Goal: Transaction & Acquisition: Purchase product/service

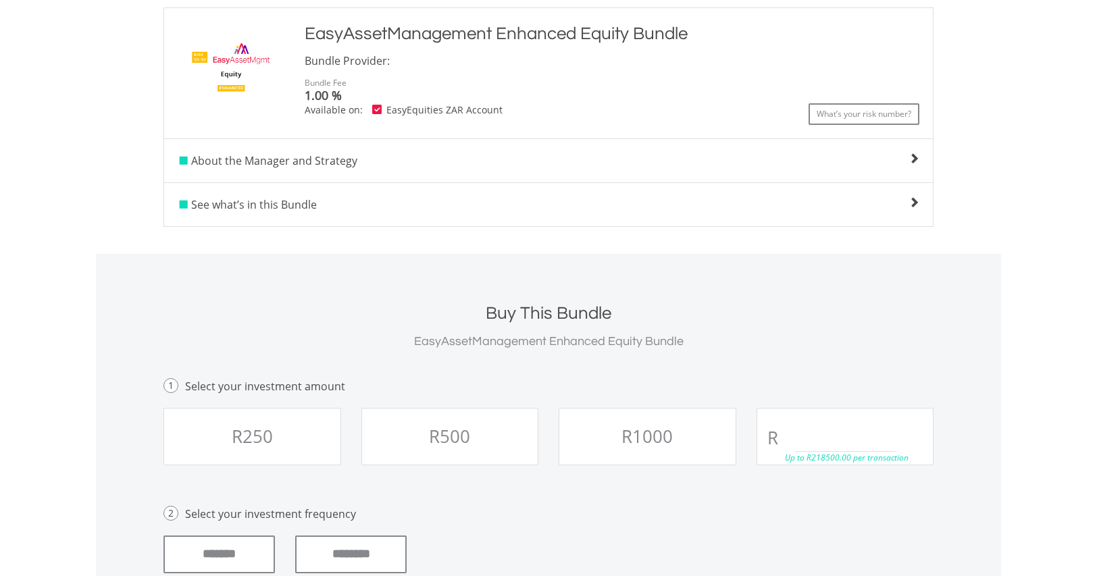
scroll to position [300, 0]
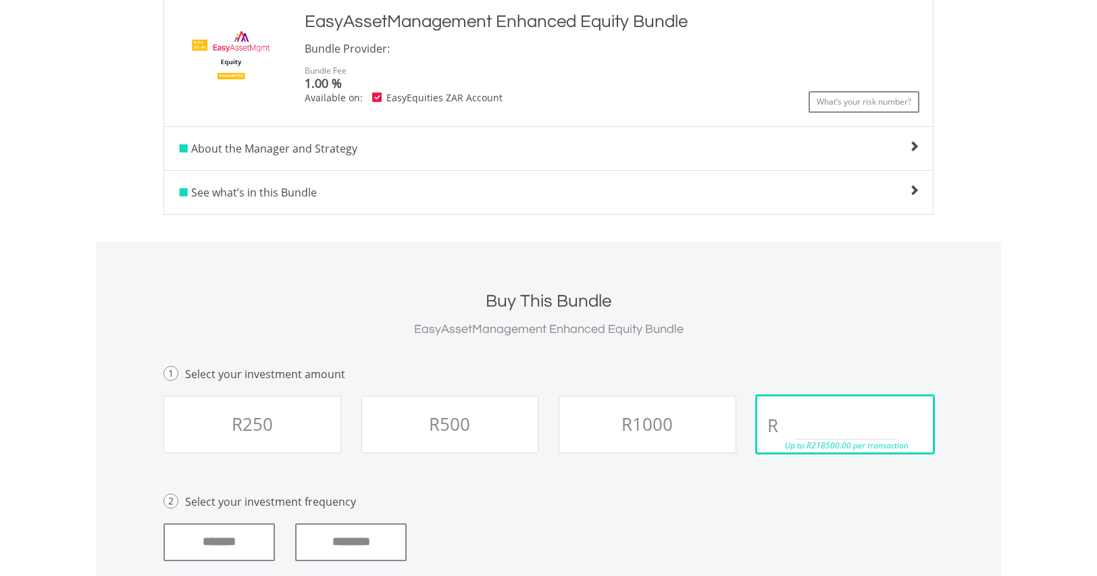
click at [844, 421] on input "text" at bounding box center [845, 426] width 101 height 27
type input "**"
click at [904, 322] on div "EasyAssetManagement Enhanced Equity Bundle" at bounding box center [548, 329] width 770 height 19
click at [362, 546] on input "********" at bounding box center [350, 542] width 111 height 38
click at [912, 188] on span at bounding box center [913, 190] width 11 height 11
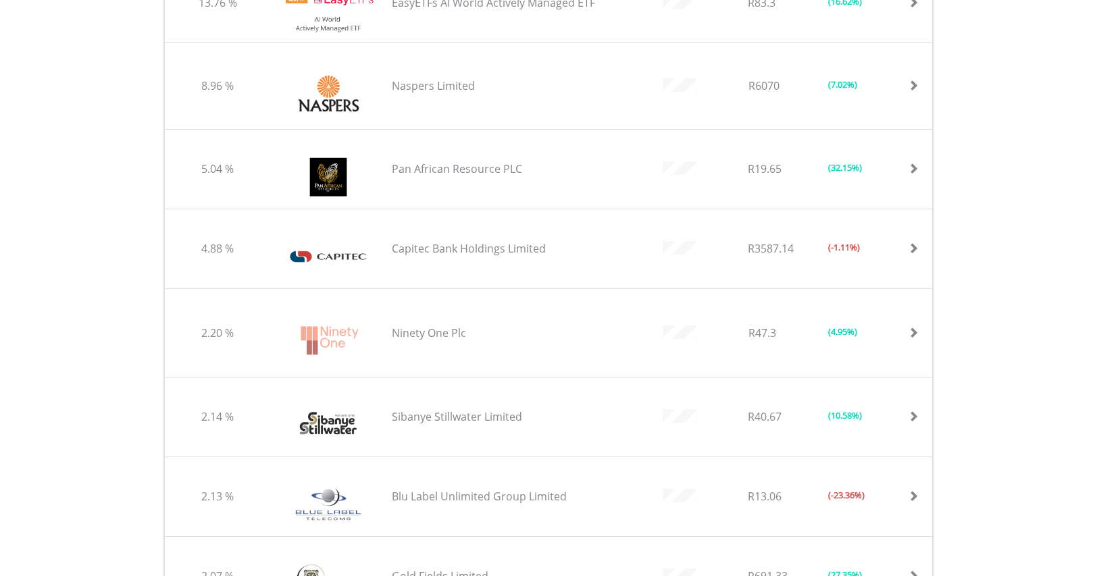
scroll to position [168, 0]
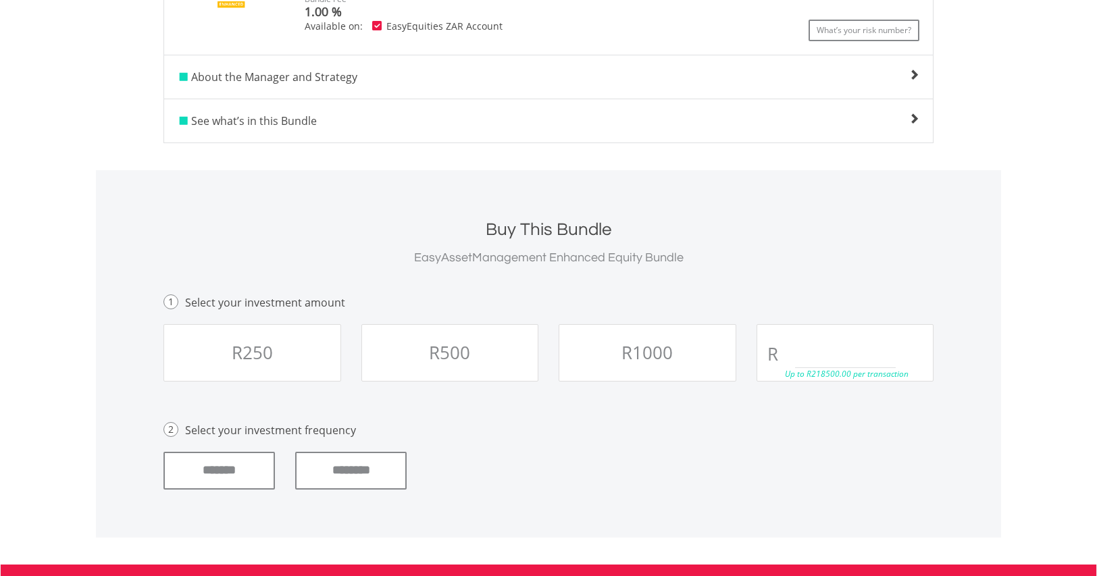
scroll to position [396, 0]
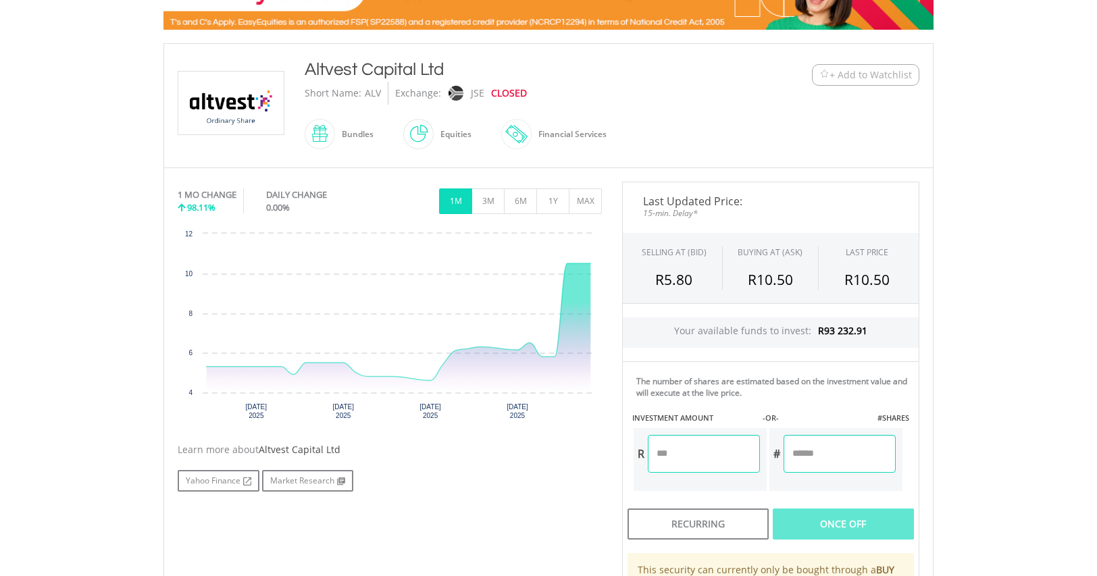
scroll to position [263, 0]
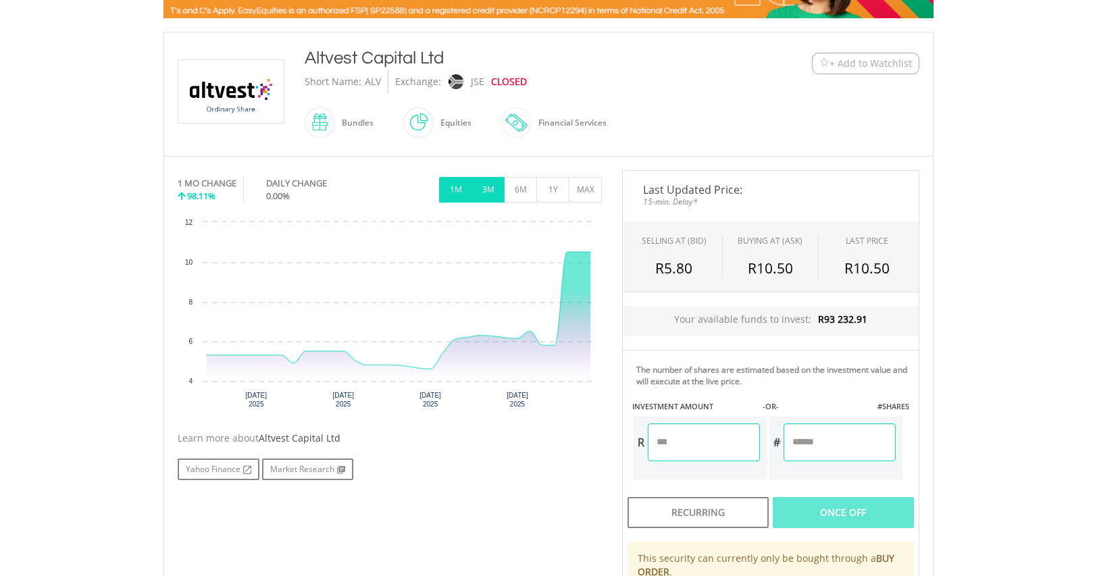
click at [488, 184] on button "3M" at bounding box center [487, 190] width 33 height 26
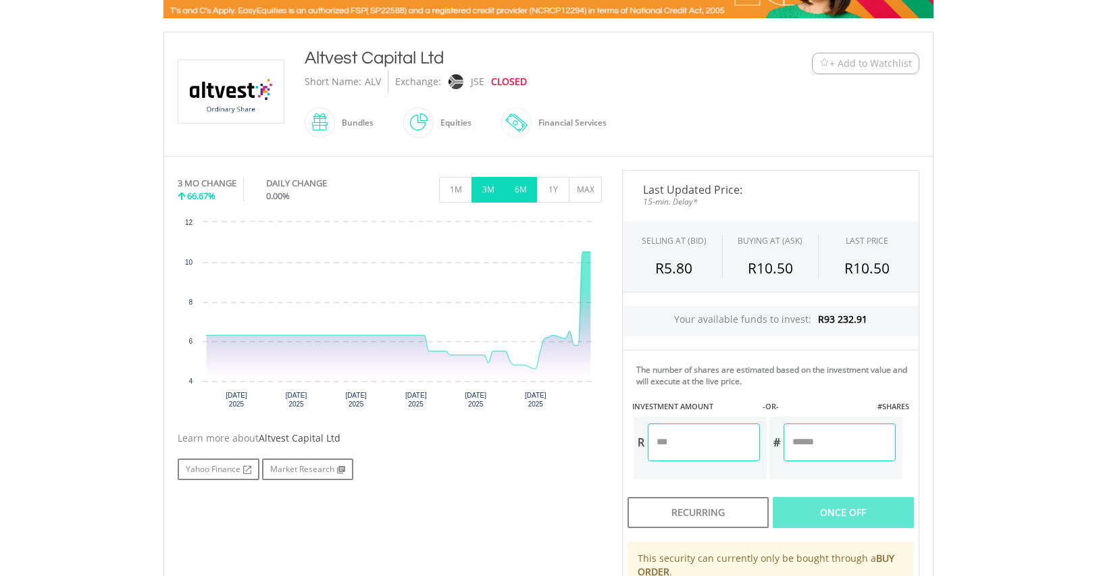
click at [521, 184] on button "6M" at bounding box center [520, 190] width 33 height 26
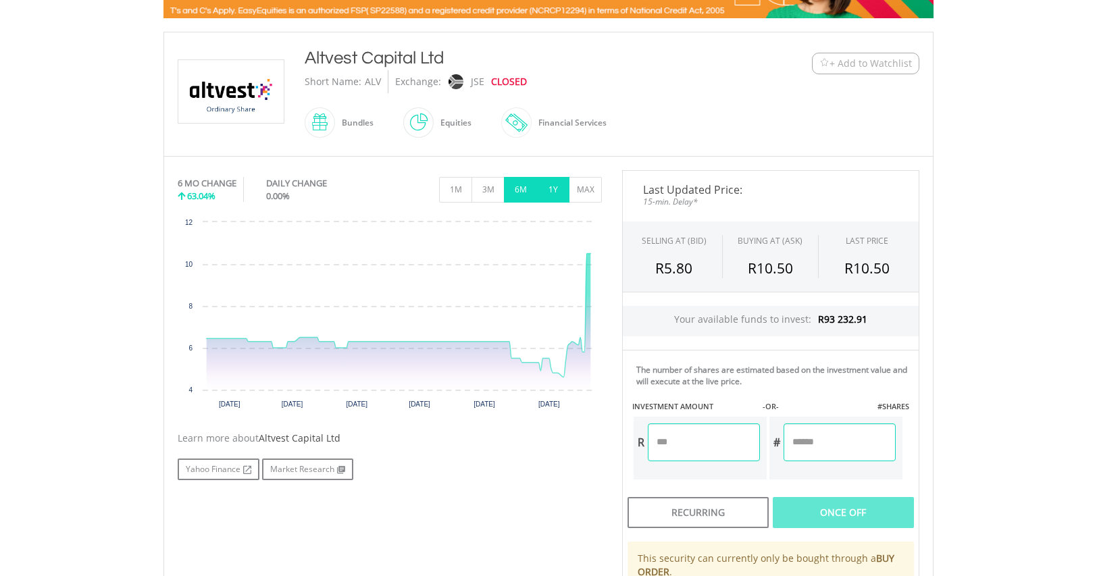
click at [544, 184] on button "1Y" at bounding box center [552, 190] width 33 height 26
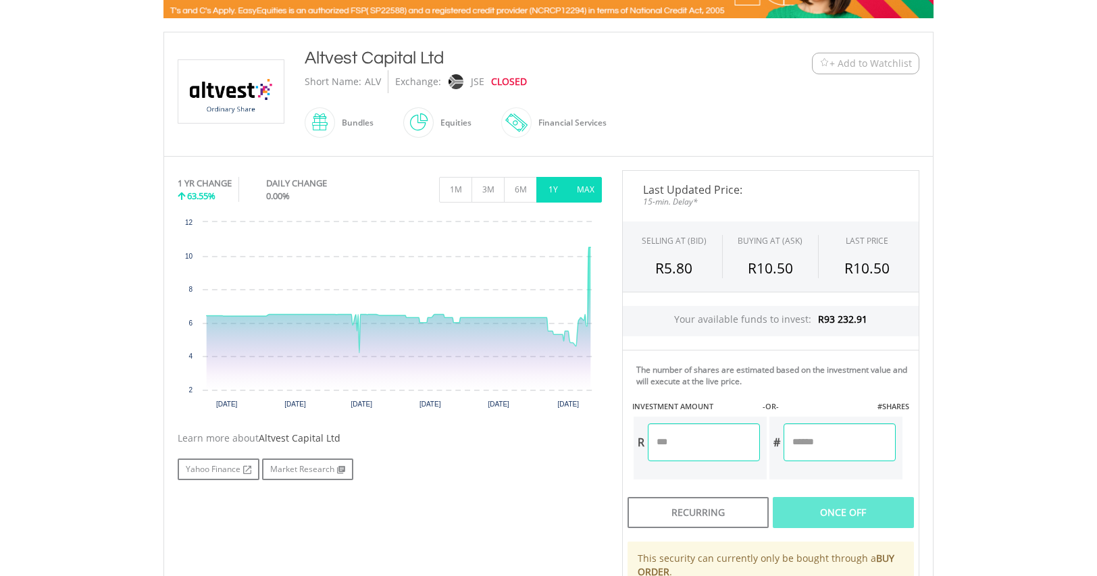
click at [584, 184] on button "MAX" at bounding box center [585, 190] width 33 height 26
click at [452, 193] on button "1M" at bounding box center [455, 190] width 33 height 26
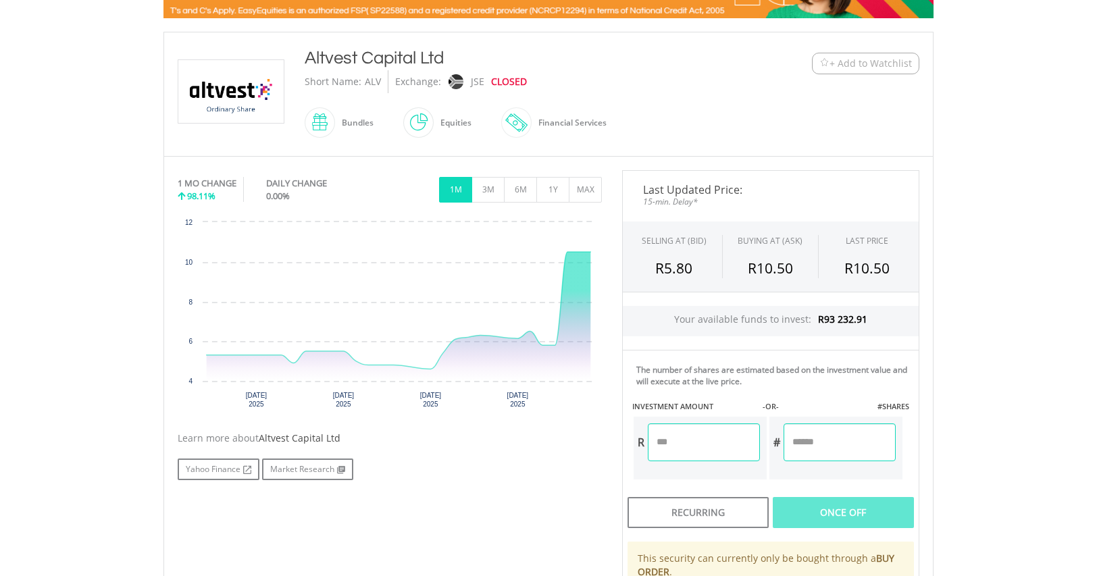
click at [684, 440] on input "number" at bounding box center [704, 442] width 112 height 38
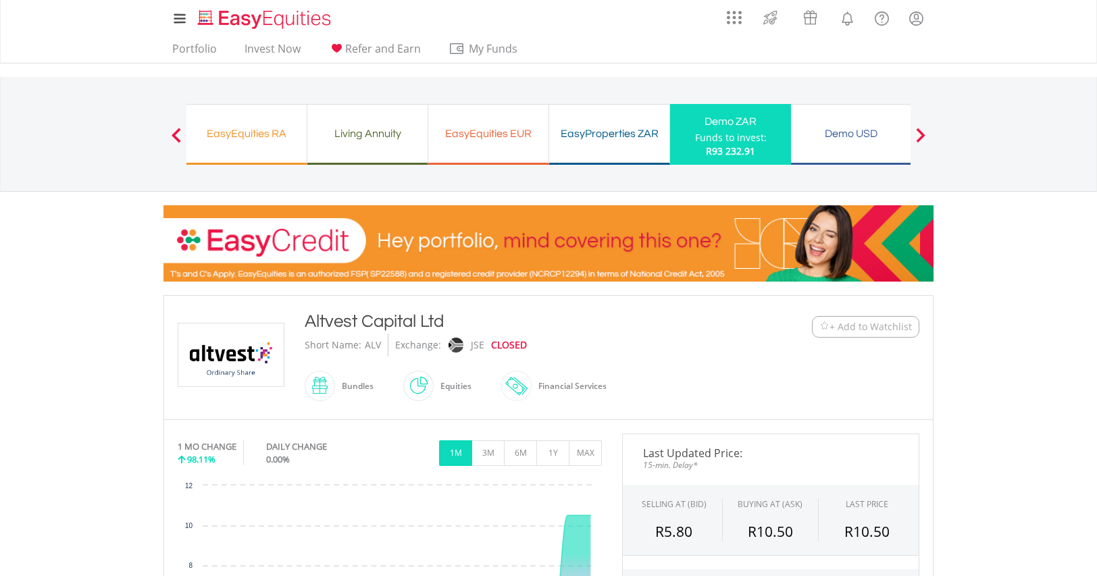
scroll to position [504, 0]
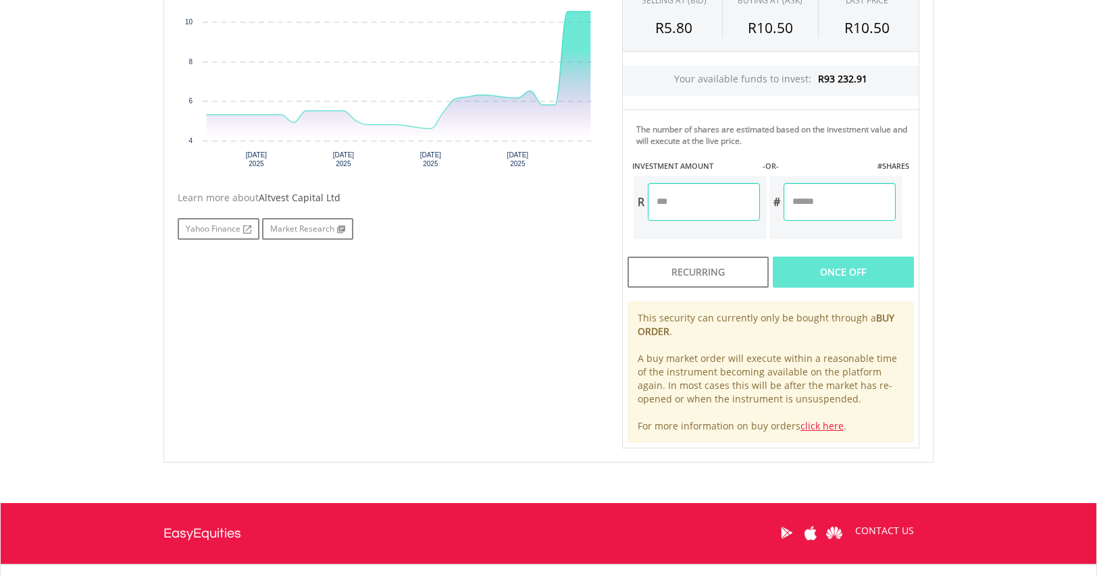
click at [704, 208] on input "number" at bounding box center [704, 202] width 112 height 38
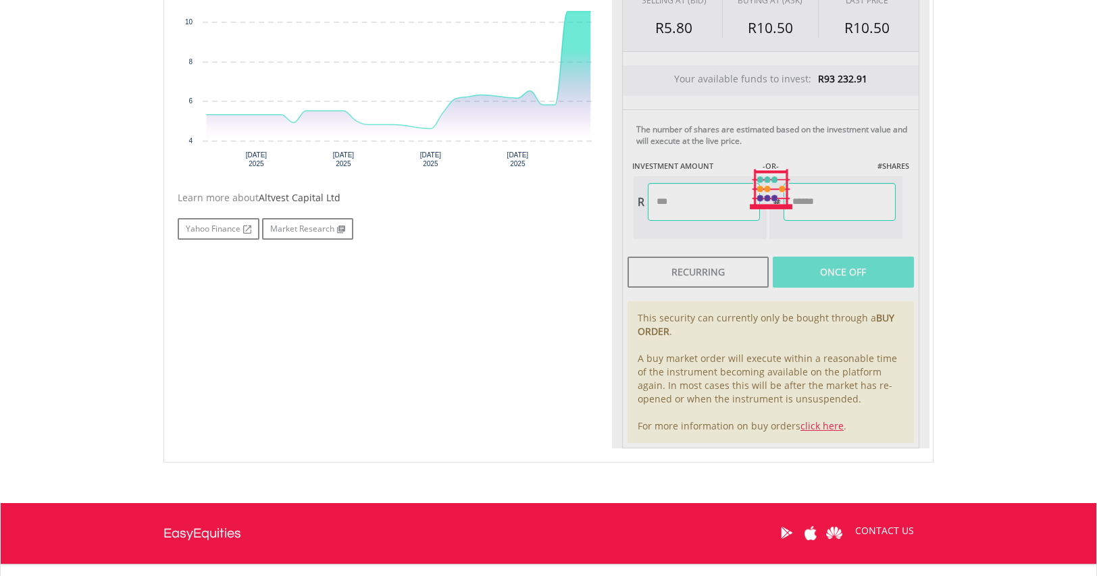
type input "*****"
type input "******"
click at [1022, 212] on body "My Investments Invest Now New Listings Sell My Recurring Investments Pending Or…" at bounding box center [548, 103] width 1097 height 1214
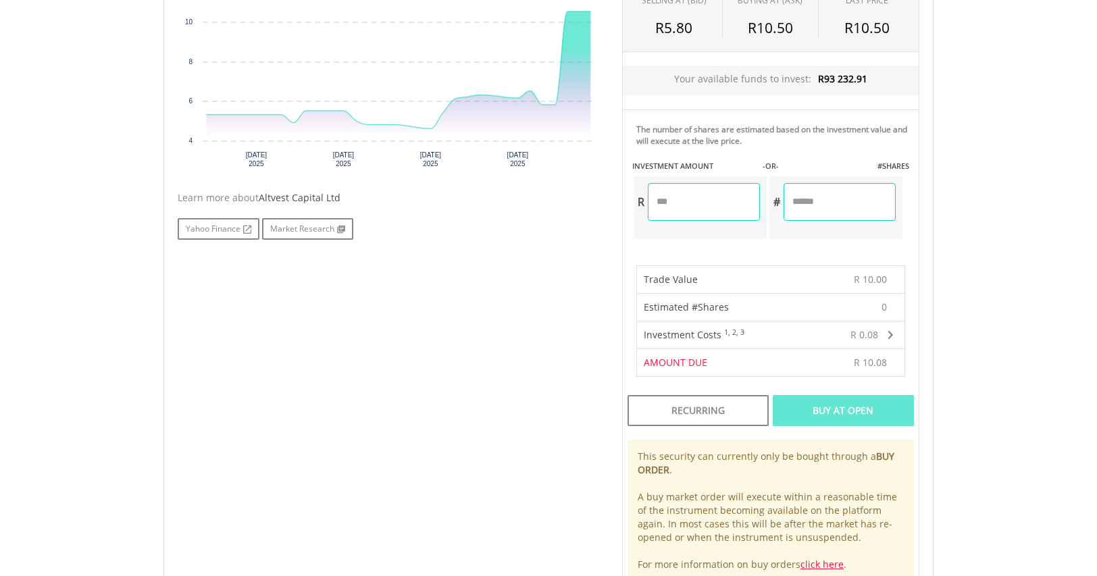
click at [989, 301] on body "My Investments Invest Now New Listings Sell My Recurring Investments Pending Or…" at bounding box center [548, 229] width 1097 height 1466
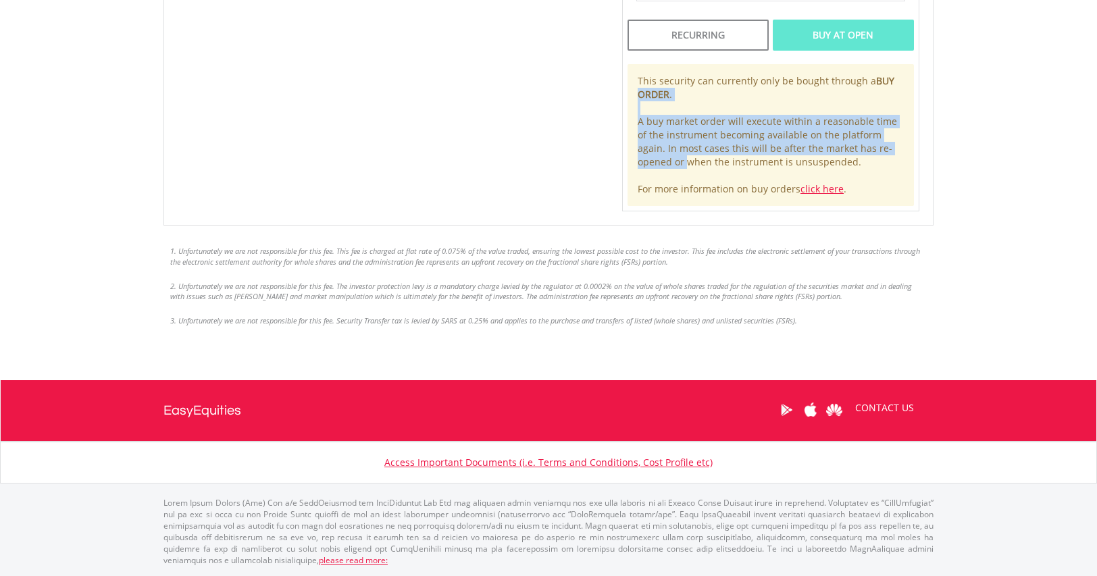
drag, startPoint x: 909, startPoint y: 152, endPoint x: 1008, endPoint y: 82, distance: 121.2
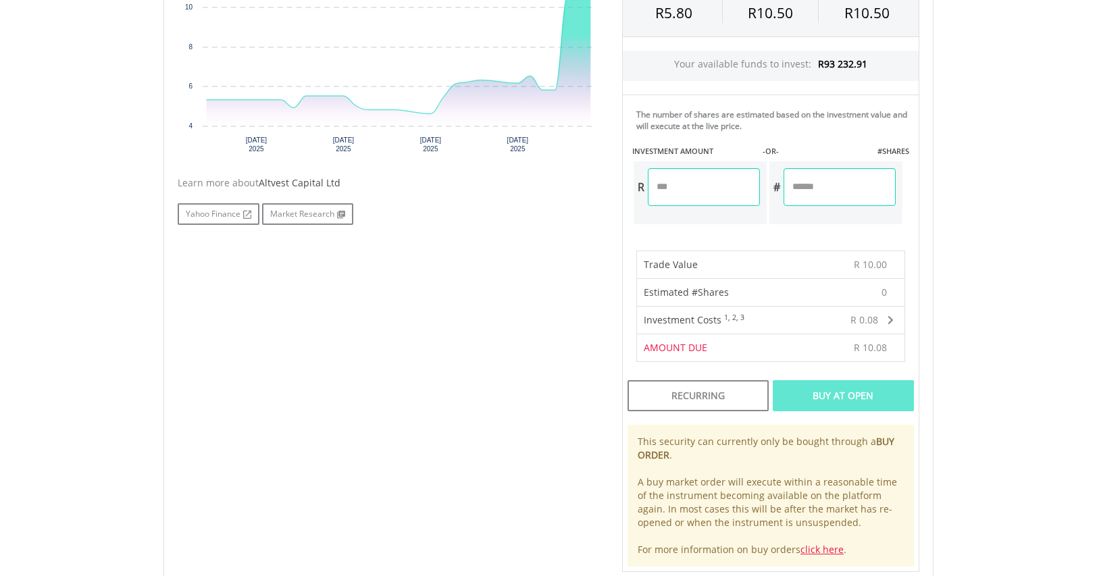
scroll to position [484, 0]
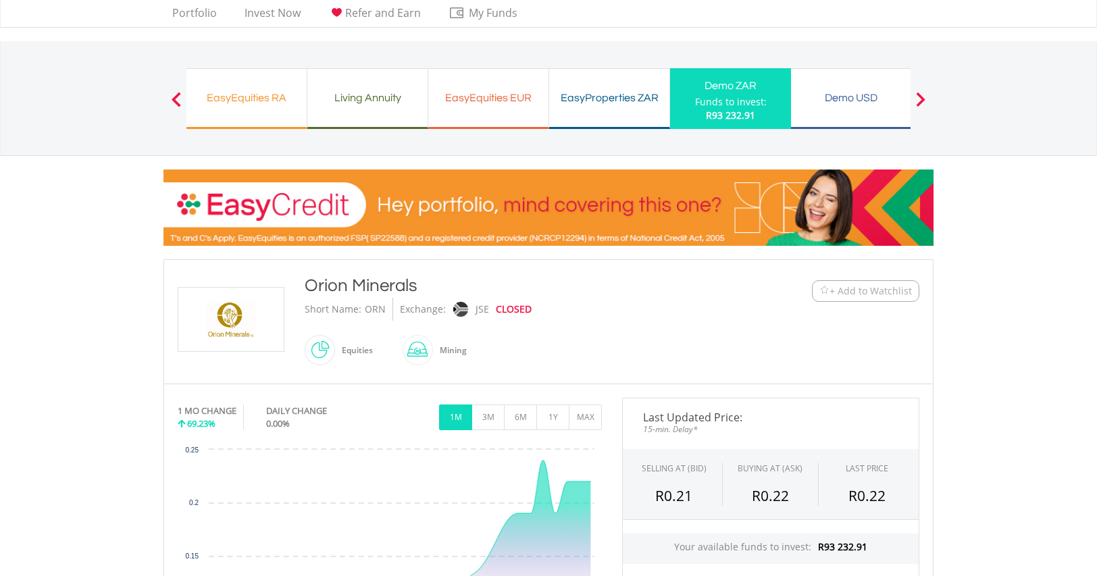
scroll to position [192, 0]
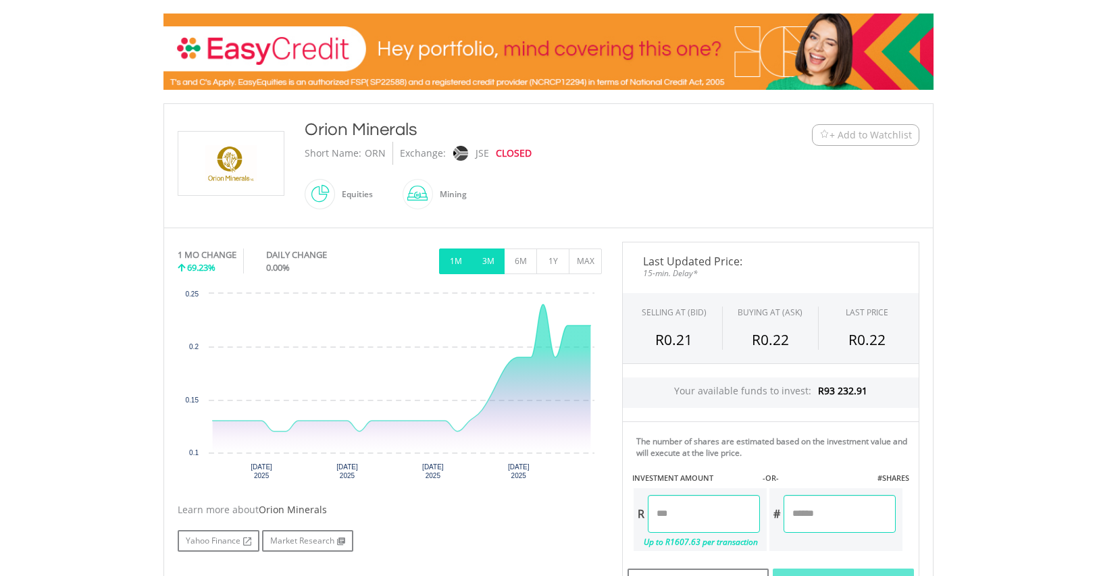
click at [488, 265] on button "3M" at bounding box center [487, 262] width 33 height 26
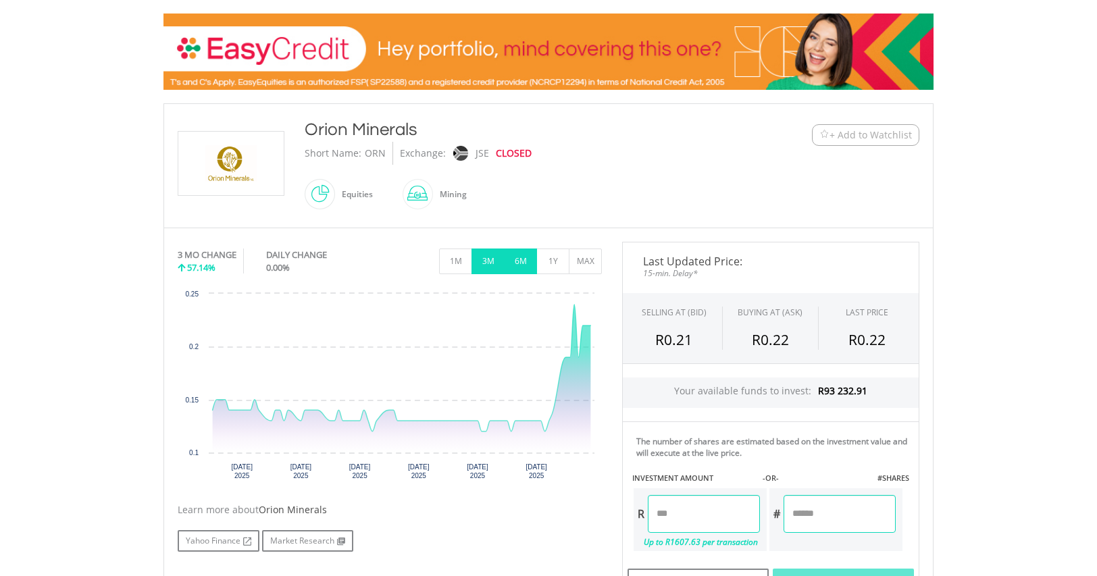
click at [519, 260] on button "6M" at bounding box center [520, 262] width 33 height 26
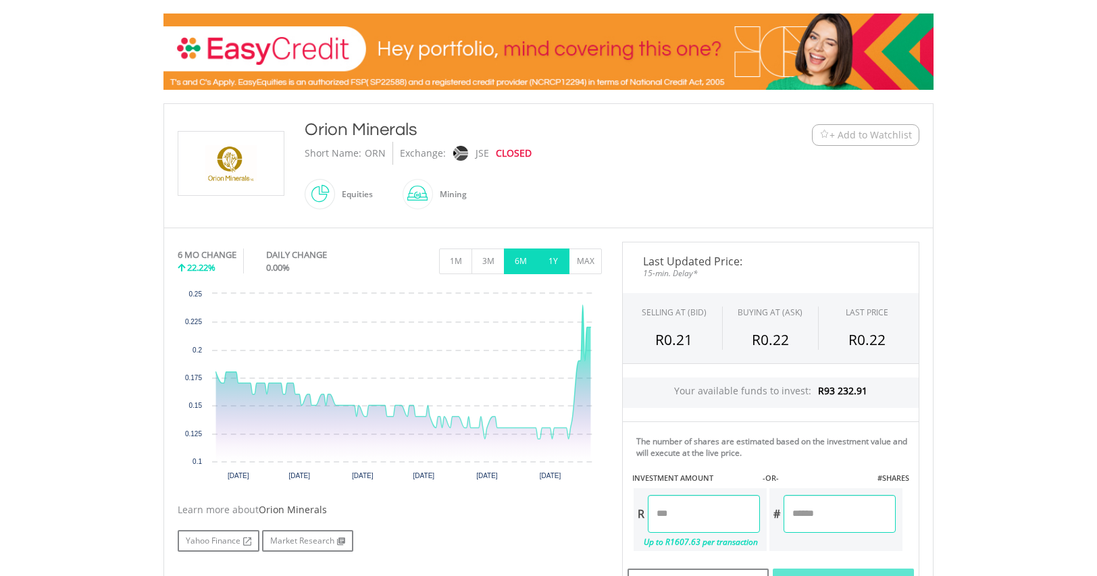
click at [549, 255] on button "1Y" at bounding box center [552, 262] width 33 height 26
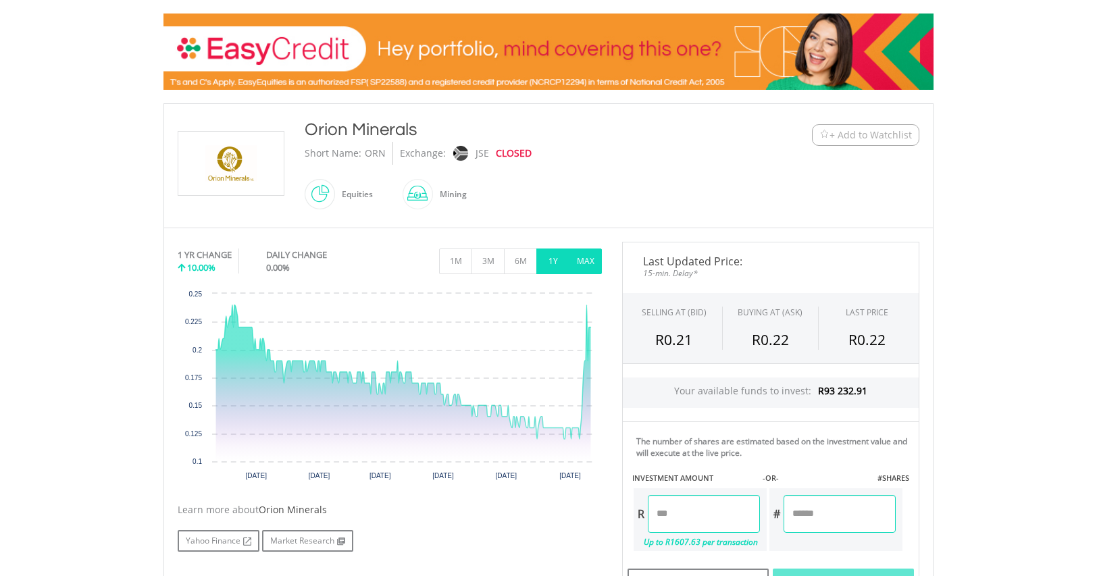
click at [579, 252] on button "MAX" at bounding box center [585, 262] width 33 height 26
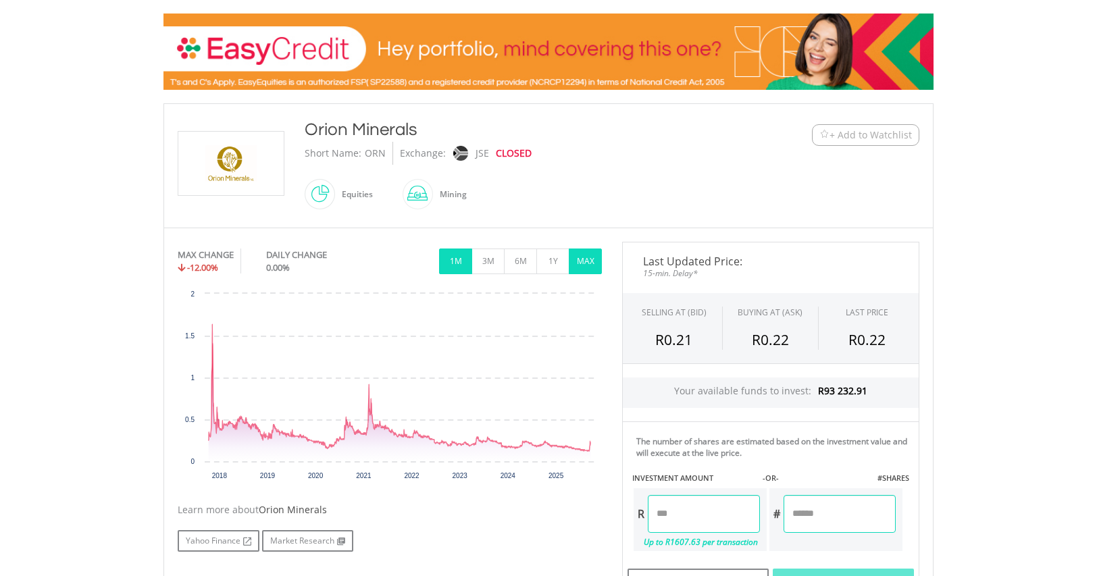
click at [455, 261] on button "1M" at bounding box center [455, 262] width 33 height 26
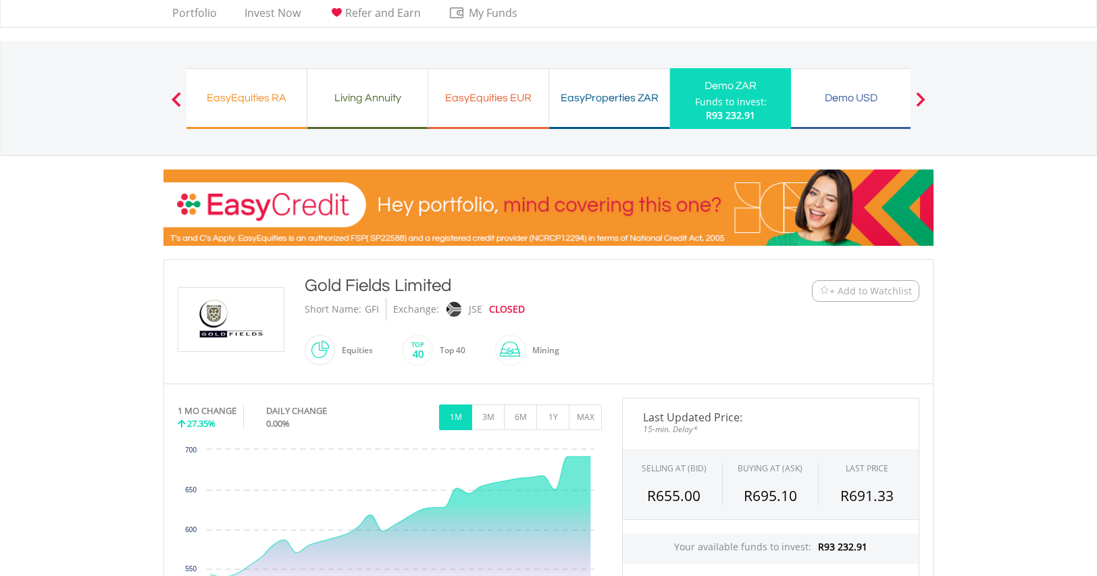
scroll to position [72, 0]
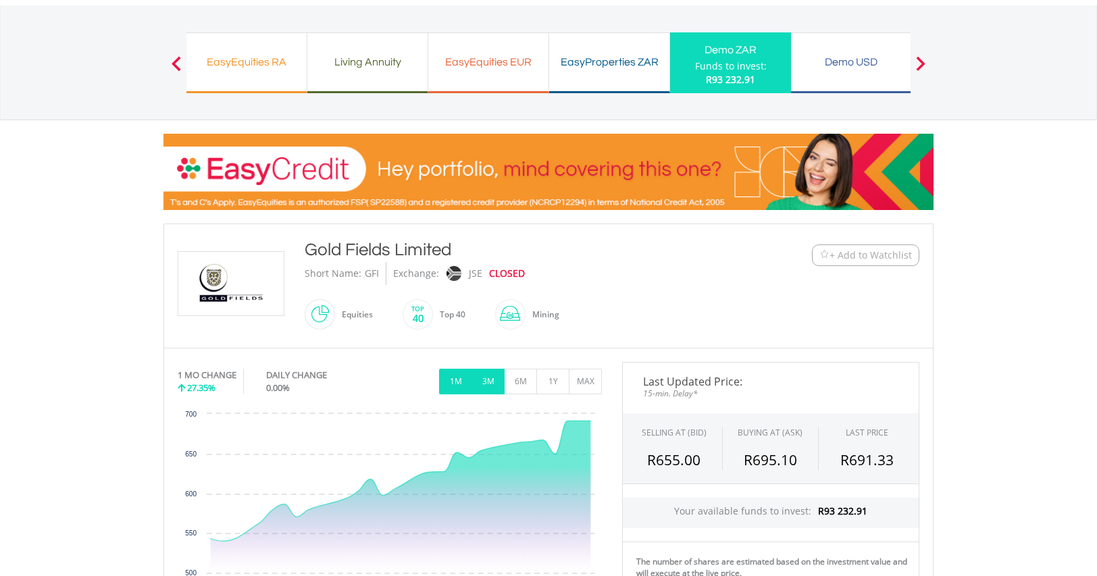
click at [488, 381] on button "3M" at bounding box center [487, 382] width 33 height 26
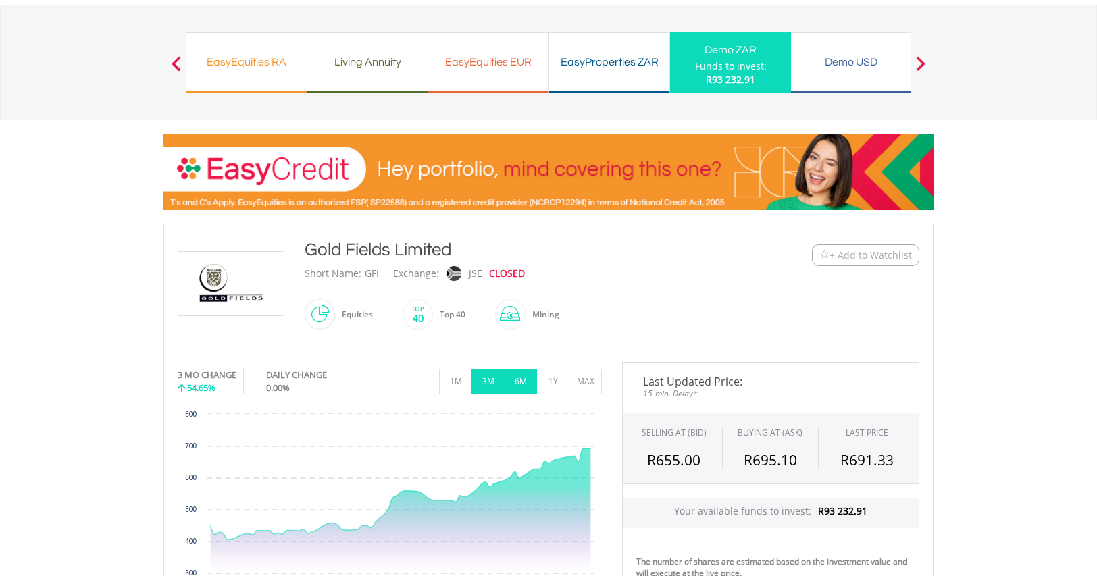
click at [517, 380] on button "6M" at bounding box center [520, 382] width 33 height 26
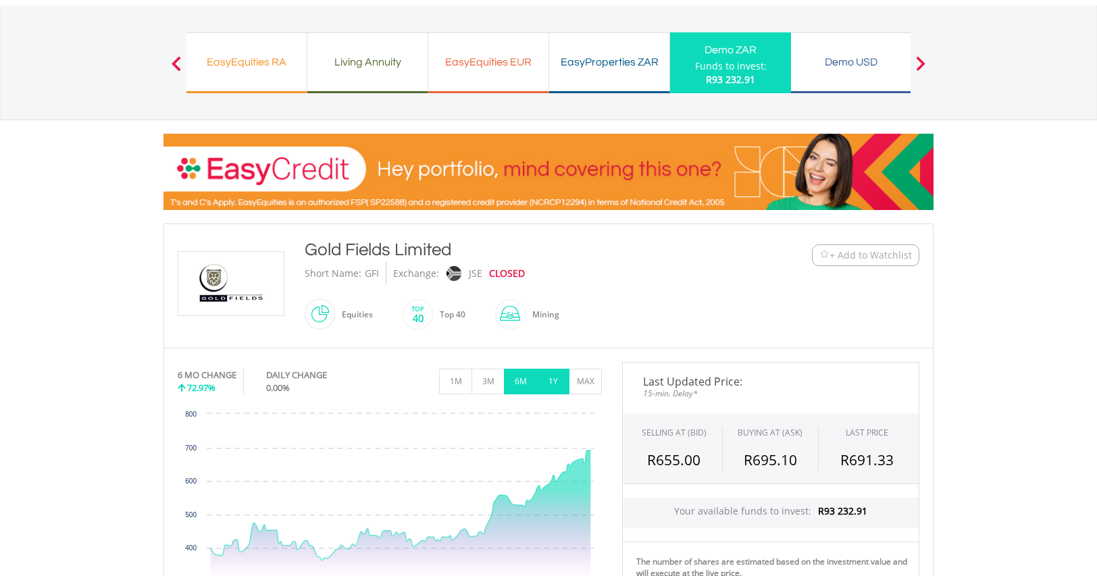
click at [556, 381] on button "1Y" at bounding box center [552, 382] width 33 height 26
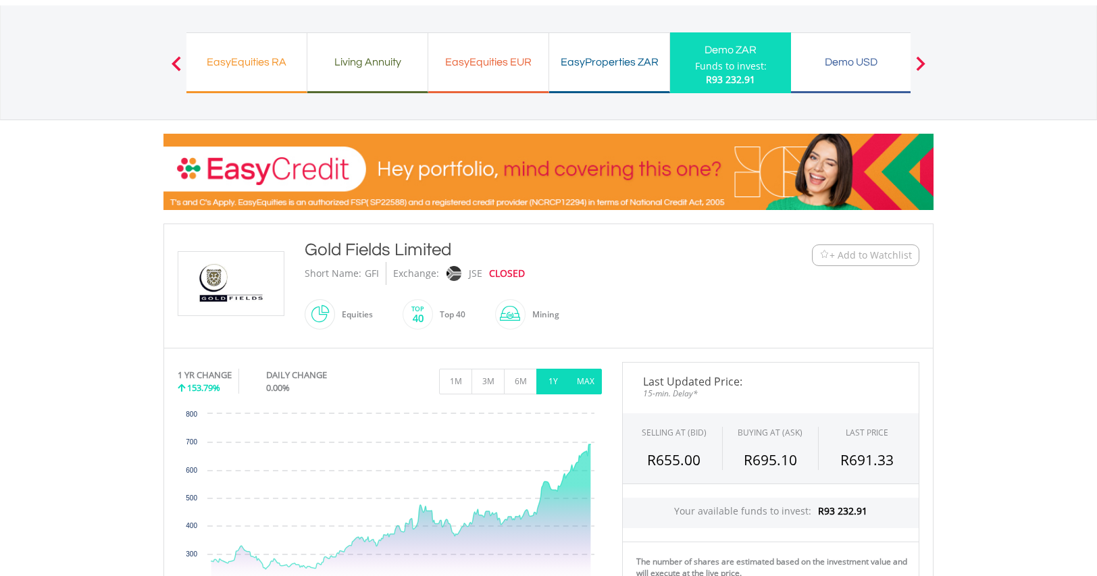
click at [587, 375] on button "MAX" at bounding box center [585, 382] width 33 height 26
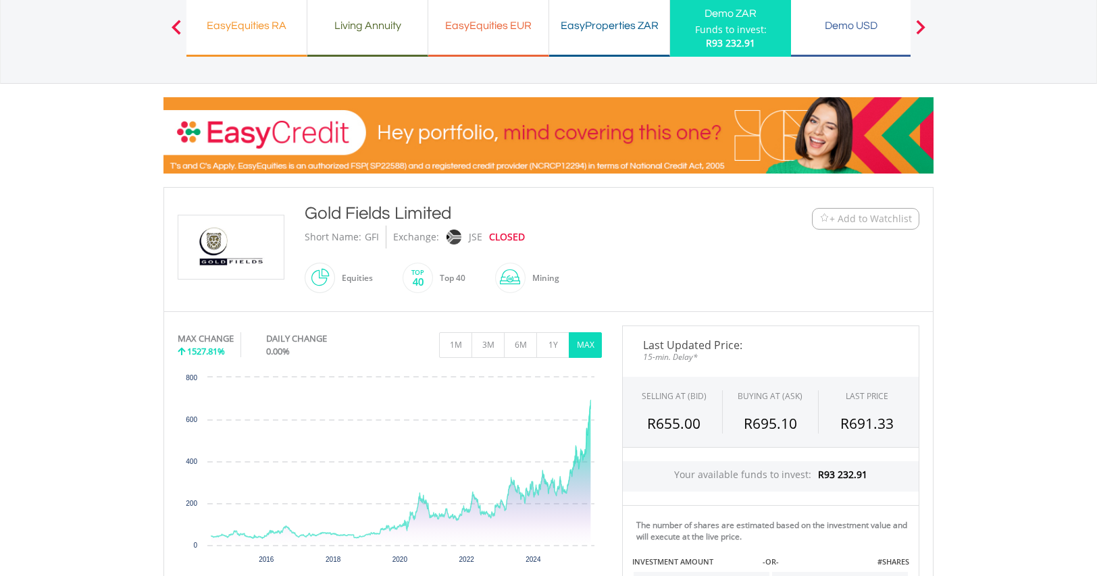
scroll to position [276, 0]
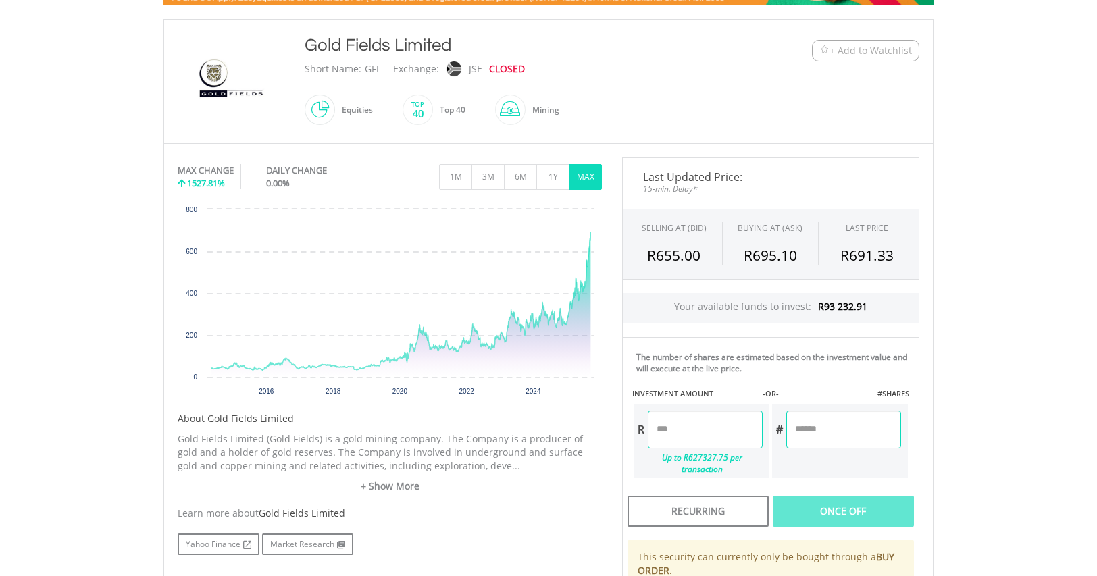
click at [686, 427] on input "number" at bounding box center [705, 430] width 115 height 38
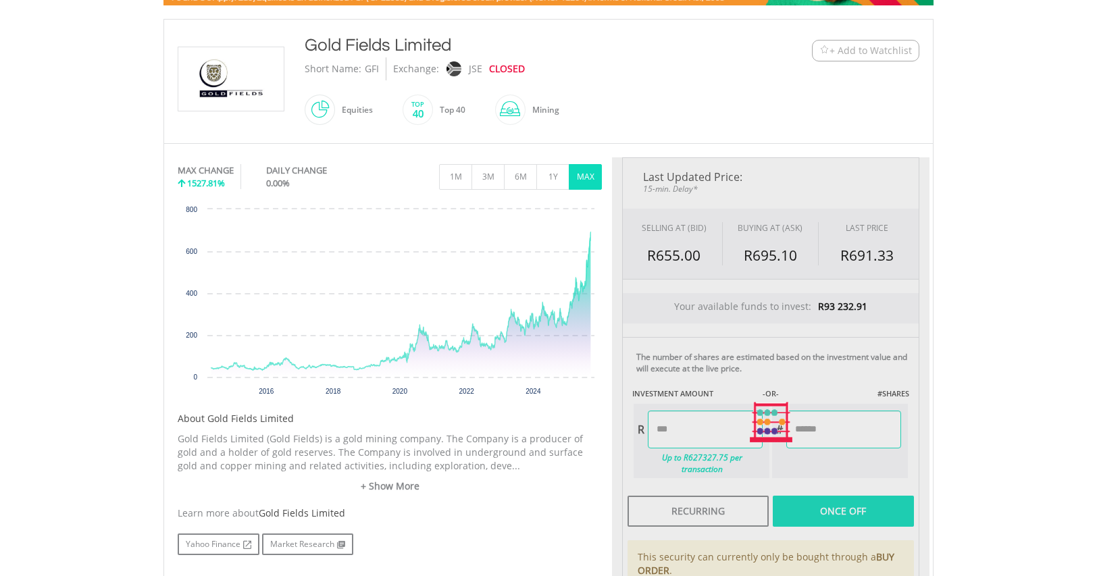
type input "******"
click at [998, 401] on body "My Investments Invest Now New Listings Sell My Recurring Investments Pending Or…" at bounding box center [548, 336] width 1097 height 1225
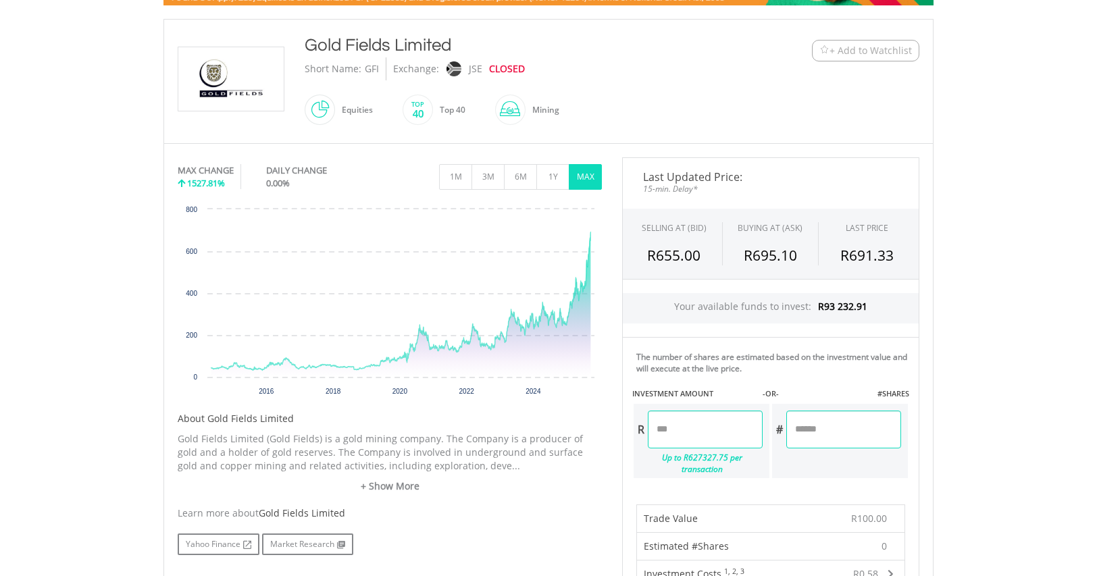
scroll to position [781, 0]
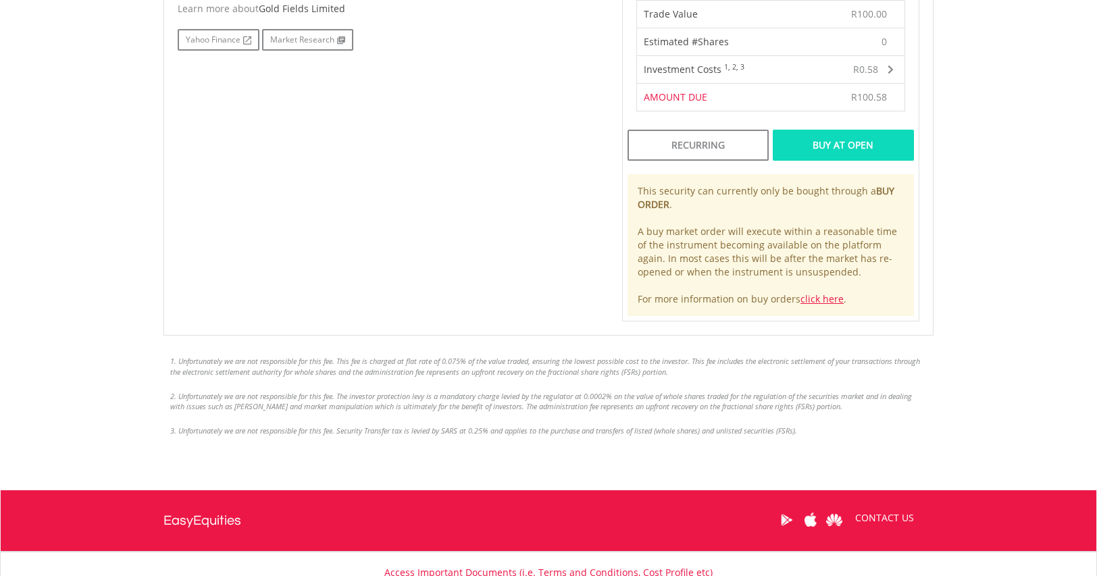
click at [827, 132] on div "Buy At Open" at bounding box center [843, 145] width 141 height 31
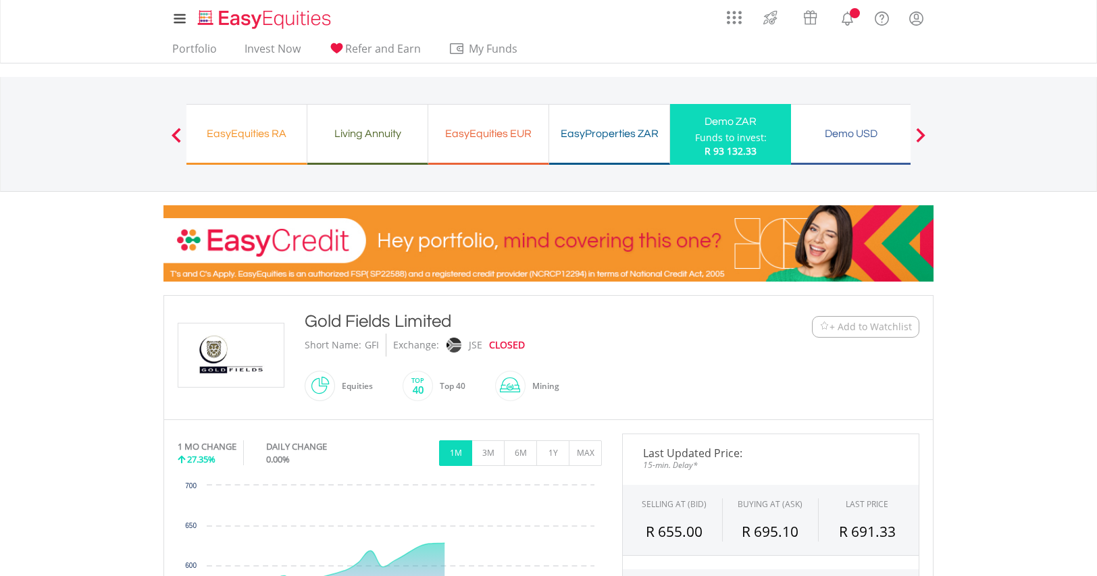
scroll to position [627, 0]
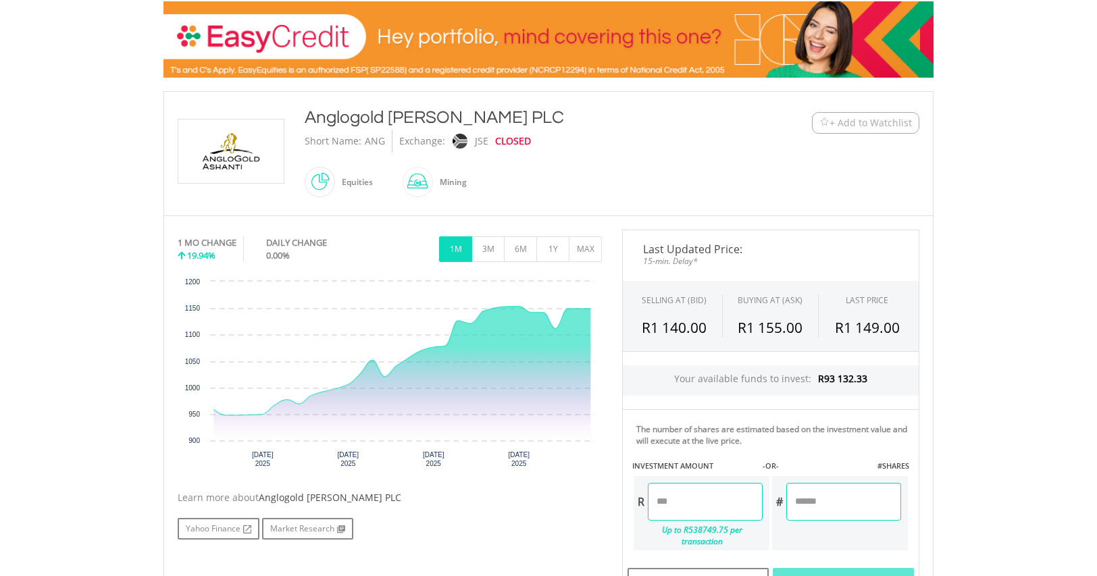
scroll to position [276, 0]
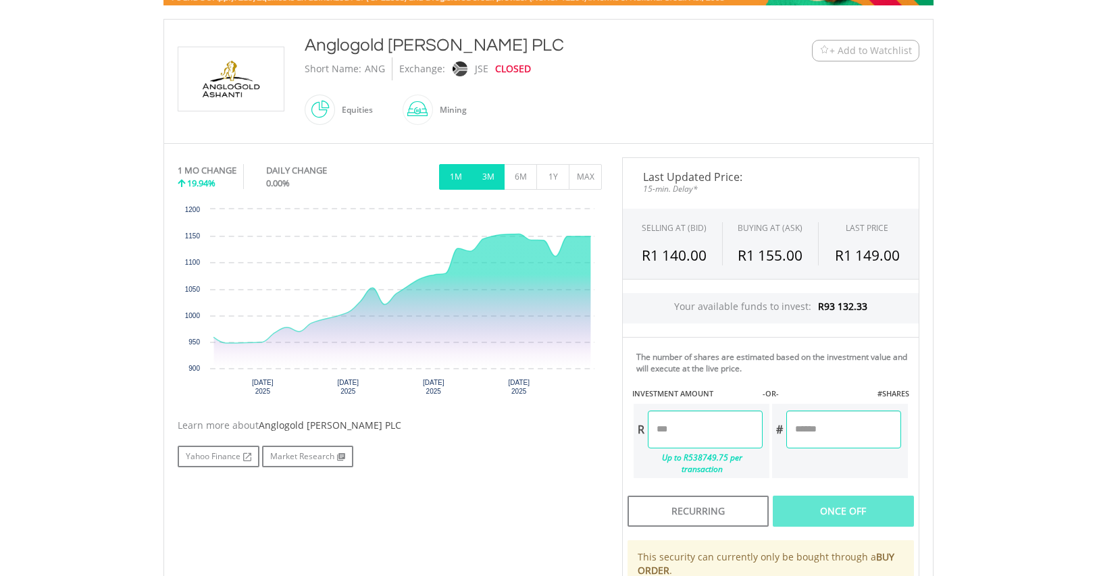
click at [484, 174] on button "3M" at bounding box center [487, 177] width 33 height 26
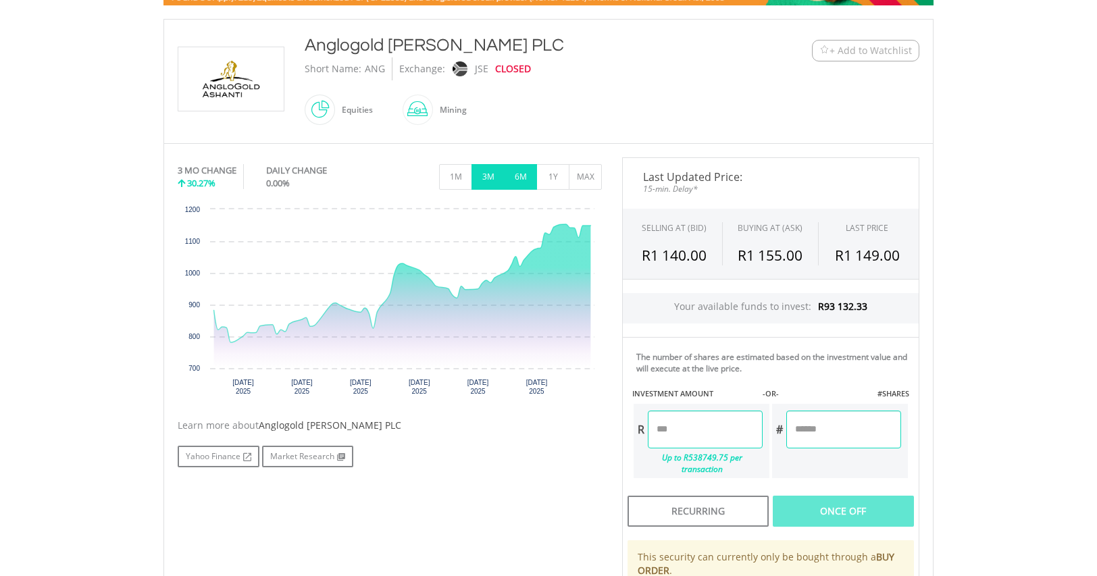
click at [515, 174] on button "6M" at bounding box center [520, 177] width 33 height 26
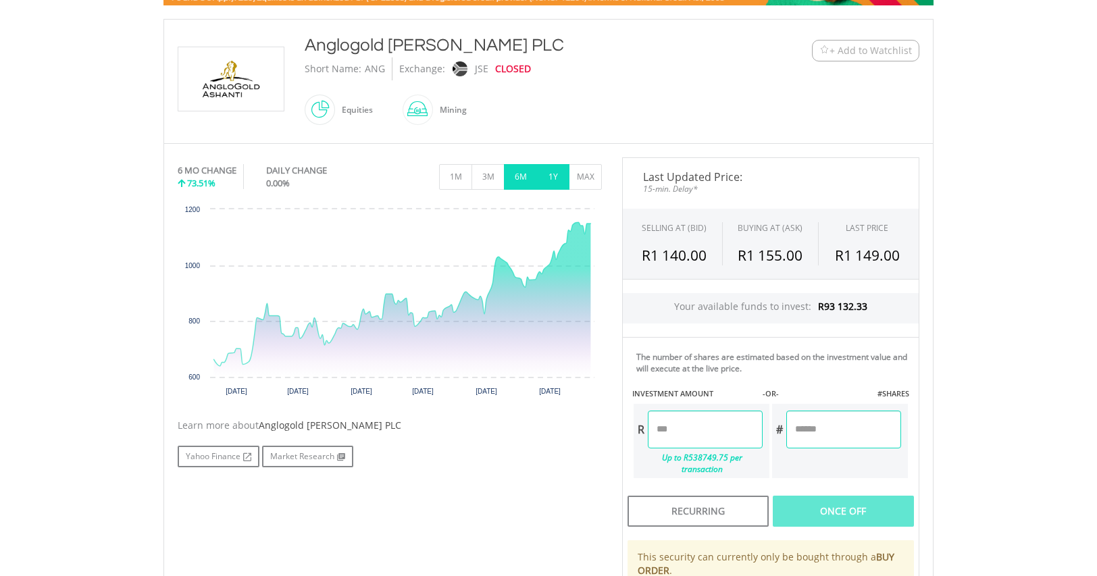
click at [554, 174] on button "1Y" at bounding box center [552, 177] width 33 height 26
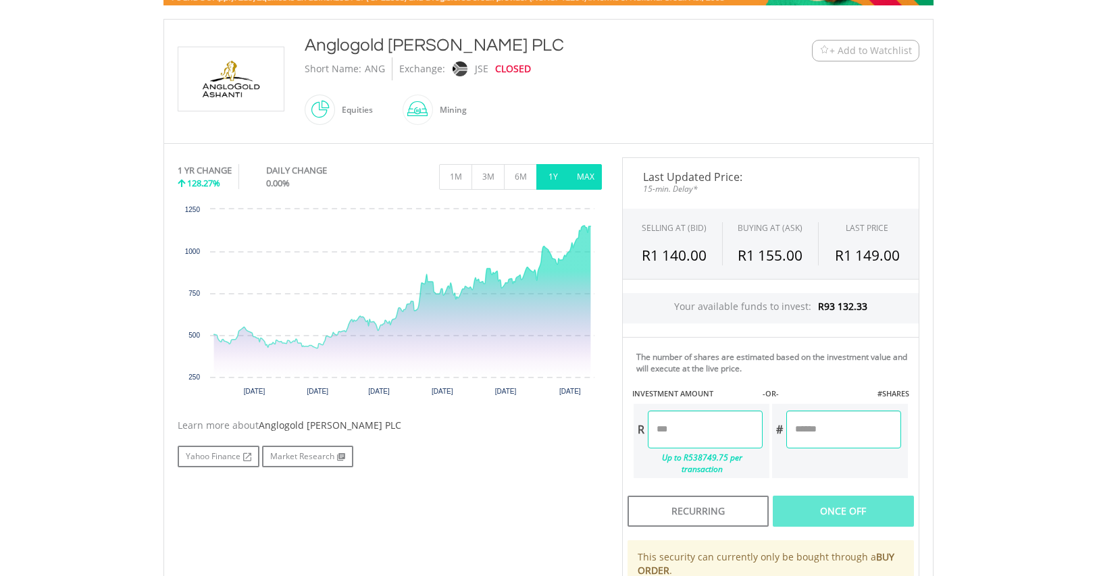
click at [587, 173] on button "MAX" at bounding box center [585, 177] width 33 height 26
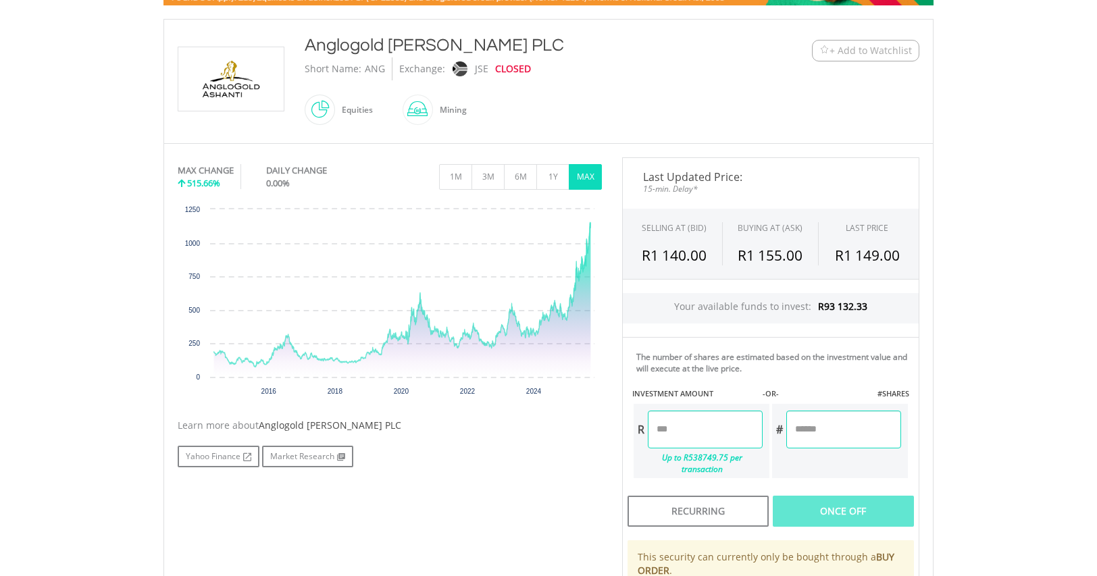
click at [706, 424] on input "number" at bounding box center [705, 430] width 115 height 38
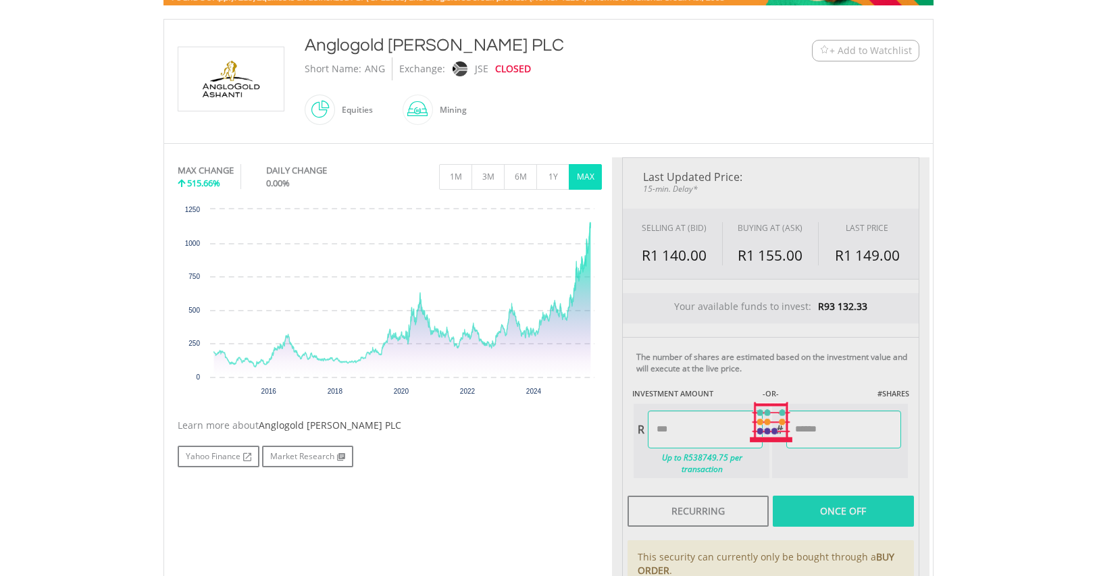
type input "******"
click at [997, 422] on body "My Investments Invest Now New Listings Sell My Recurring Investments Pending Or…" at bounding box center [548, 336] width 1097 height 1225
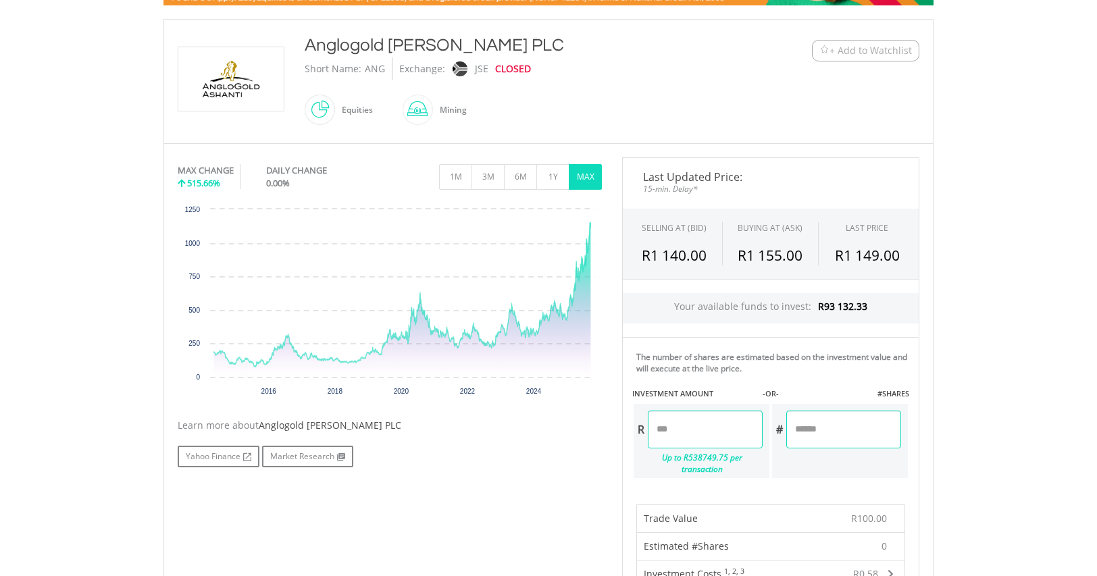
scroll to position [781, 0]
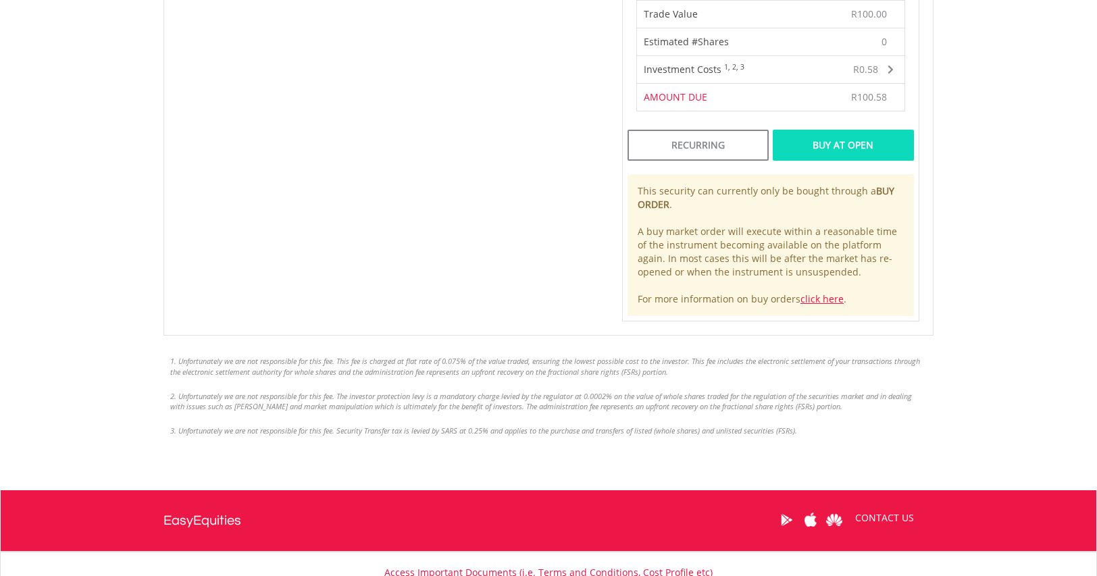
click at [817, 130] on div "Buy At Open" at bounding box center [843, 145] width 141 height 31
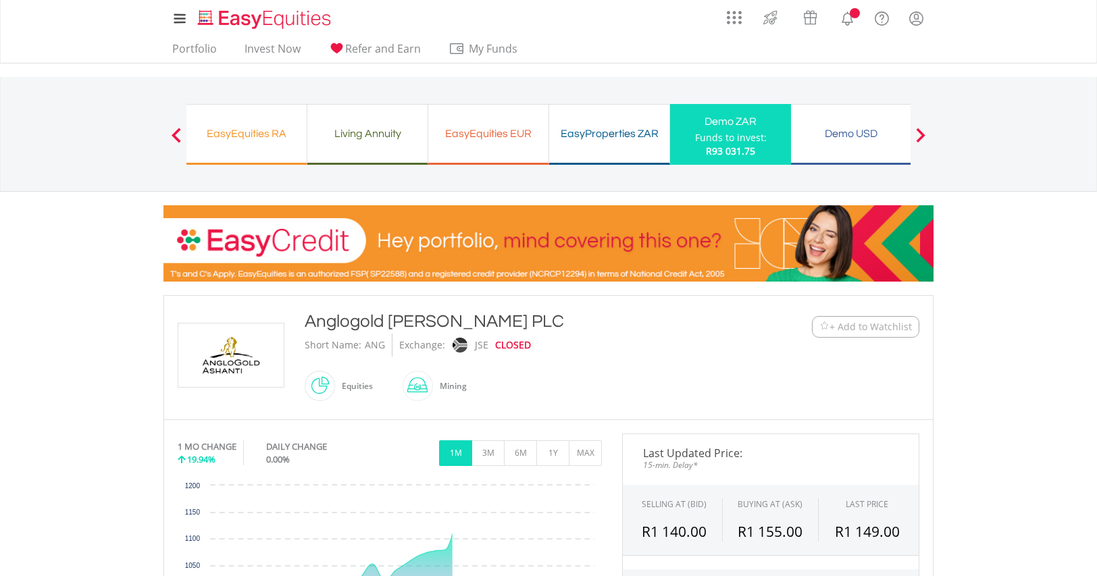
scroll to position [627, 0]
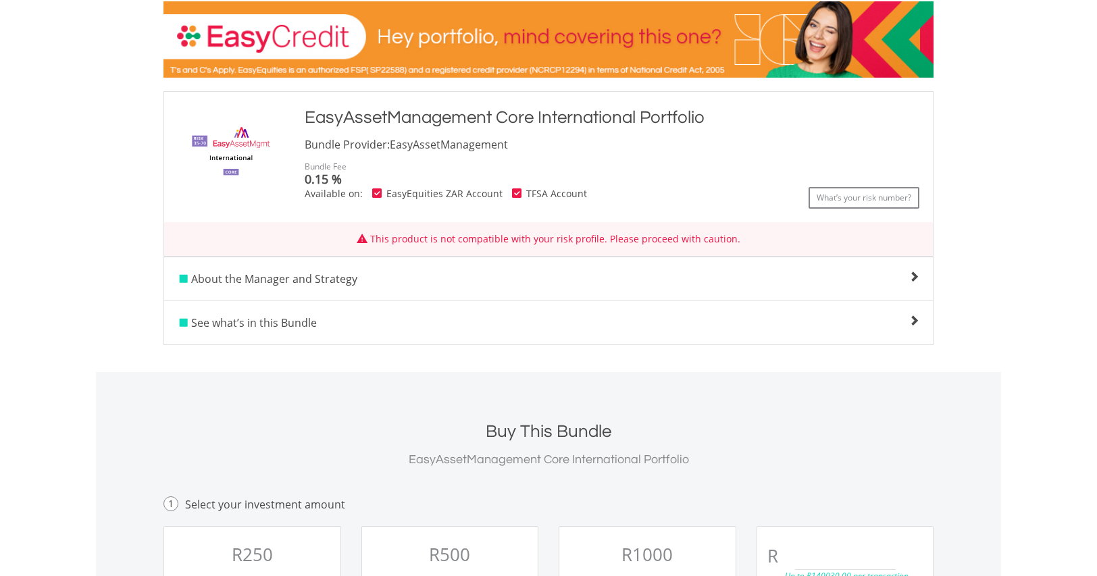
scroll to position [300, 0]
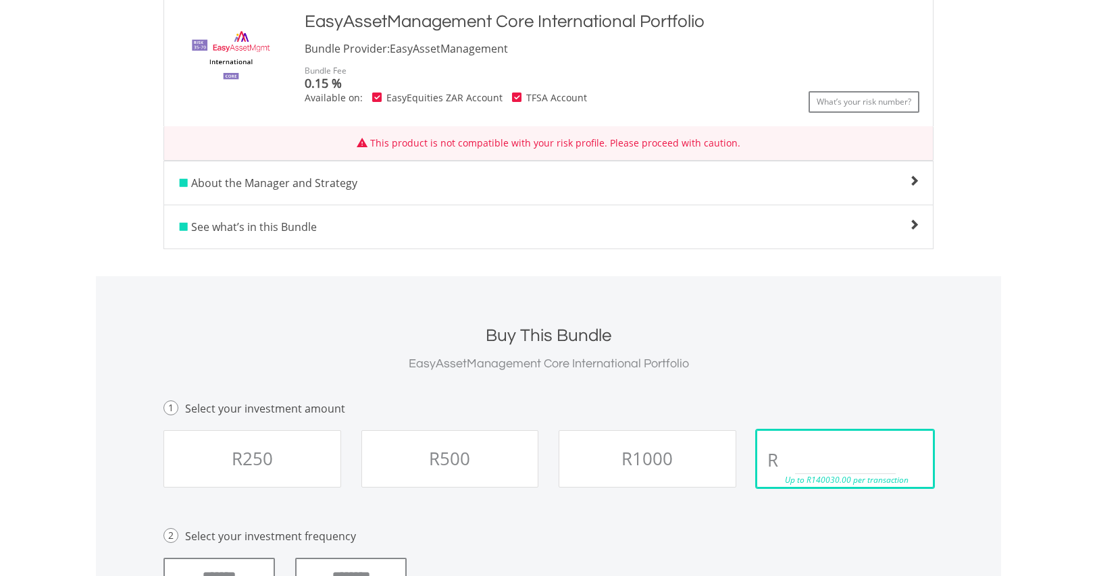
click at [843, 451] on input "text" at bounding box center [845, 460] width 101 height 27
type input "**"
click at [1060, 412] on body "My Investments Invest Now New Listings Sell My Recurring Investments Pending Or…" at bounding box center [548, 288] width 1097 height 1176
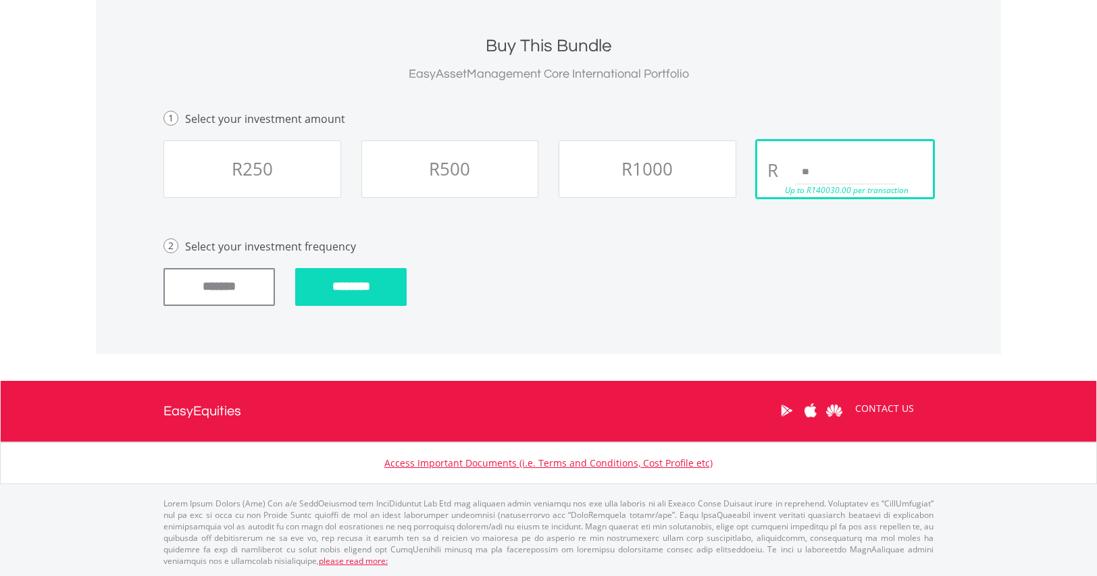
click at [351, 274] on input "********" at bounding box center [350, 287] width 111 height 38
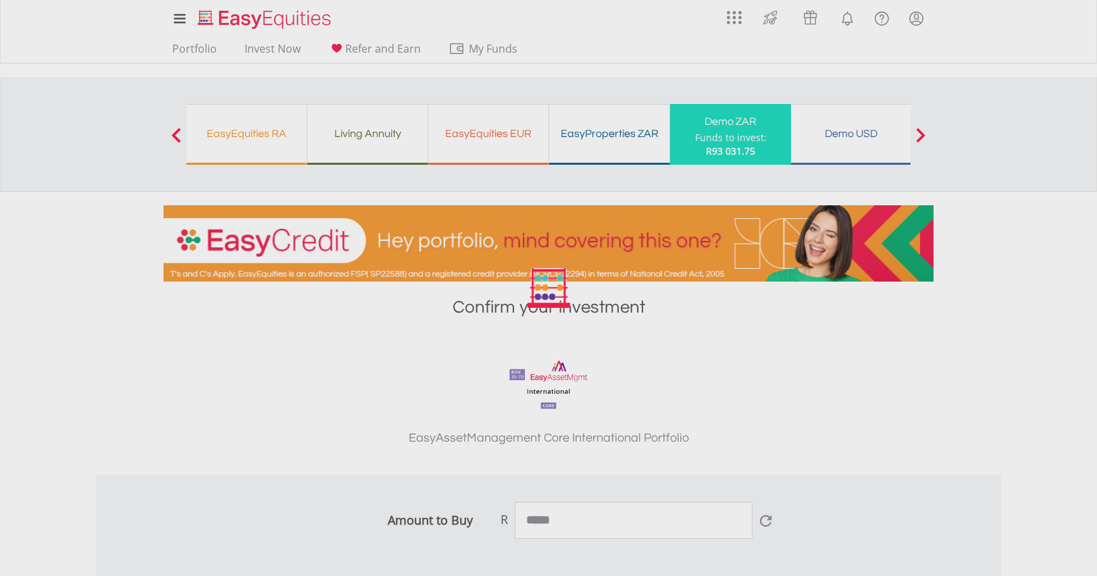
scroll to position [6, 0]
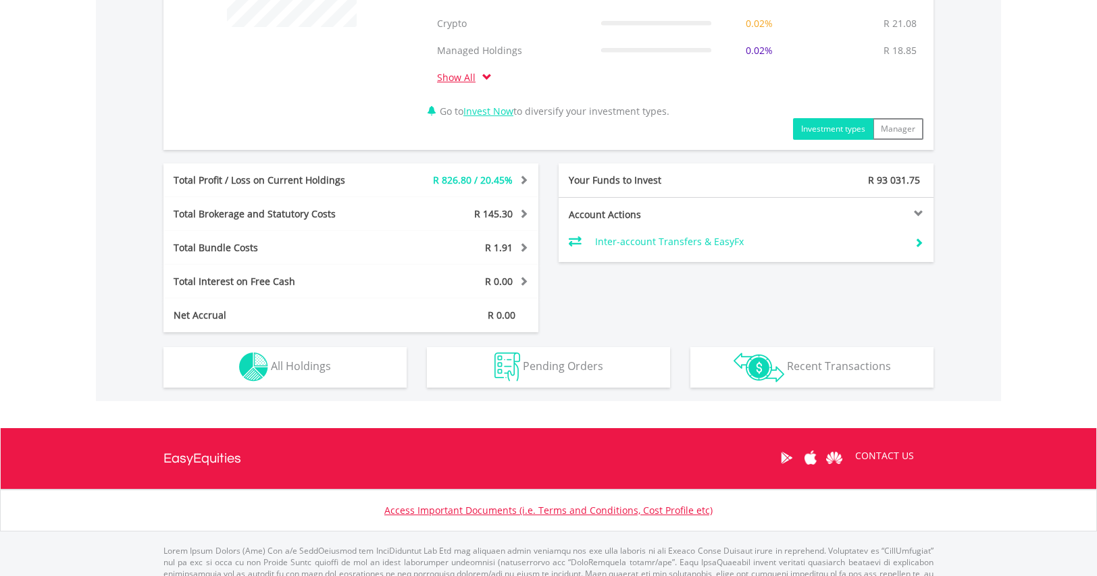
scroll to position [674, 0]
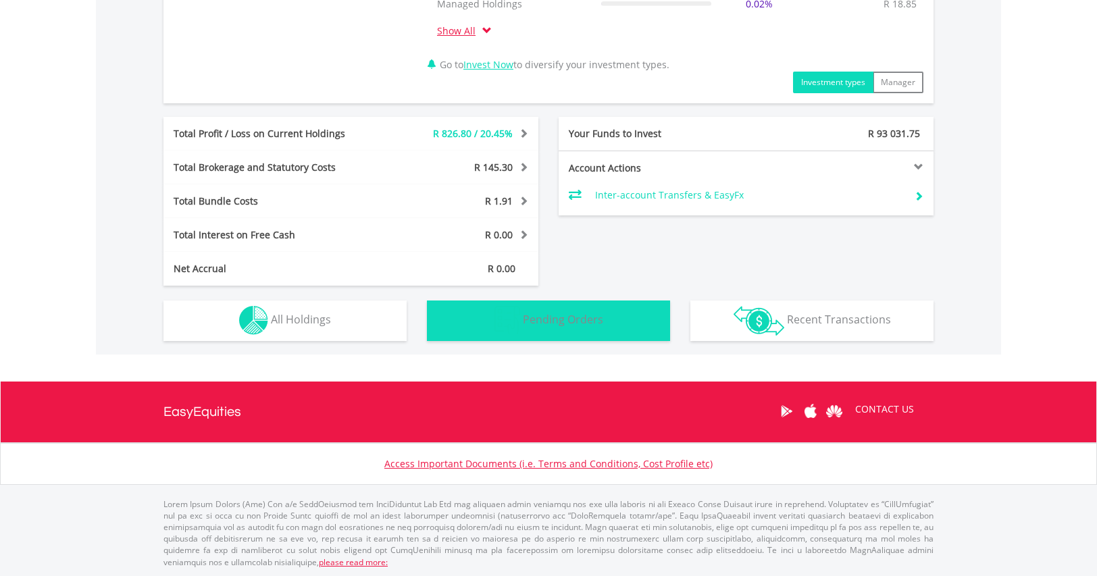
click at [578, 321] on span "Pending Orders" at bounding box center [563, 319] width 80 height 15
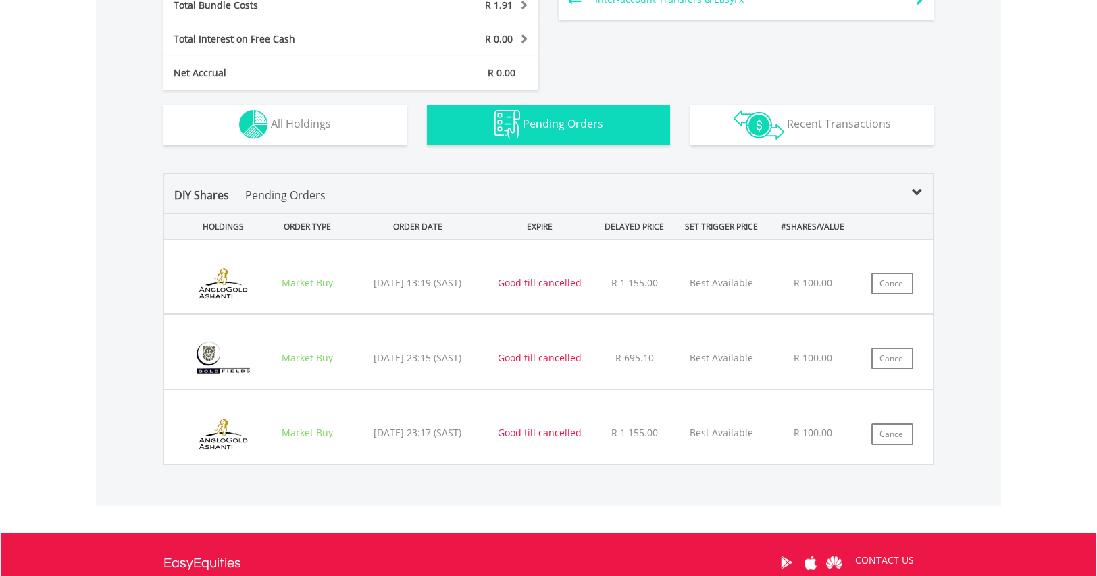
scroll to position [1024, 0]
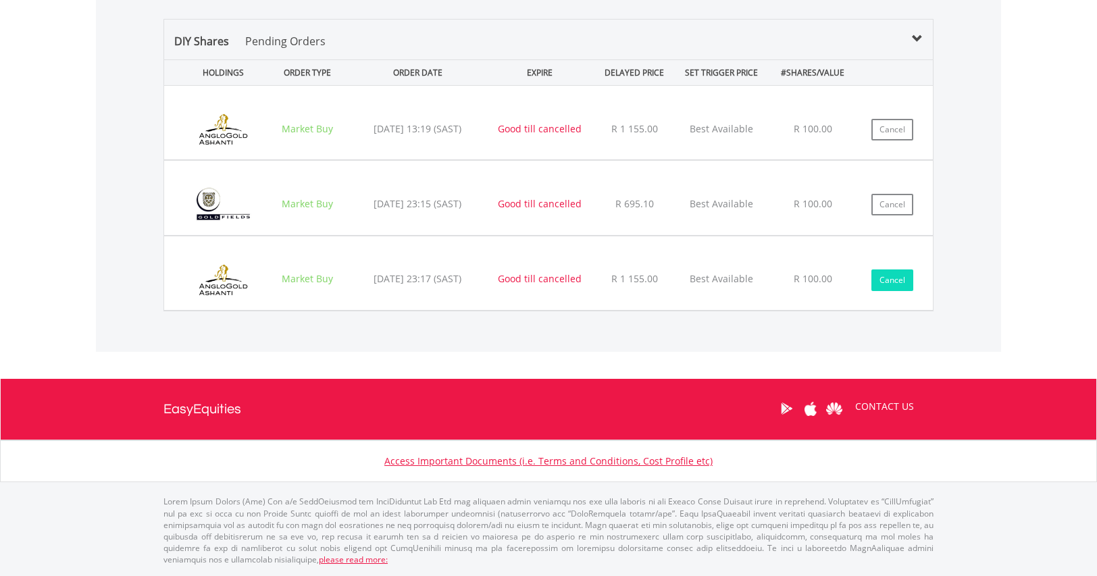
click at [898, 278] on button "Cancel" at bounding box center [892, 280] width 42 height 22
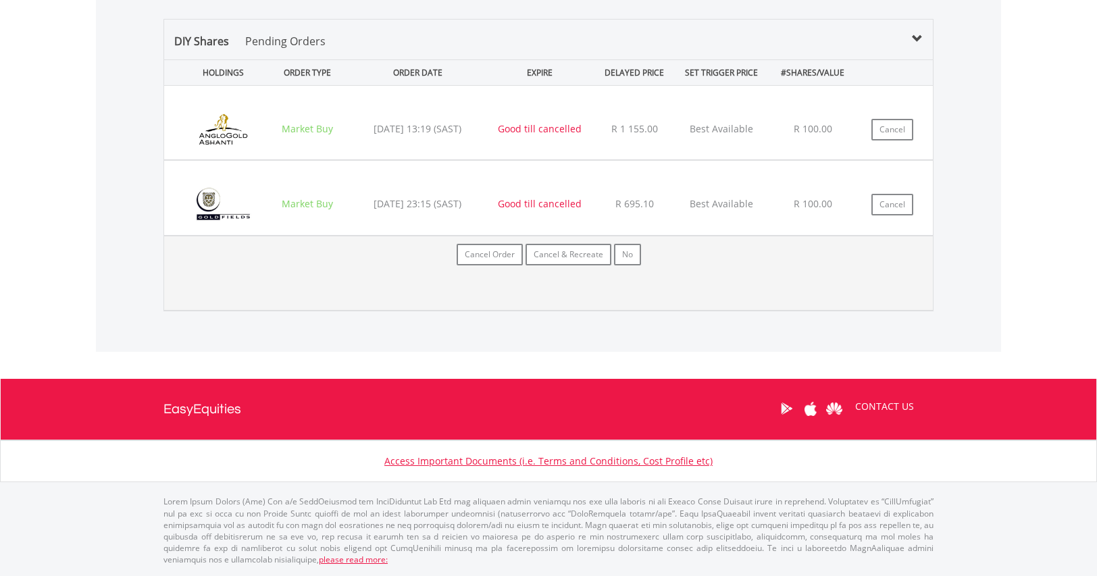
scroll to position [987, 0]
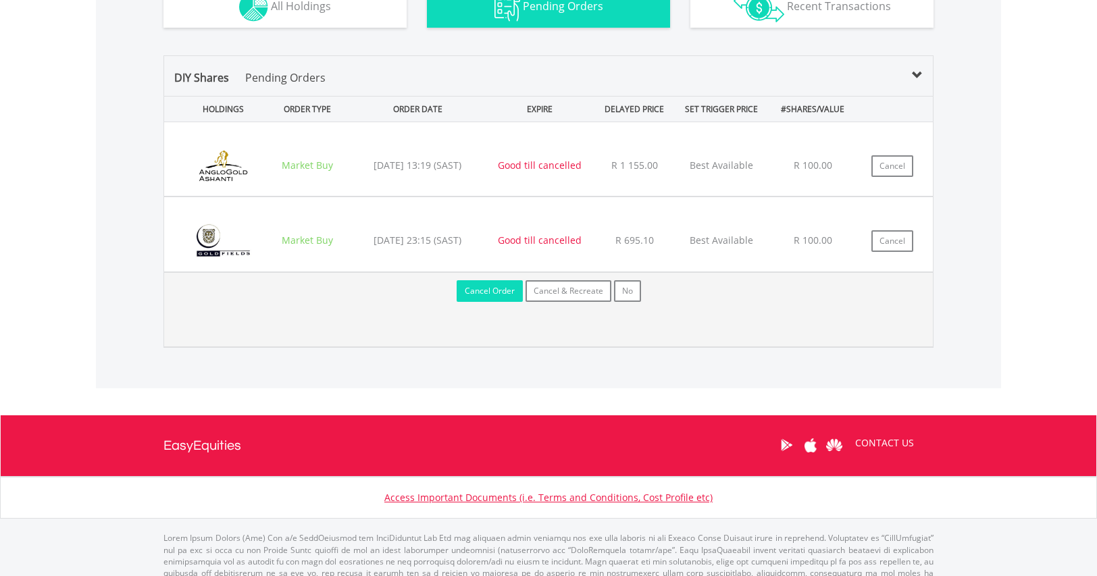
click at [500, 294] on button "Cancel Order" at bounding box center [490, 291] width 66 height 22
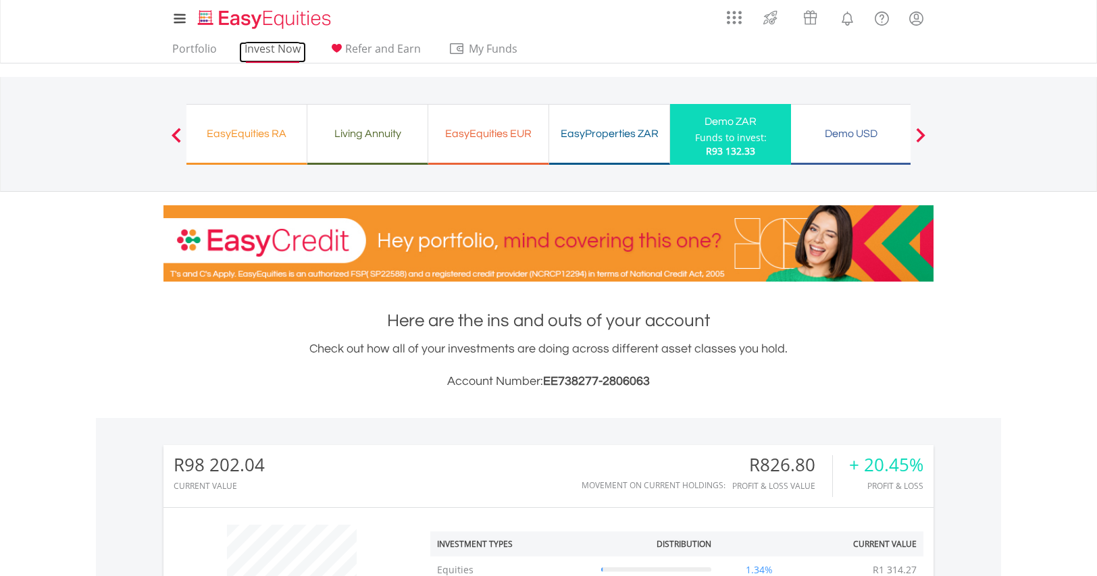
click at [265, 45] on link "Invest Now" at bounding box center [272, 52] width 67 height 21
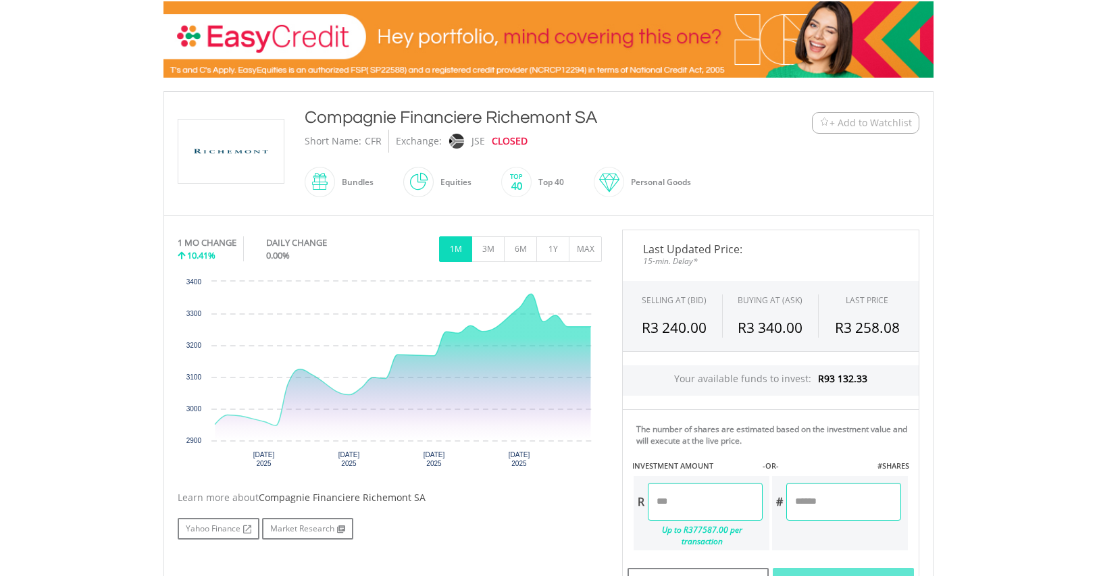
scroll to position [324, 0]
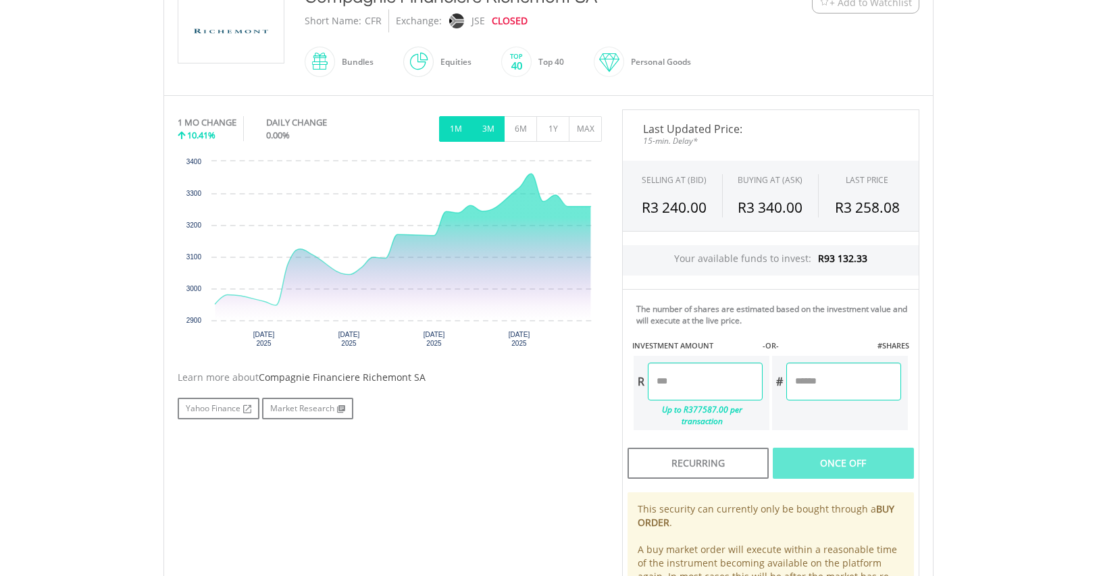
click at [488, 135] on button "3M" at bounding box center [487, 129] width 33 height 26
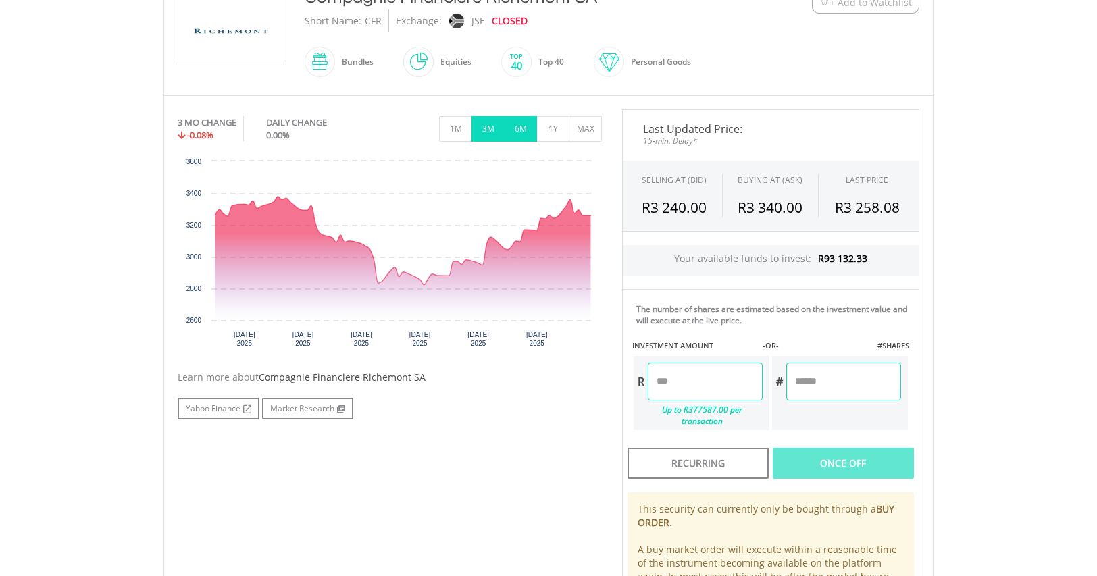
click at [517, 127] on button "6M" at bounding box center [520, 129] width 33 height 26
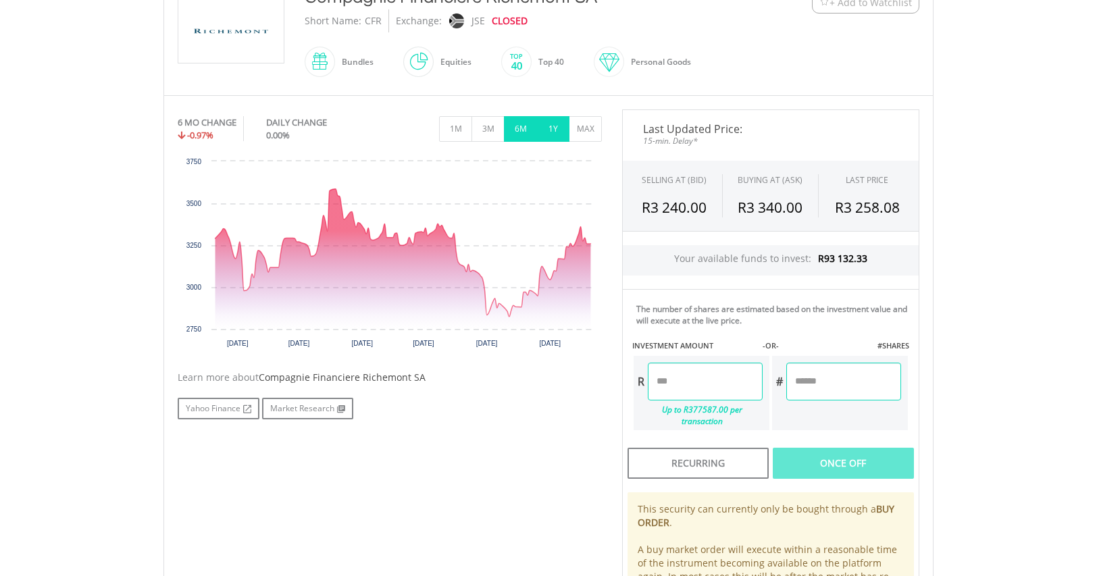
click at [546, 127] on button "1Y" at bounding box center [552, 129] width 33 height 26
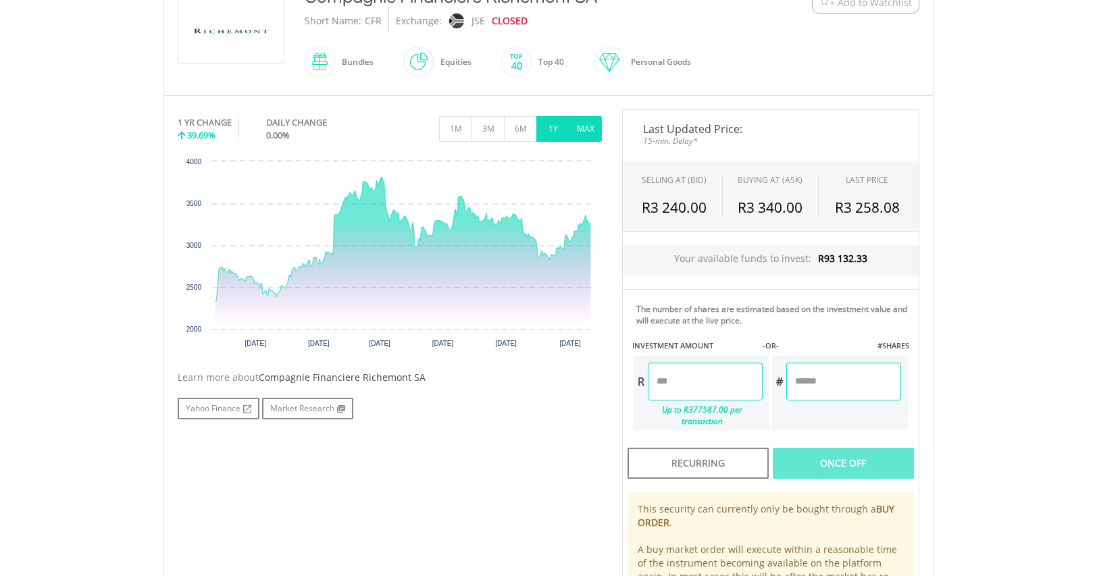
click at [587, 127] on button "MAX" at bounding box center [585, 129] width 33 height 26
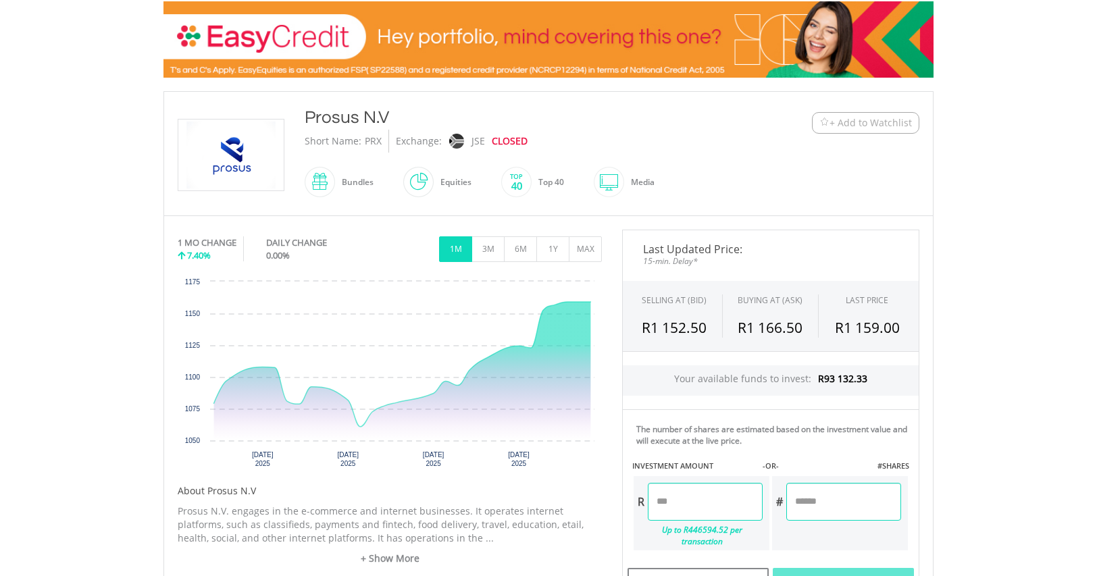
scroll to position [240, 0]
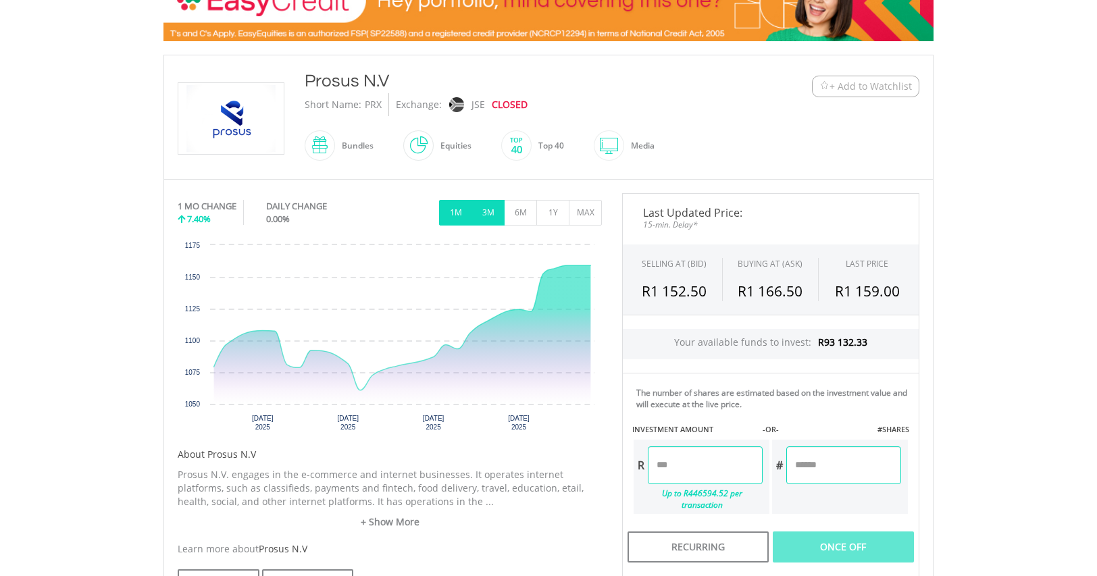
click at [482, 209] on button "3M" at bounding box center [487, 213] width 33 height 26
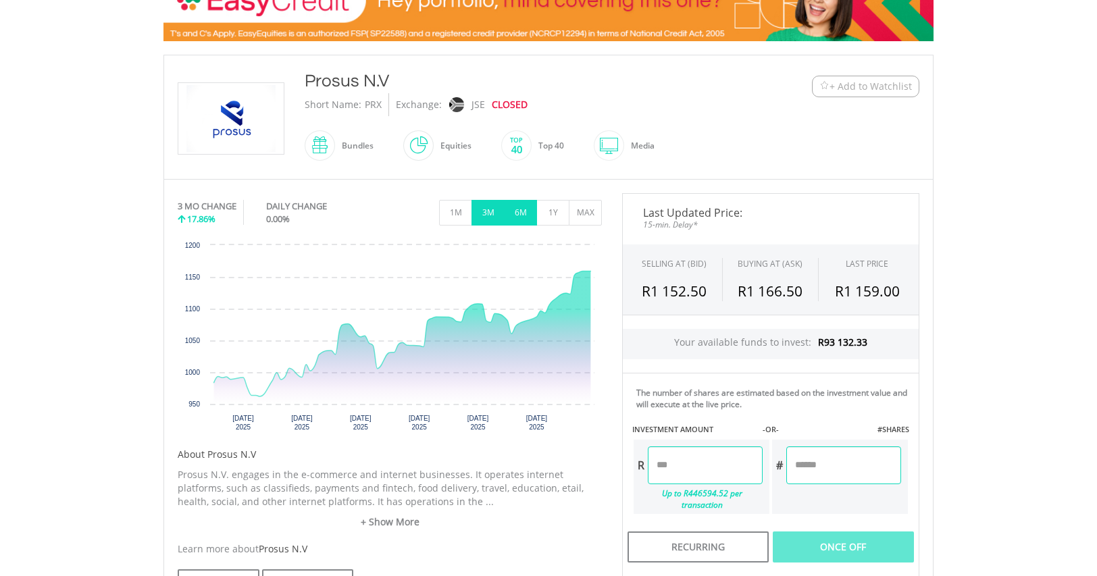
click at [517, 211] on button "6M" at bounding box center [520, 213] width 33 height 26
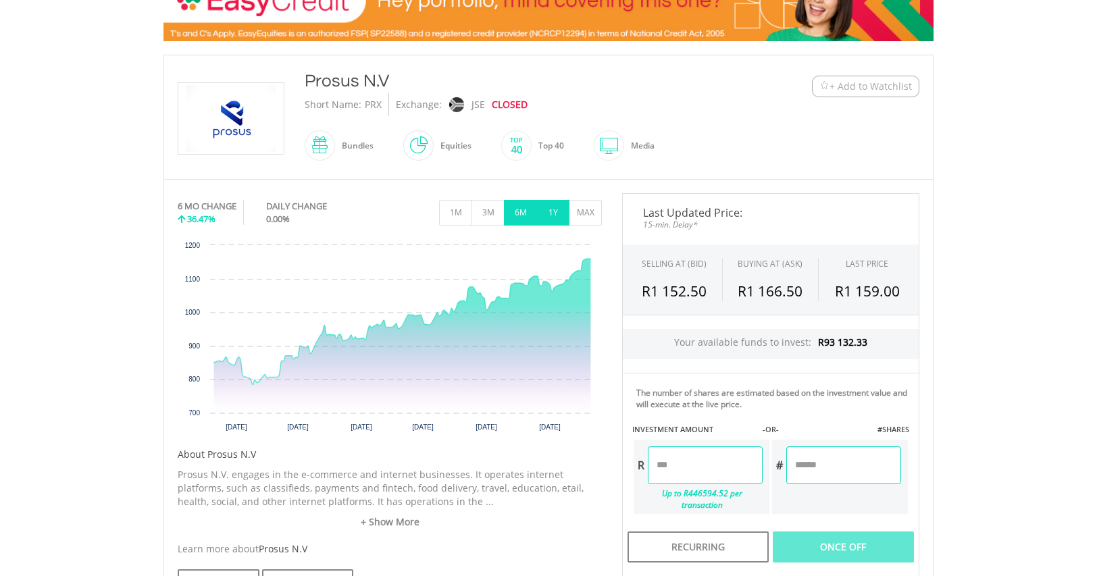
click at [555, 209] on button "1Y" at bounding box center [552, 213] width 33 height 26
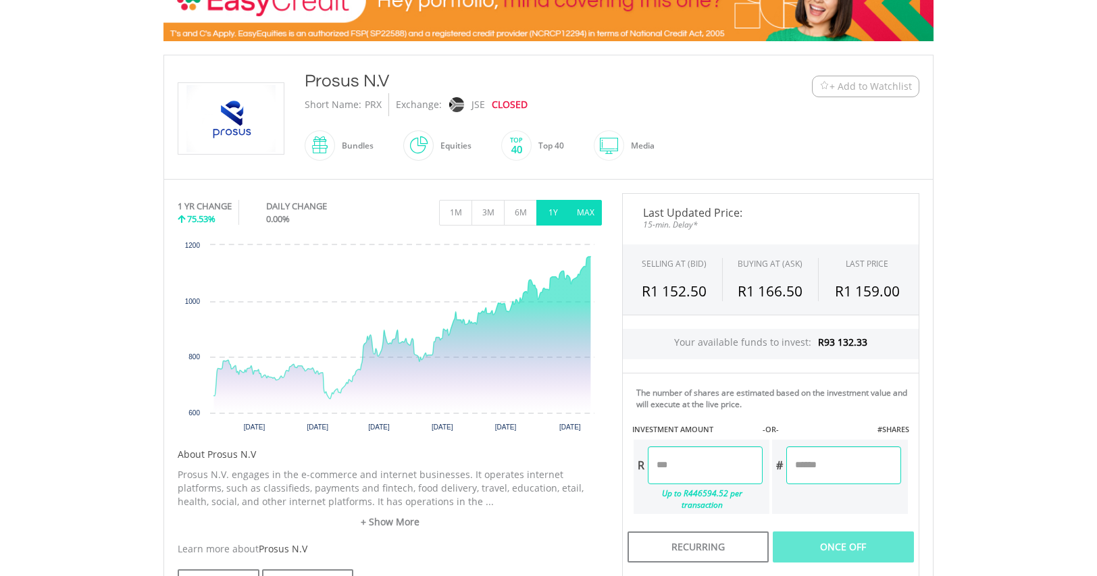
click at [582, 209] on button "MAX" at bounding box center [585, 213] width 33 height 26
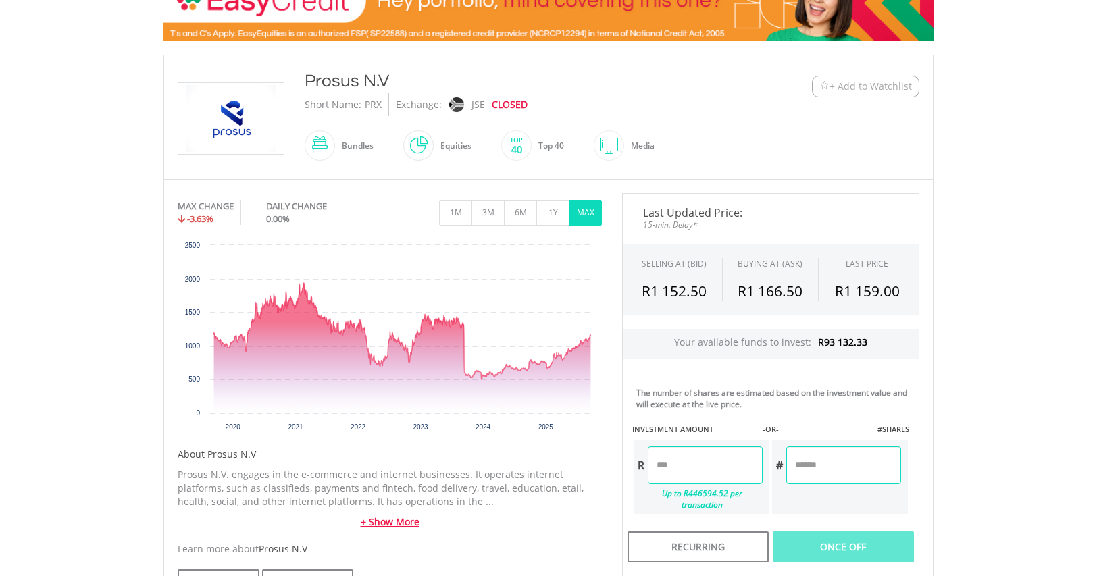
click at [390, 516] on link "+ Show More" at bounding box center [390, 522] width 424 height 14
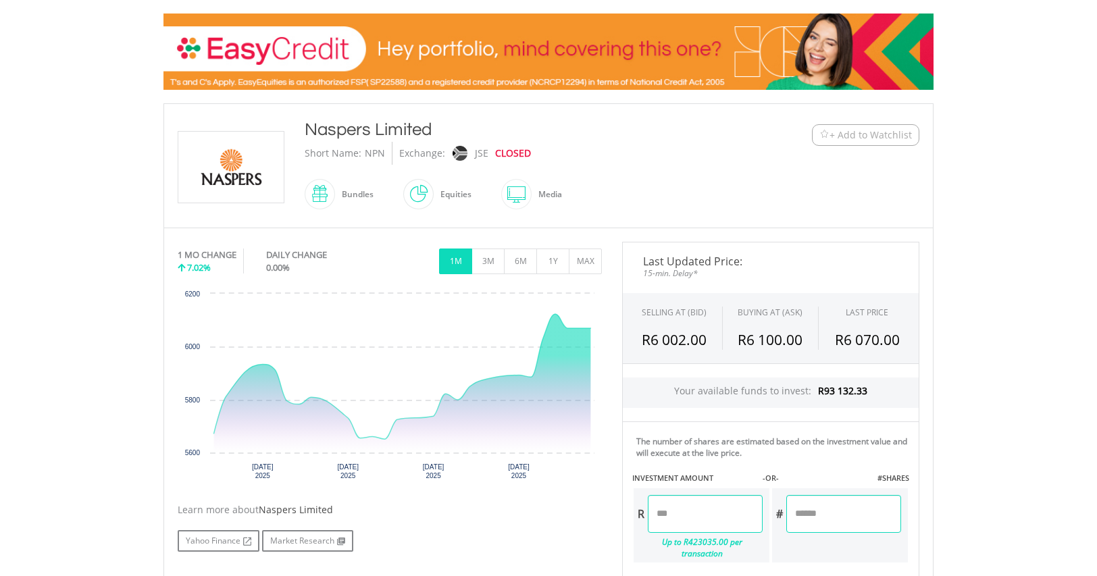
scroll to position [228, 0]
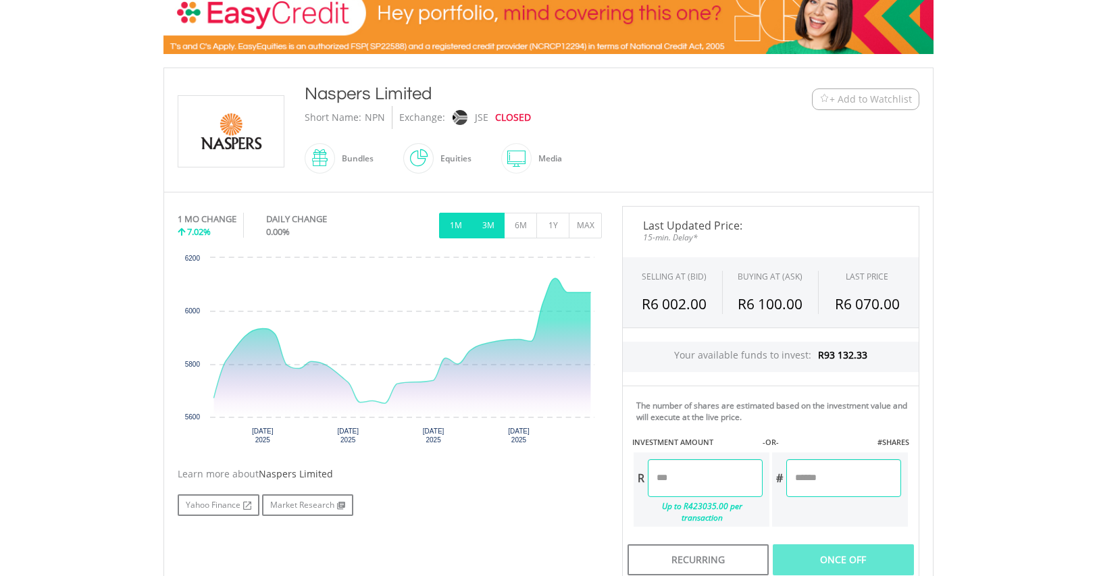
click at [484, 222] on button "3M" at bounding box center [487, 226] width 33 height 26
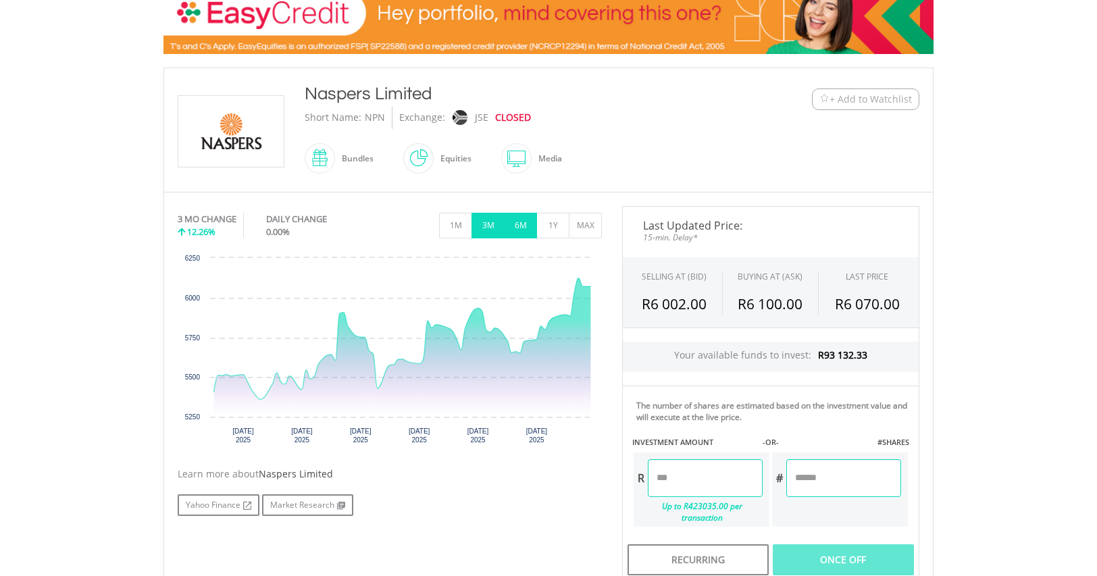
click at [516, 222] on button "6M" at bounding box center [520, 226] width 33 height 26
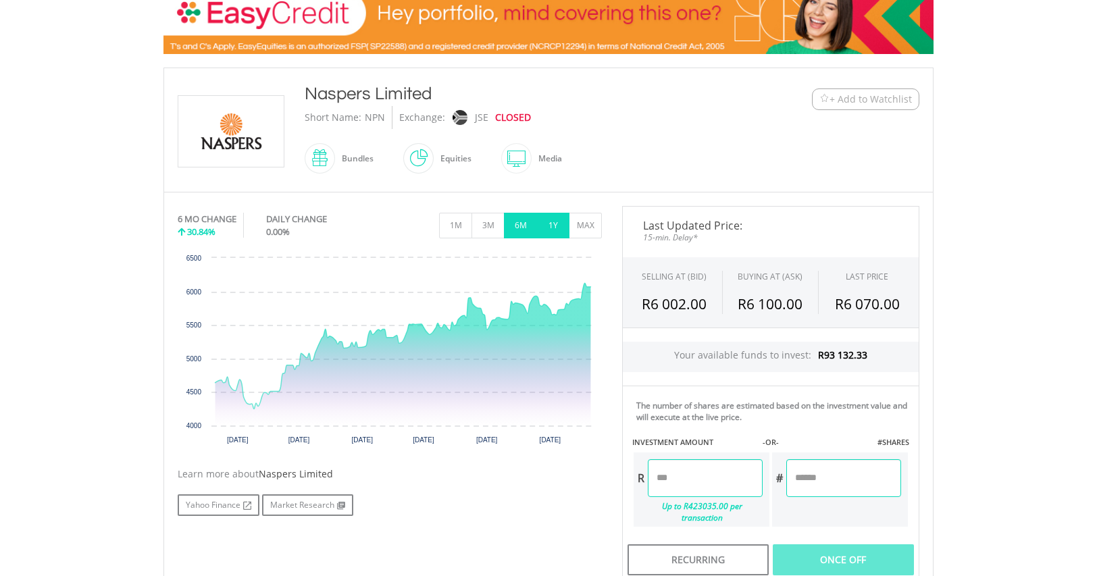
click at [549, 222] on button "1Y" at bounding box center [552, 226] width 33 height 26
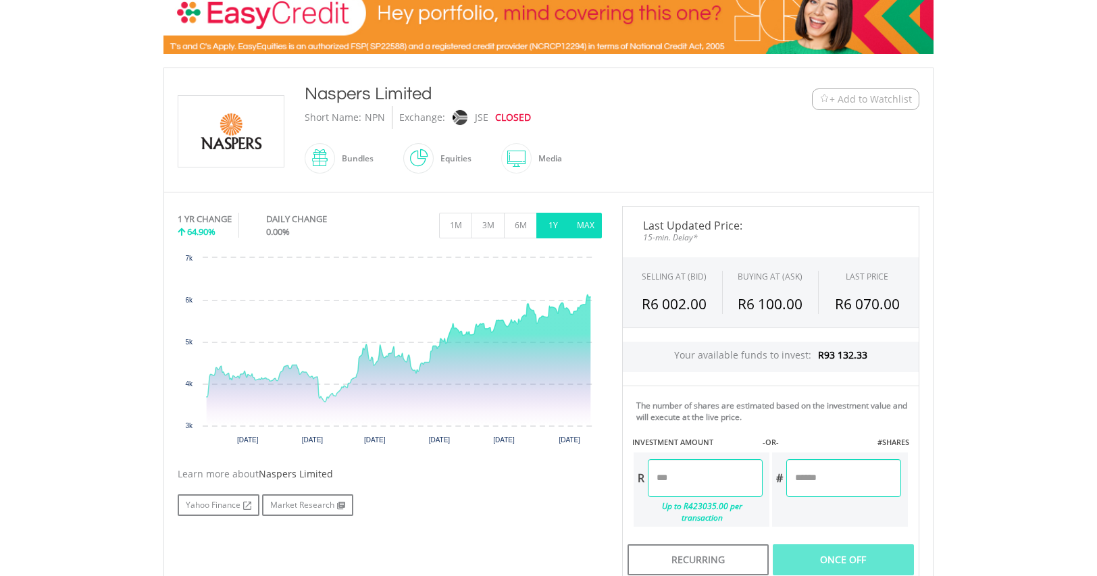
click at [586, 217] on button "MAX" at bounding box center [585, 226] width 33 height 26
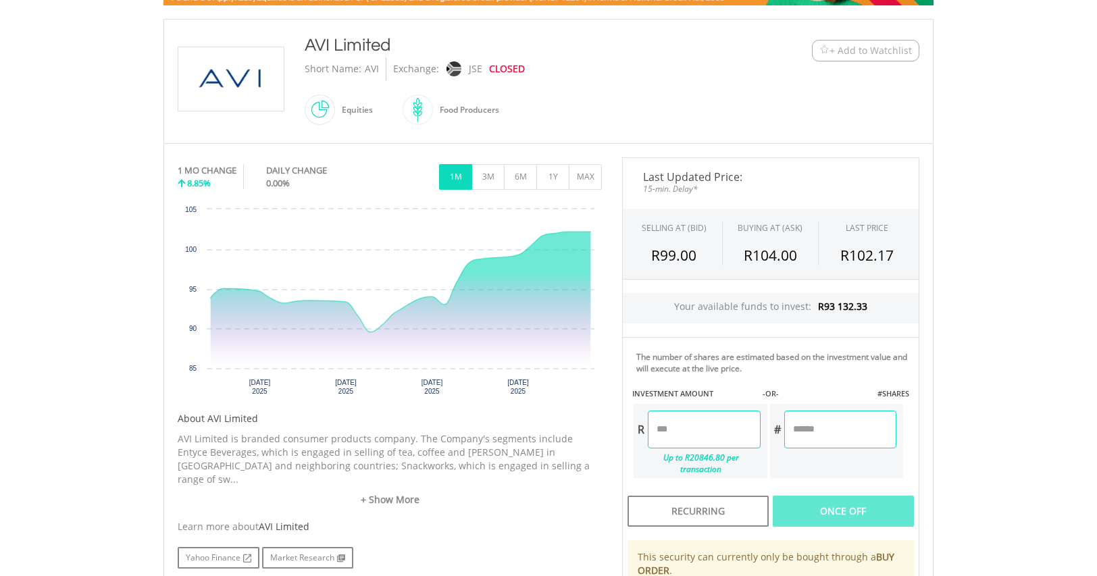
scroll to position [324, 0]
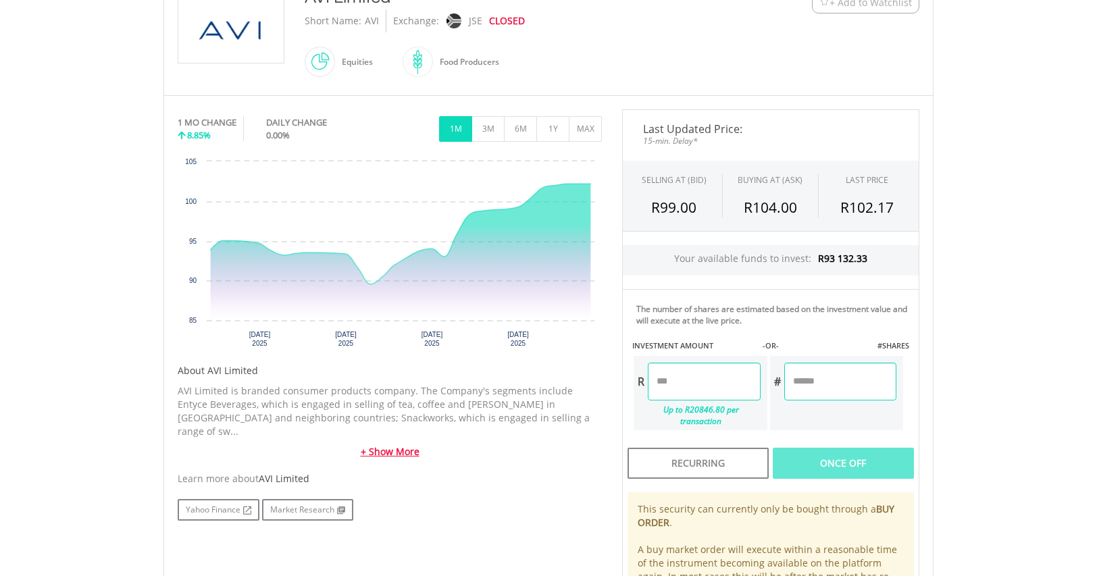
click at [390, 445] on link "+ Show More" at bounding box center [390, 452] width 424 height 14
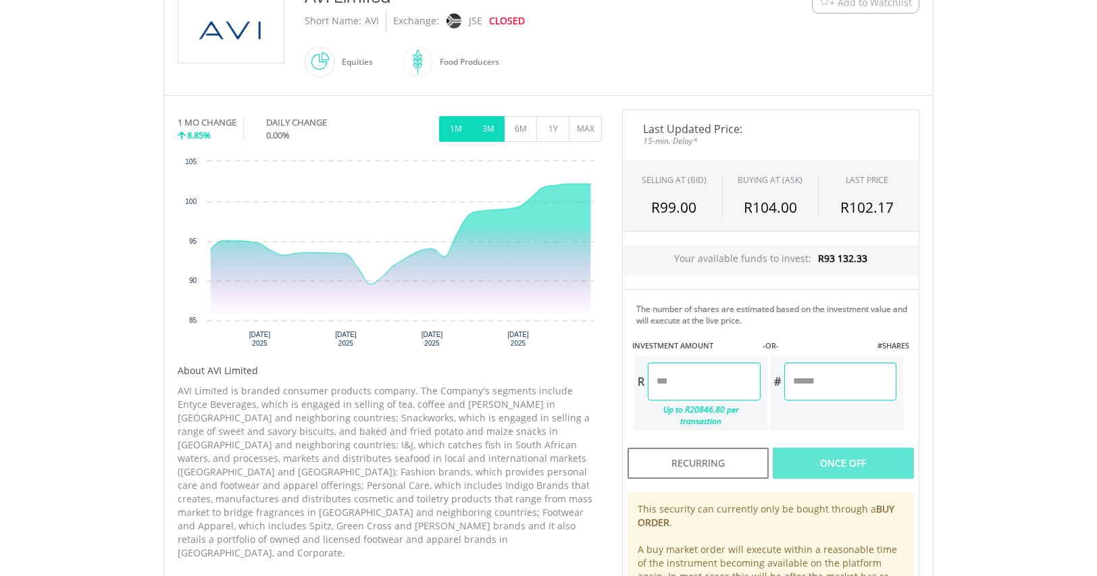
click at [492, 138] on button "3M" at bounding box center [487, 129] width 33 height 26
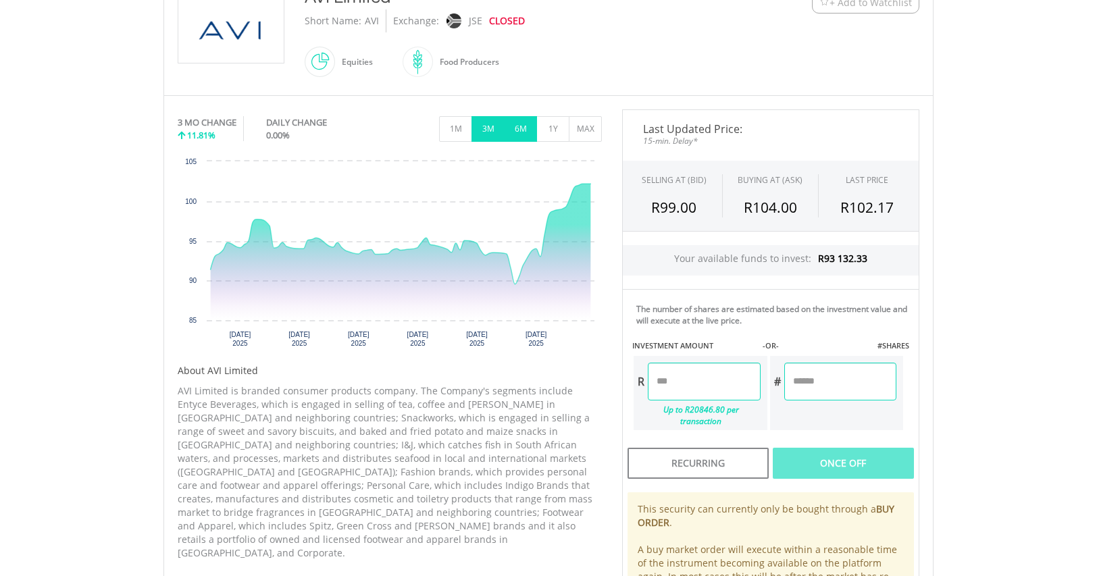
click at [519, 130] on button "6M" at bounding box center [520, 129] width 33 height 26
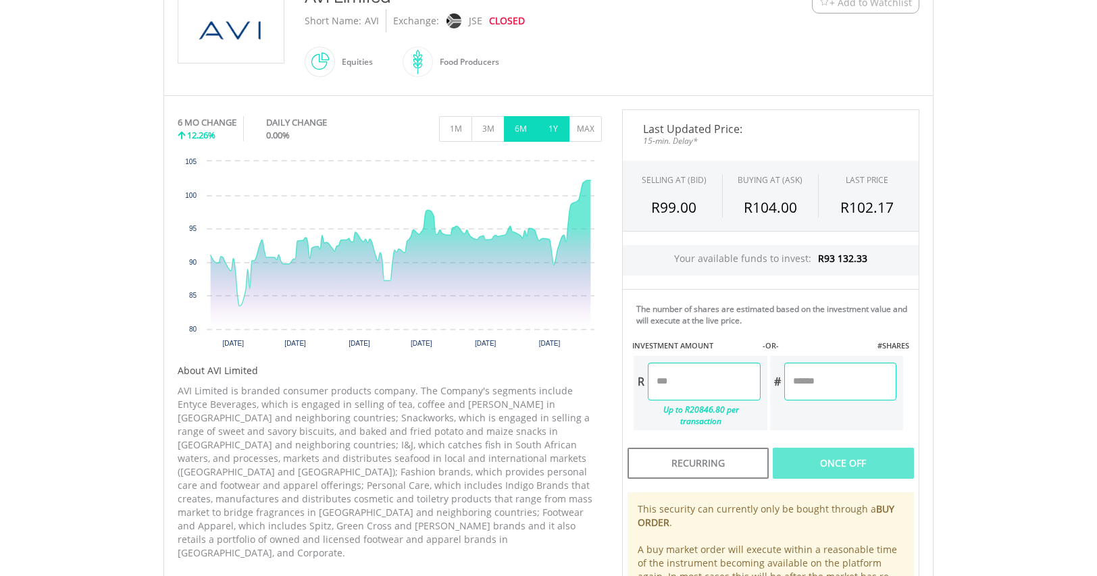
click at [549, 125] on button "1Y" at bounding box center [552, 129] width 33 height 26
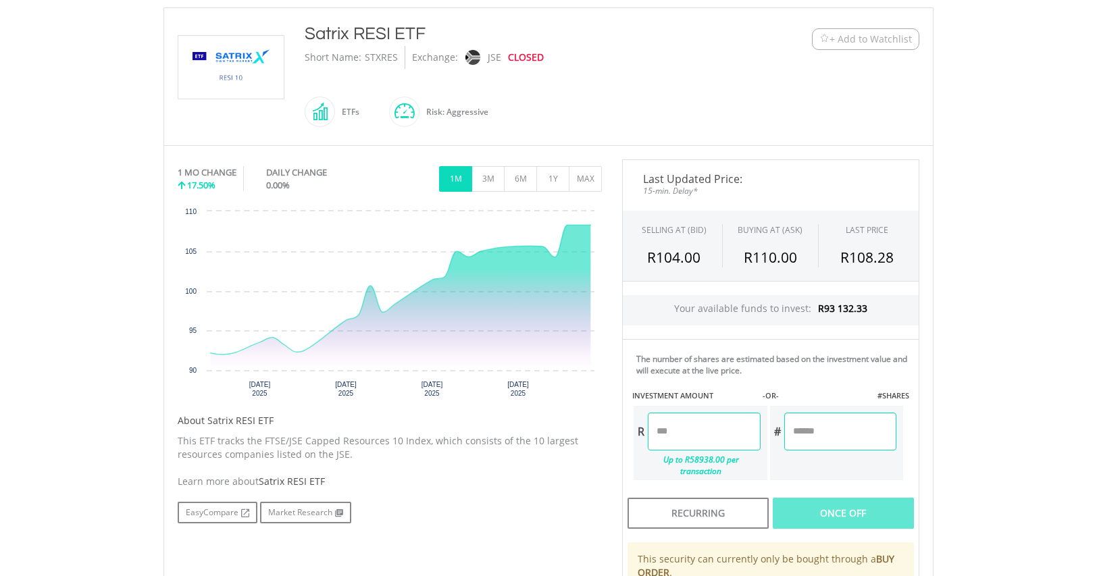
scroll to position [371, 0]
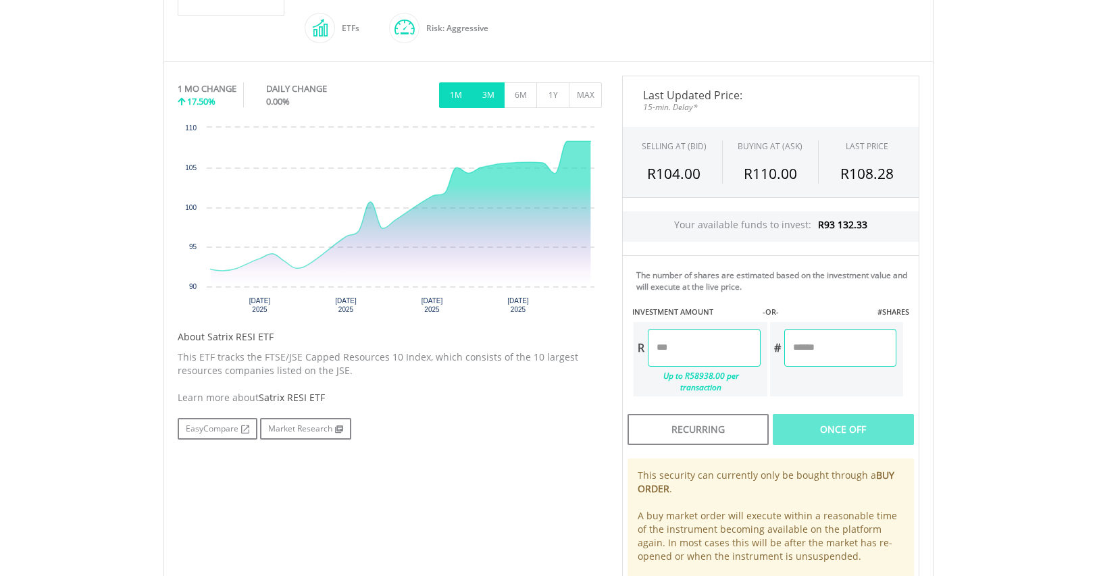
click at [489, 101] on button "3M" at bounding box center [487, 95] width 33 height 26
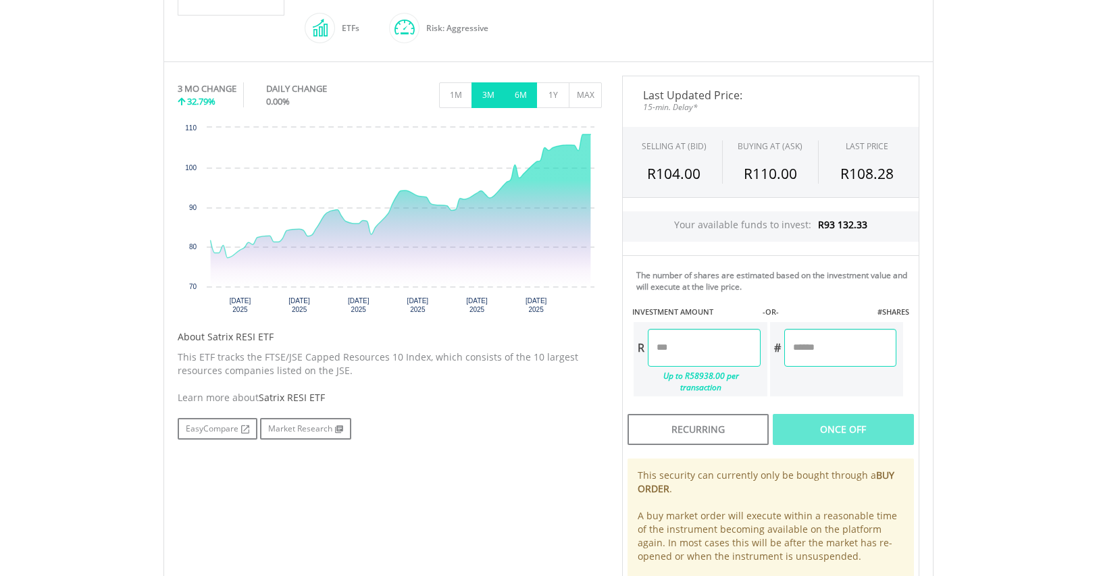
click at [524, 95] on button "6M" at bounding box center [520, 95] width 33 height 26
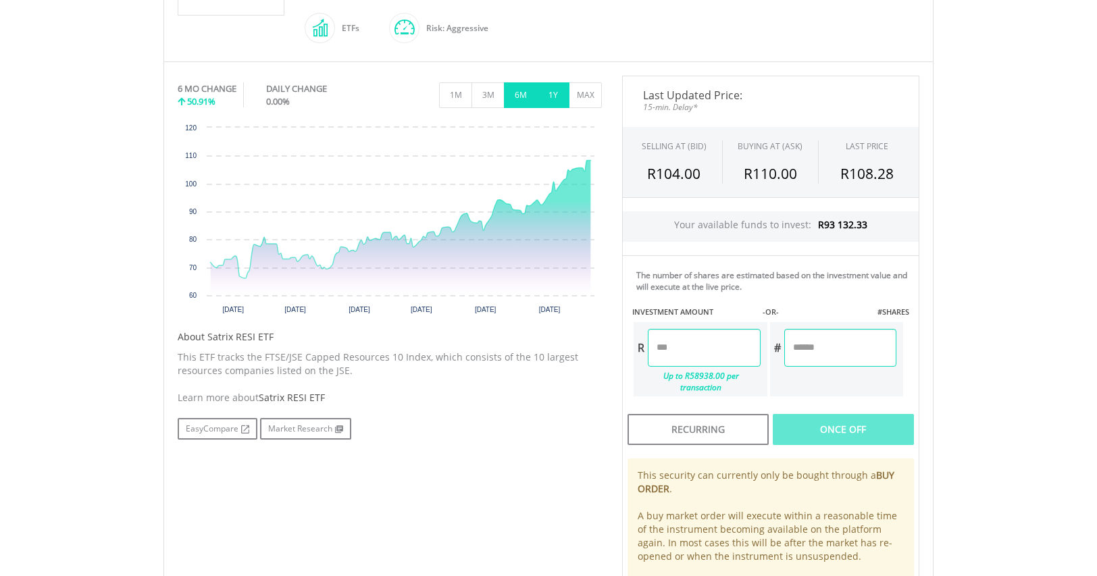
click at [552, 84] on button "1Y" at bounding box center [552, 95] width 33 height 26
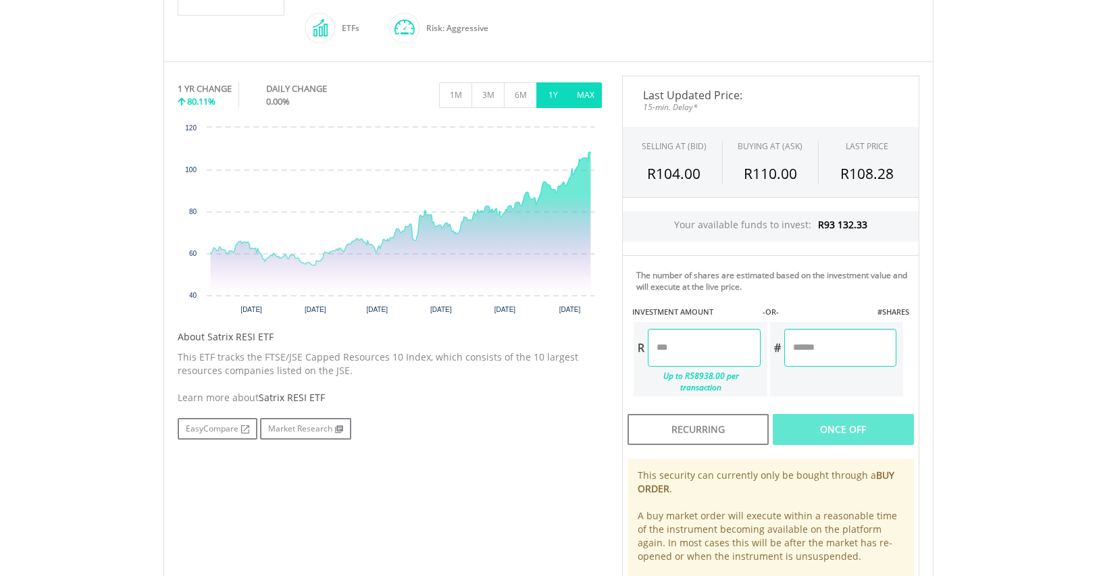
click at [585, 89] on button "MAX" at bounding box center [585, 95] width 33 height 26
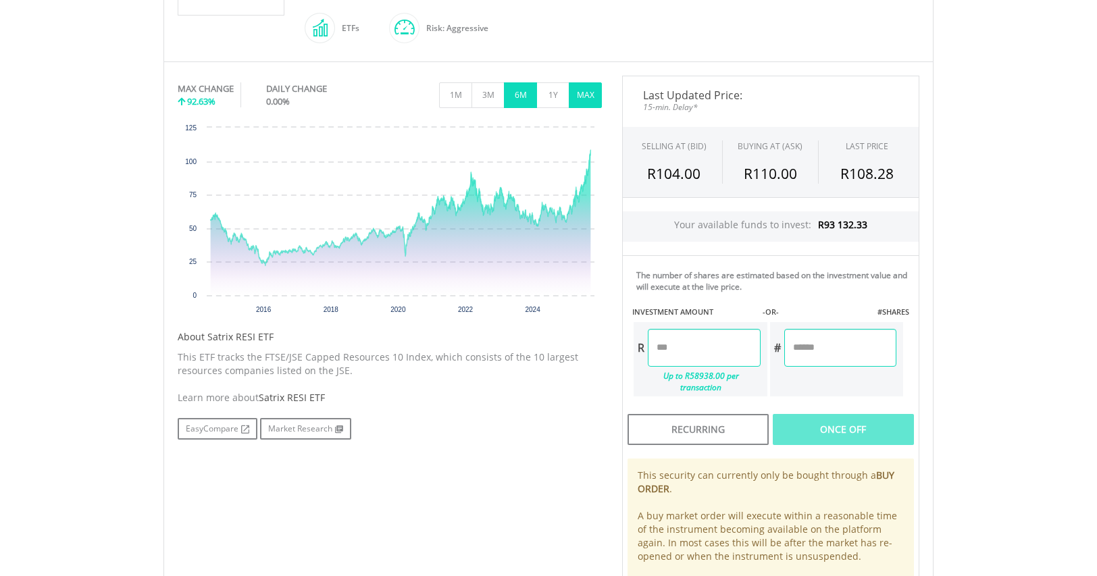
click at [517, 88] on button "6M" at bounding box center [520, 95] width 33 height 26
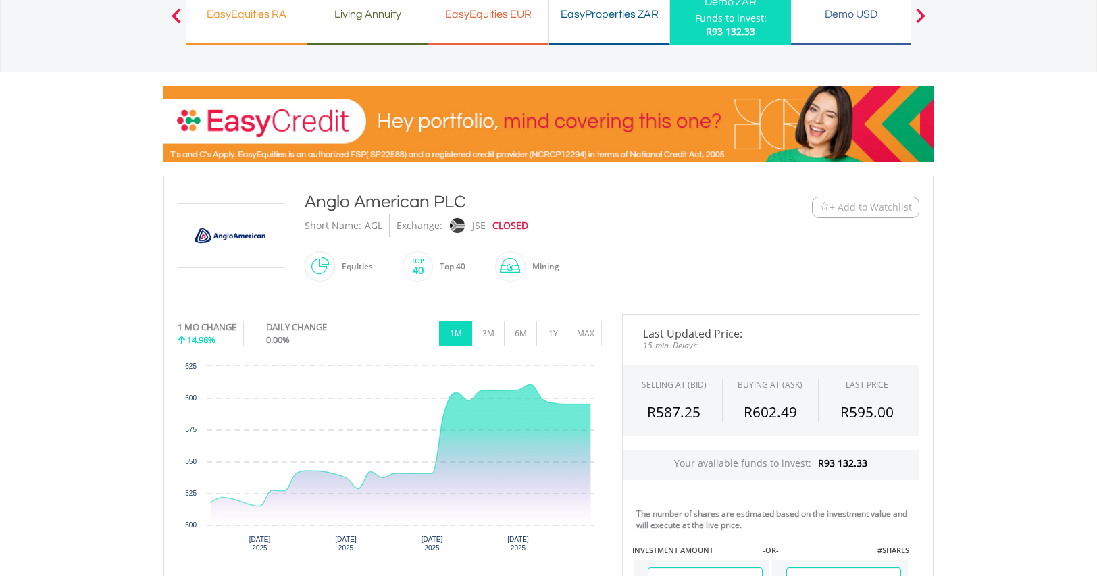
scroll to position [240, 0]
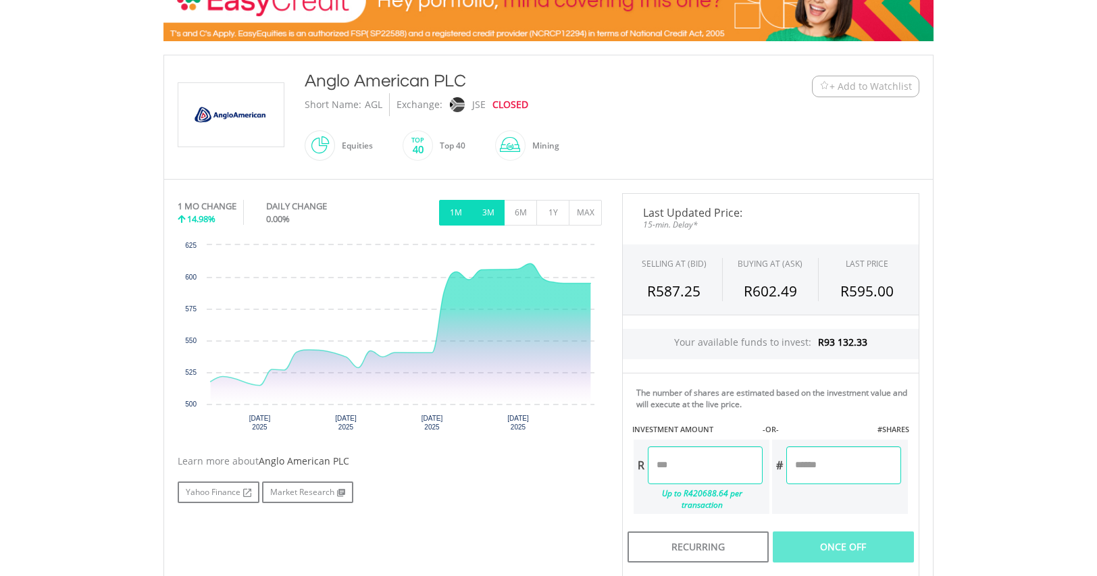
click at [488, 214] on button "3M" at bounding box center [487, 213] width 33 height 26
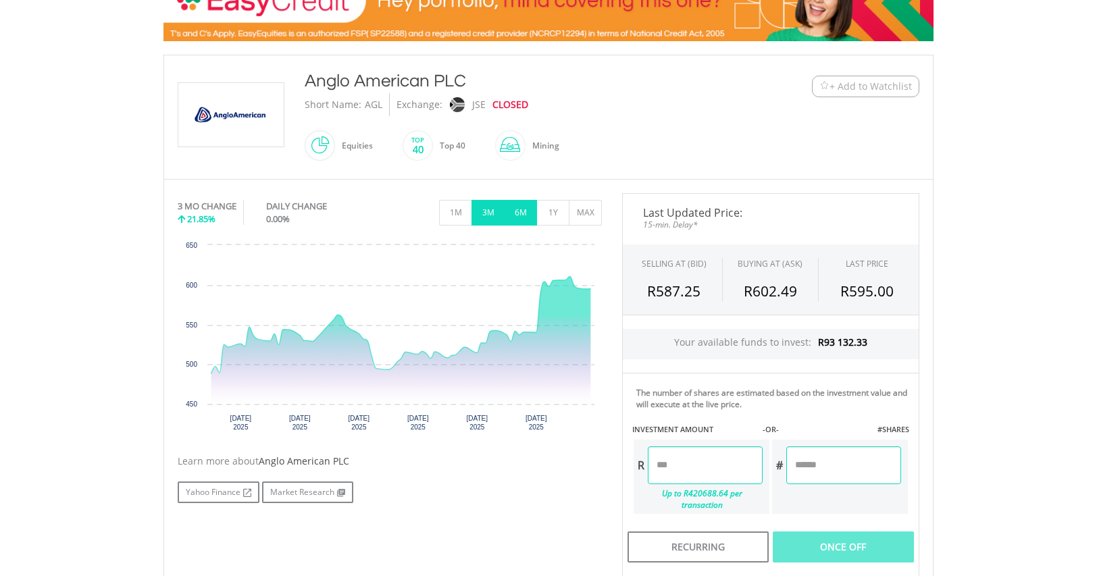
click at [521, 207] on button "6M" at bounding box center [520, 213] width 33 height 26
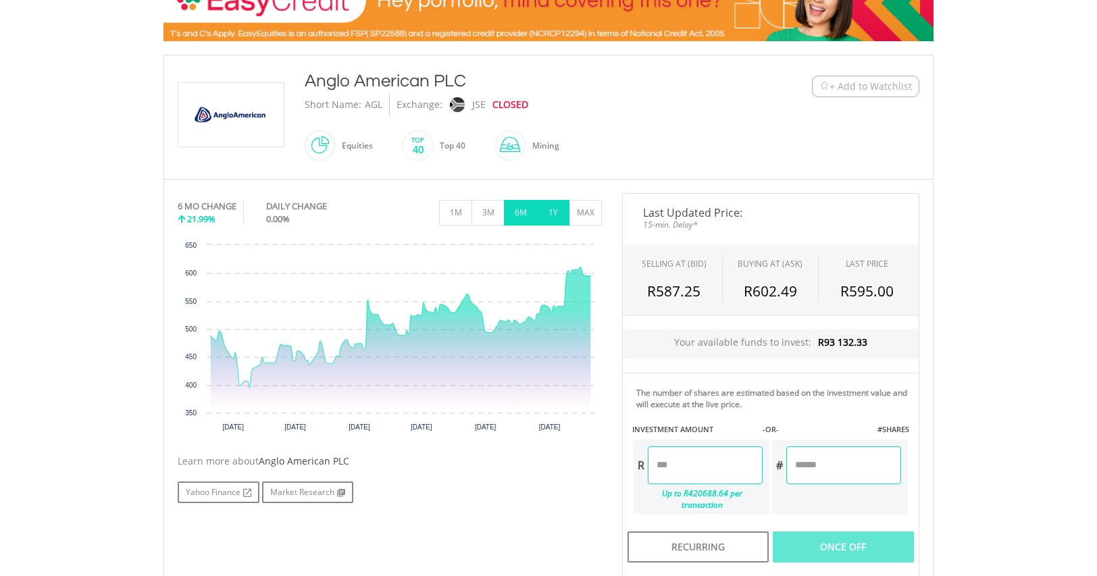
click at [556, 207] on button "1Y" at bounding box center [552, 213] width 33 height 26
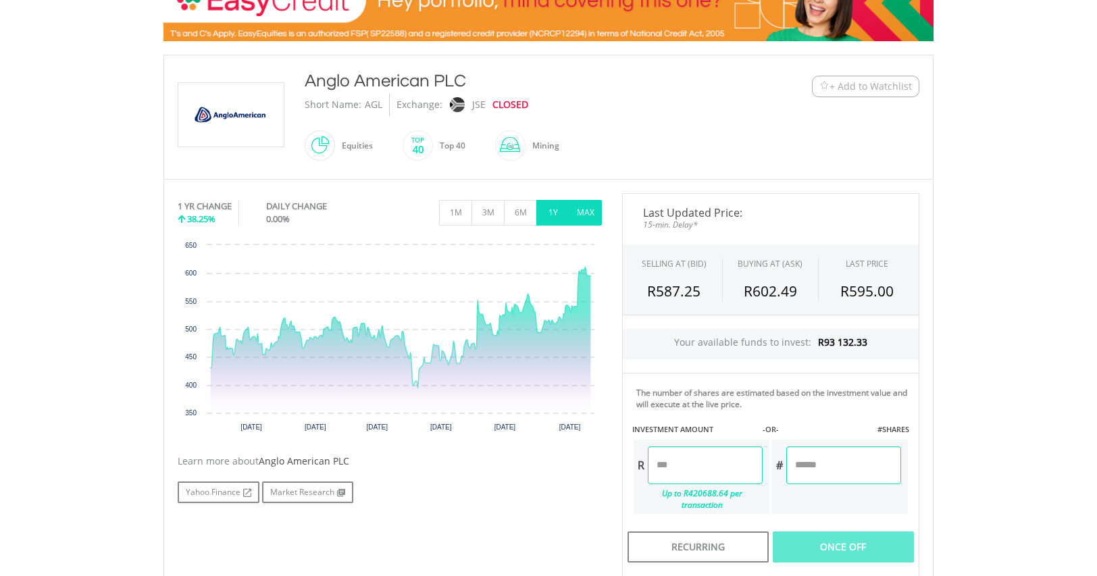
click at [590, 207] on button "MAX" at bounding box center [585, 213] width 33 height 26
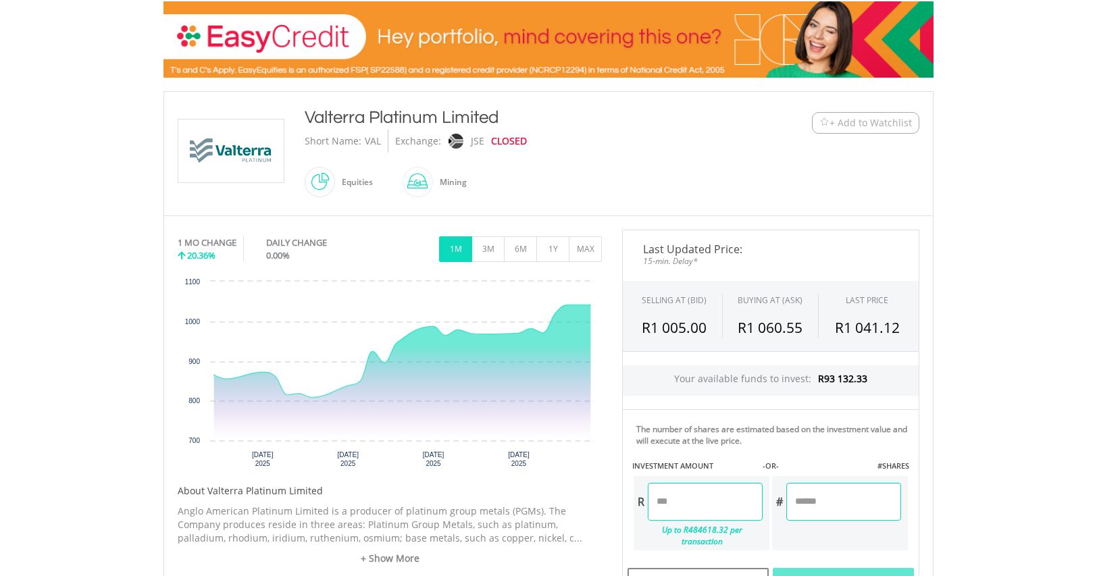
scroll to position [348, 0]
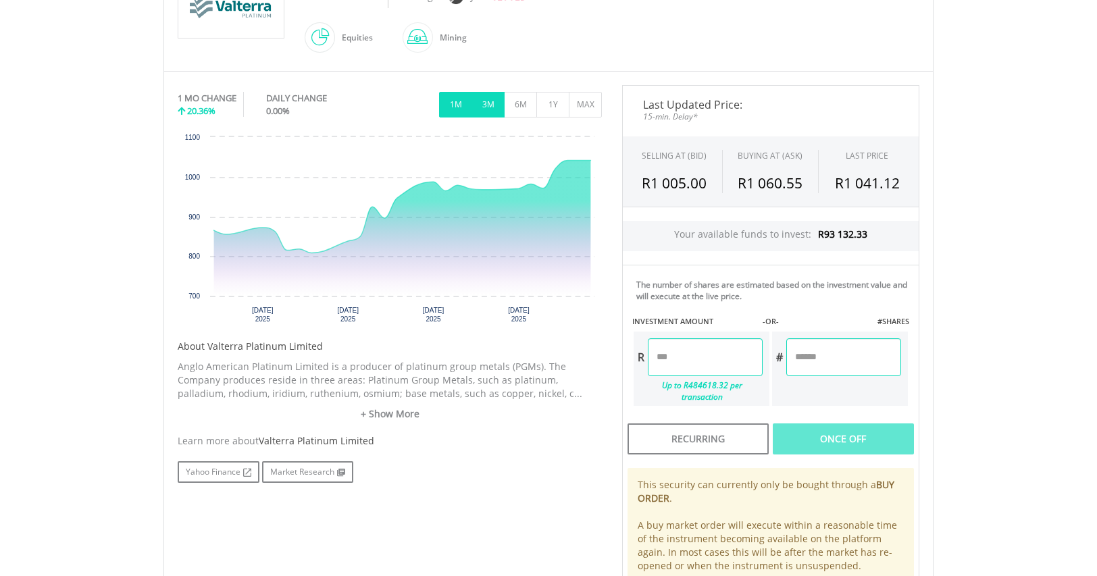
click at [490, 101] on button "3M" at bounding box center [487, 105] width 33 height 26
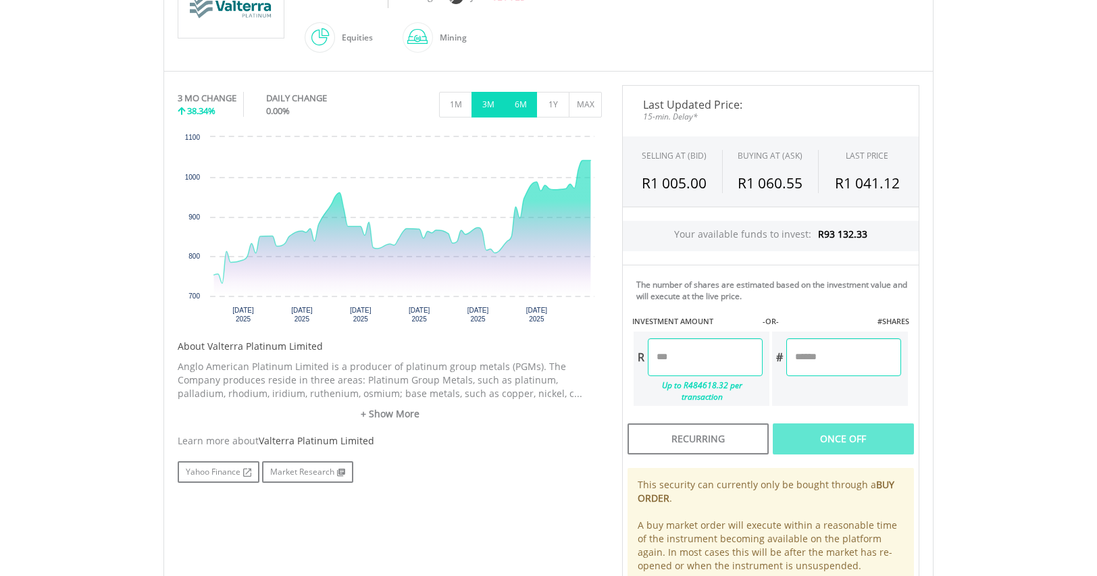
click at [523, 101] on button "6M" at bounding box center [520, 105] width 33 height 26
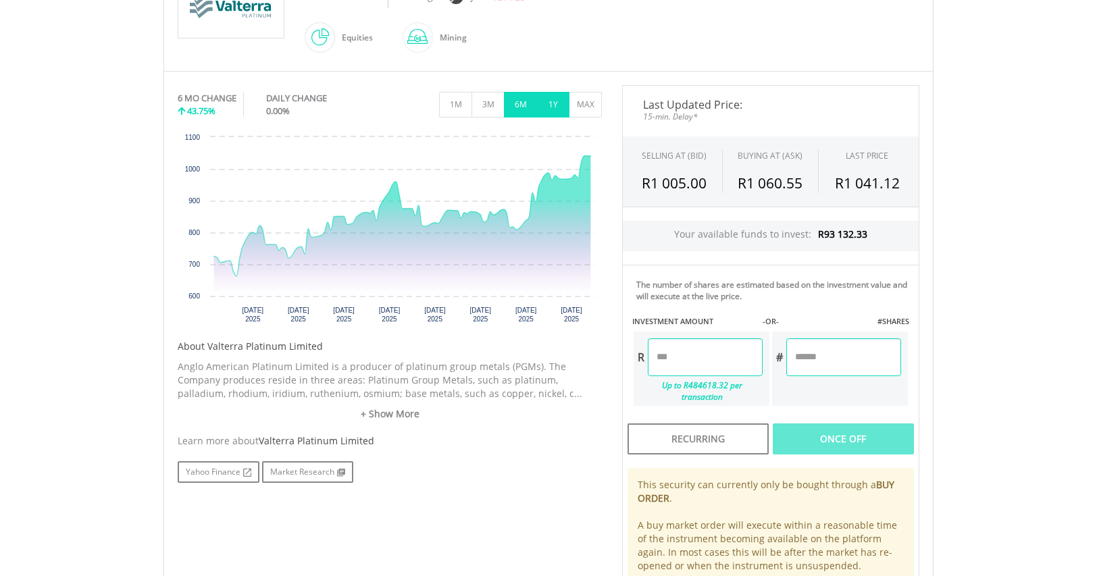
click at [556, 95] on button "1Y" at bounding box center [552, 105] width 33 height 26
click at [585, 97] on button "MAX" at bounding box center [585, 105] width 33 height 26
click at [452, 95] on button "1M" at bounding box center [455, 105] width 33 height 26
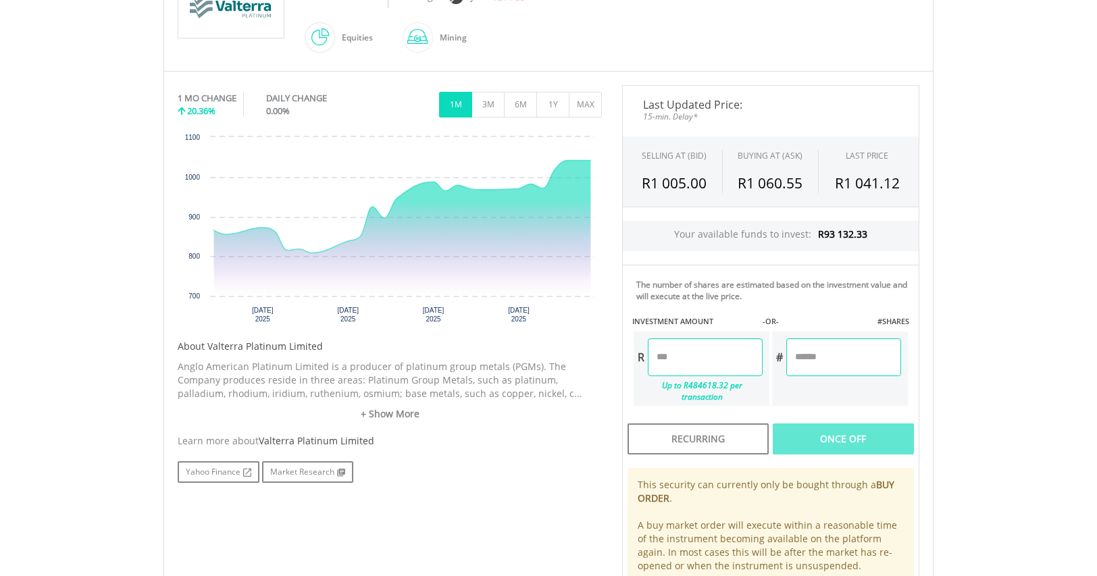
click at [694, 365] on input "number" at bounding box center [705, 357] width 115 height 38
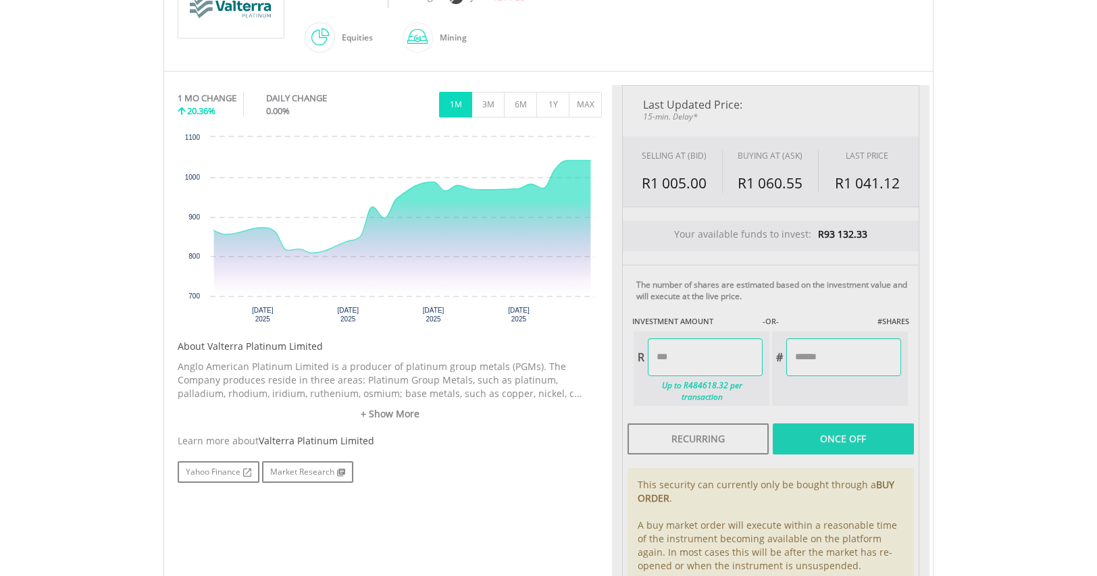
type input "*****"
type input "******"
click at [1016, 276] on body "My Investments Invest Now New Listings Sell My Recurring Investments Pending Or…" at bounding box center [548, 264] width 1097 height 1225
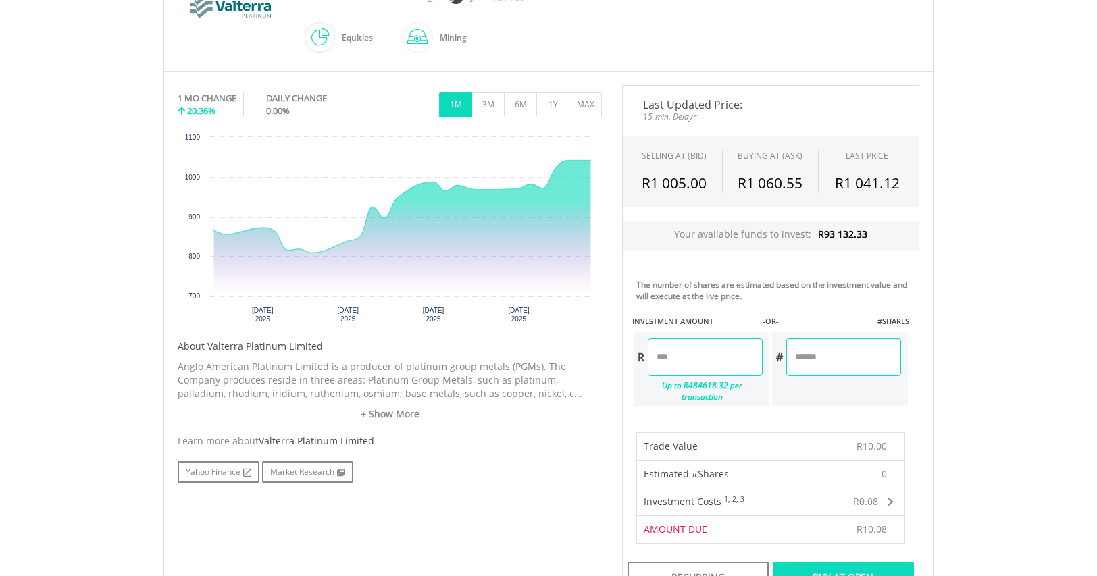
click at [850, 562] on div "Buy At Open" at bounding box center [843, 577] width 141 height 31
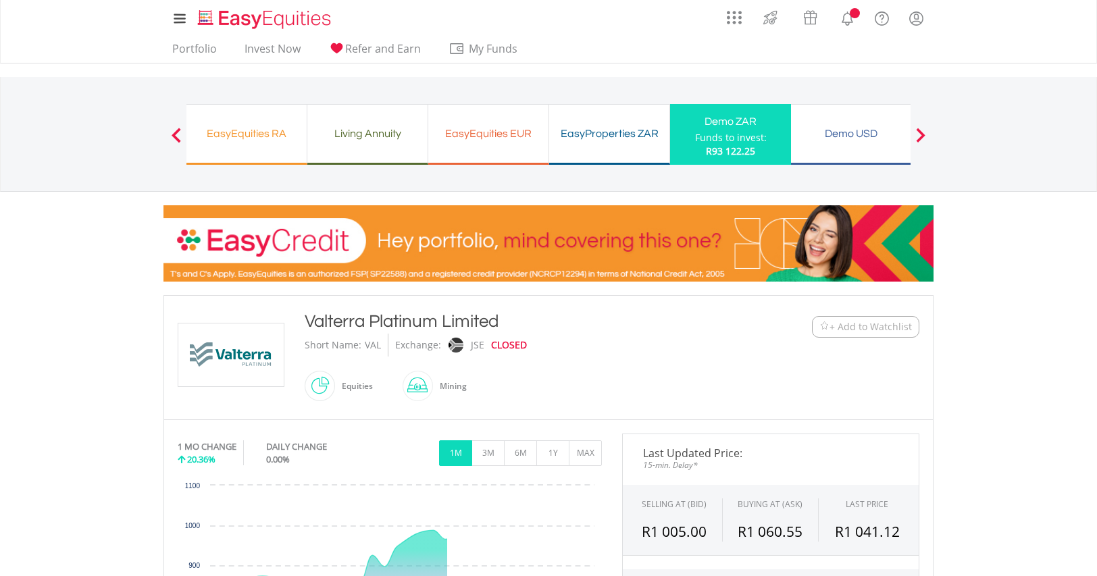
scroll to position [348, 0]
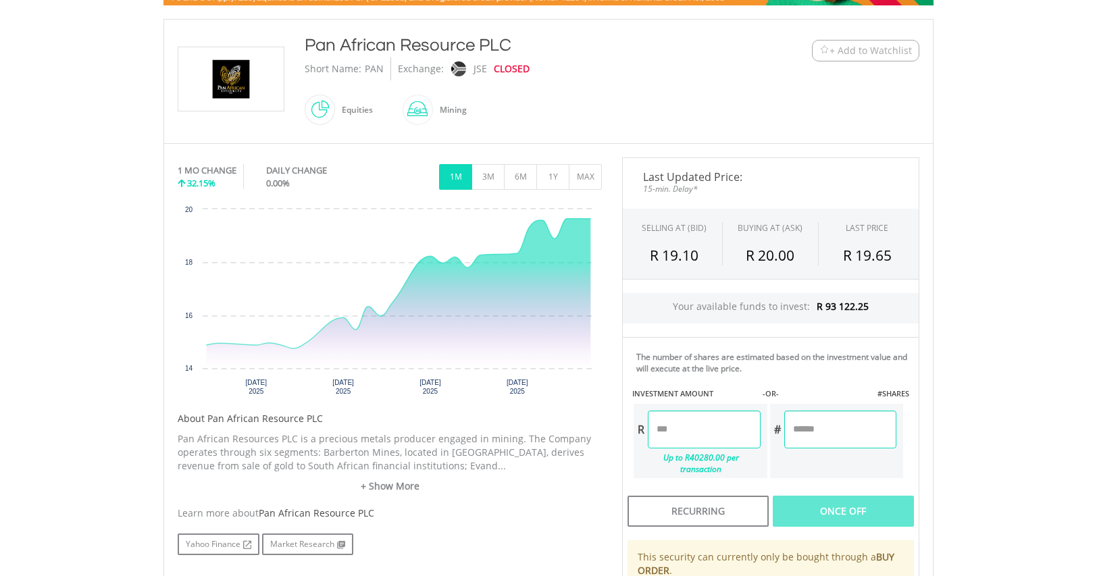
scroll to position [336, 0]
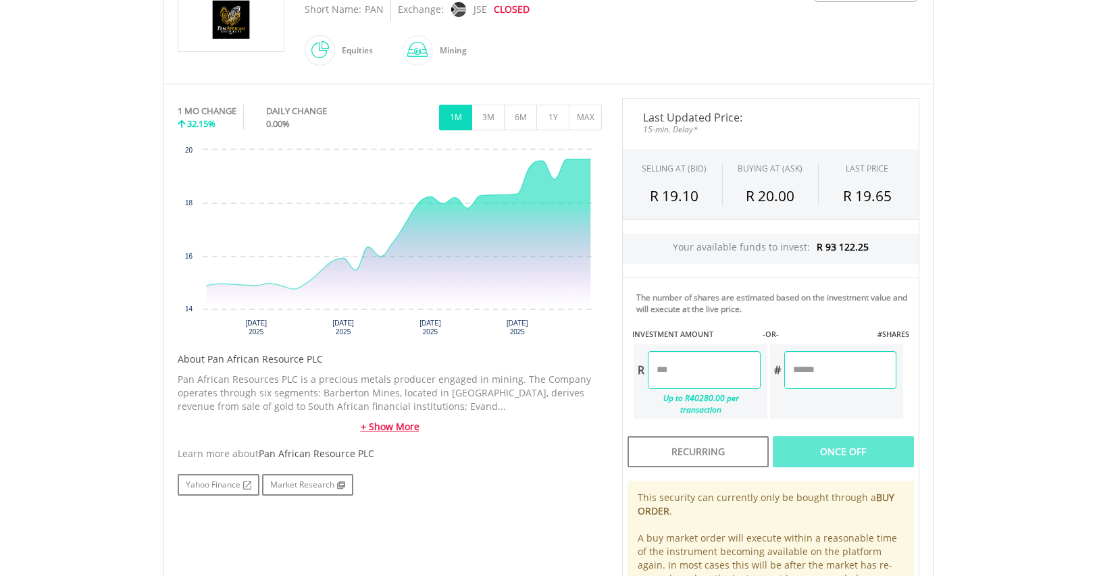
click at [408, 428] on link "+ Show More" at bounding box center [390, 427] width 424 height 14
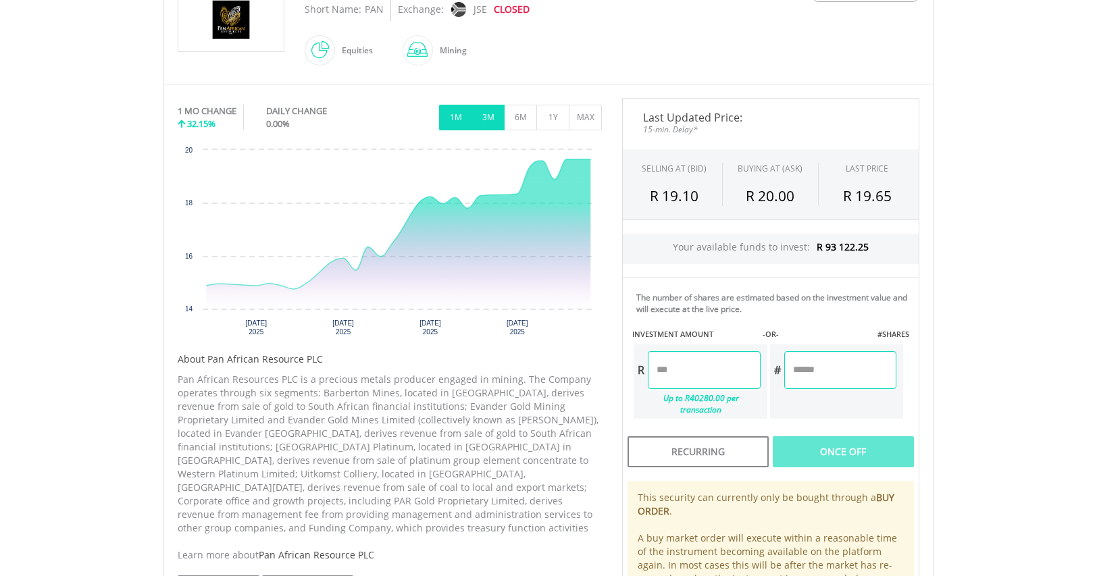
click at [492, 111] on button "3M" at bounding box center [487, 118] width 33 height 26
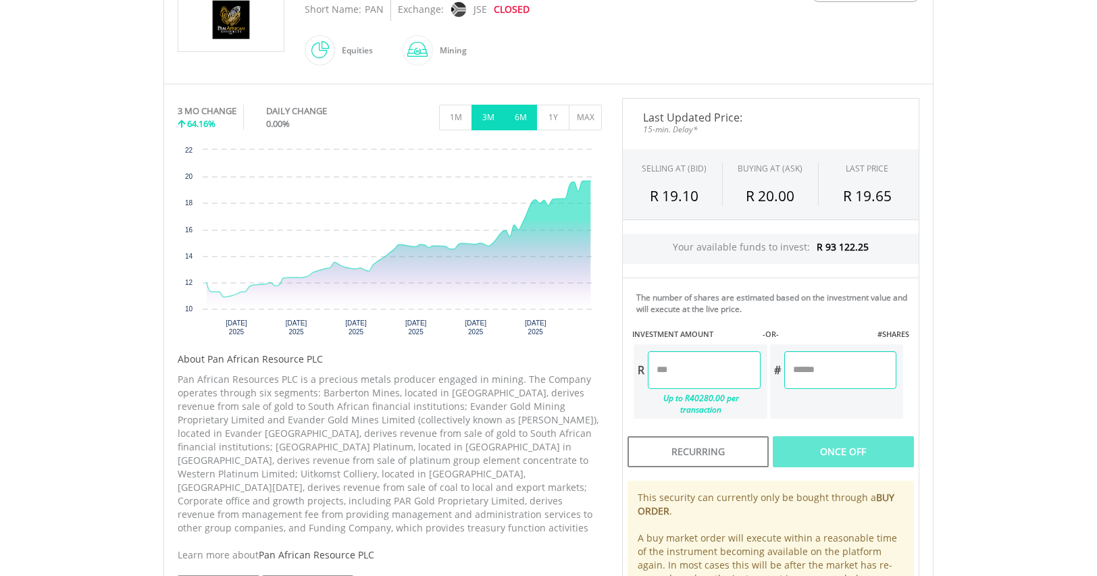
click at [523, 120] on button "6M" at bounding box center [520, 118] width 33 height 26
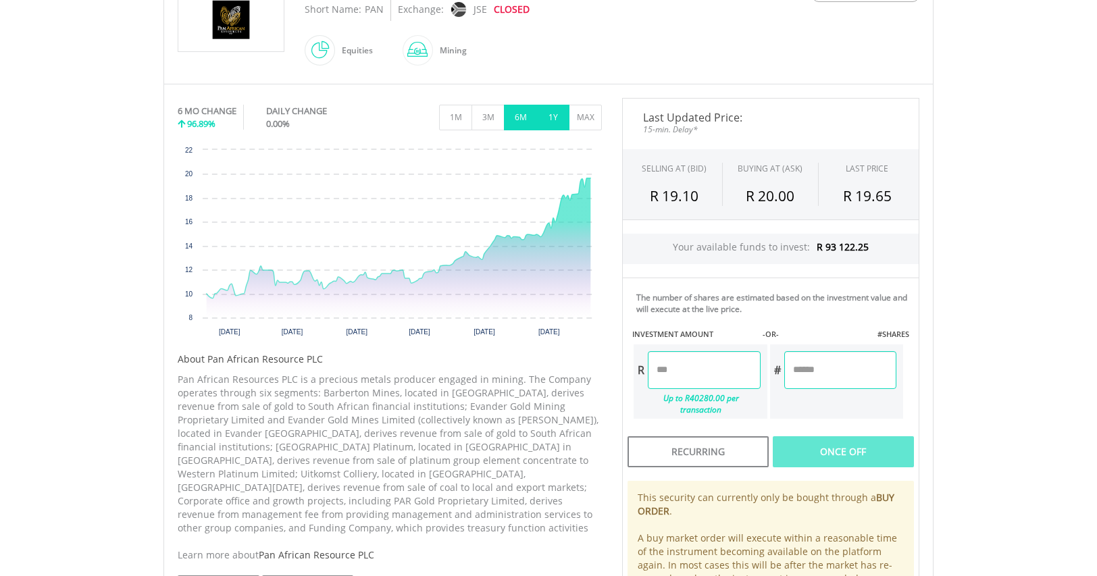
click at [554, 120] on button "1Y" at bounding box center [552, 118] width 33 height 26
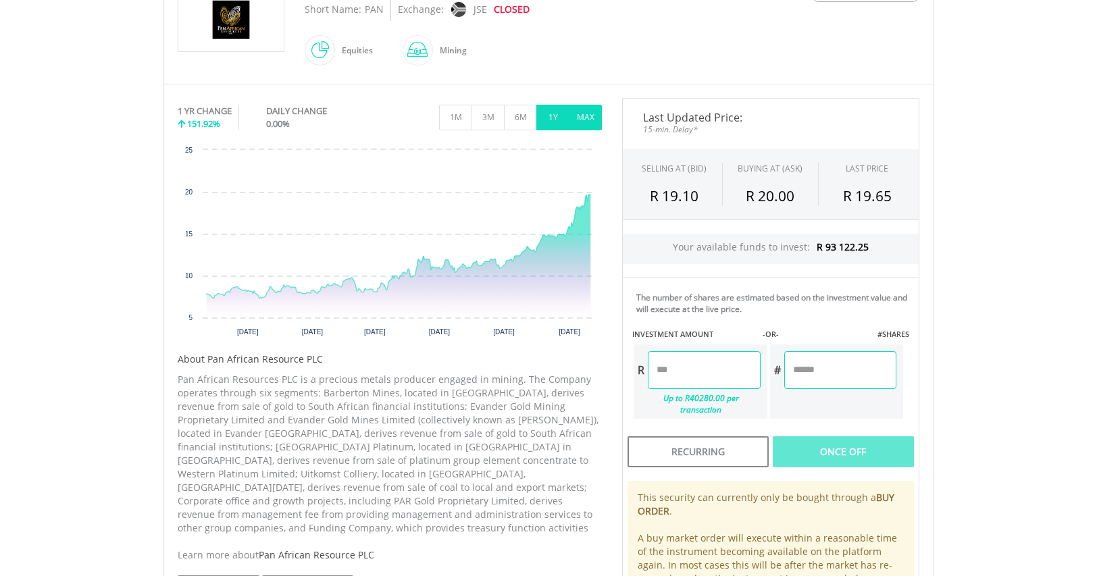
click at [586, 119] on button "MAX" at bounding box center [585, 118] width 33 height 26
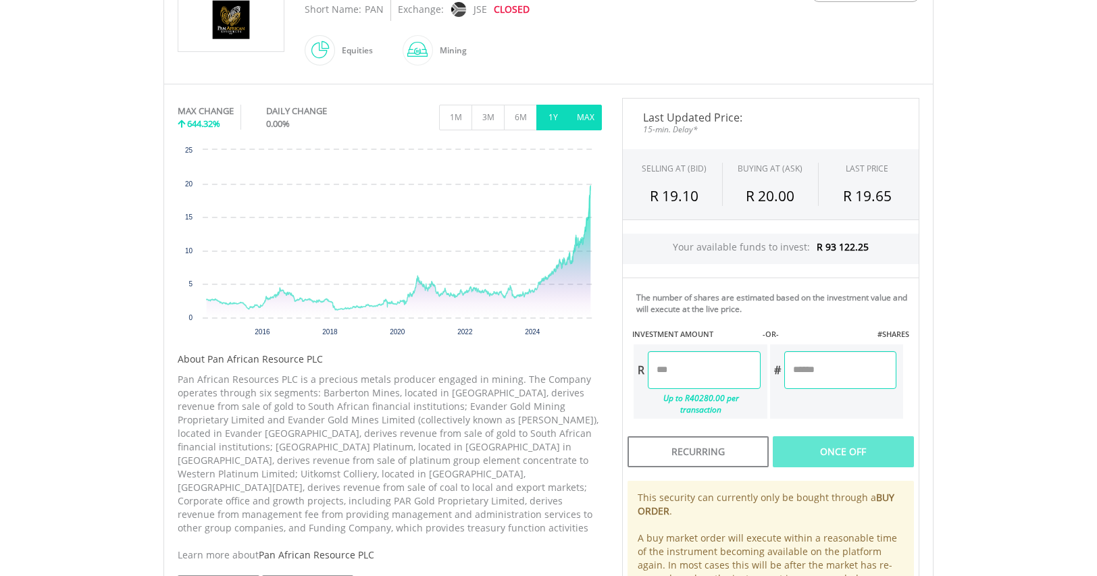
click at [554, 115] on button "1Y" at bounding box center [552, 118] width 33 height 26
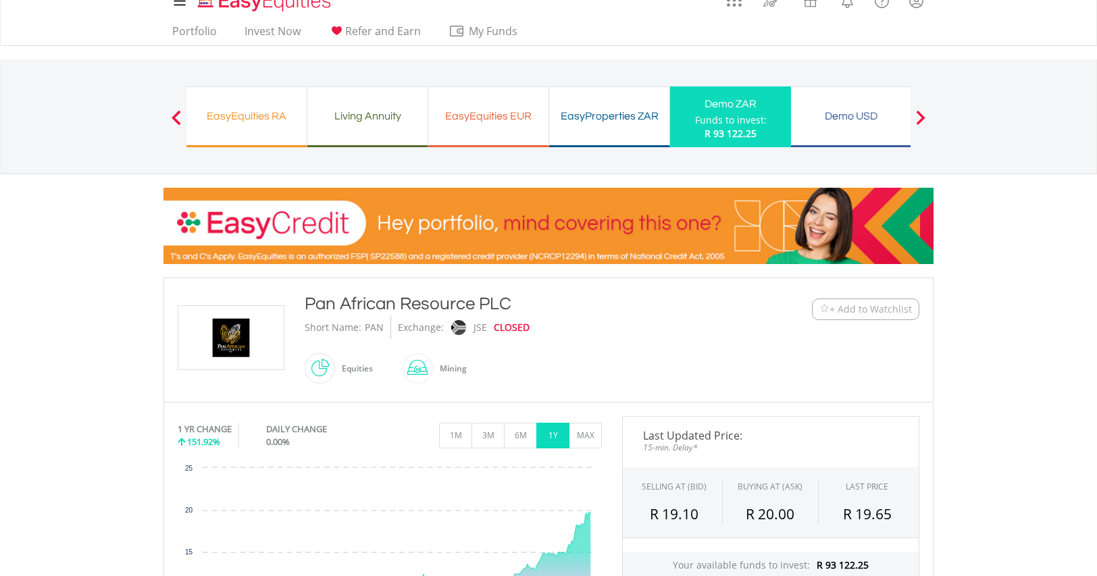
scroll to position [0, 0]
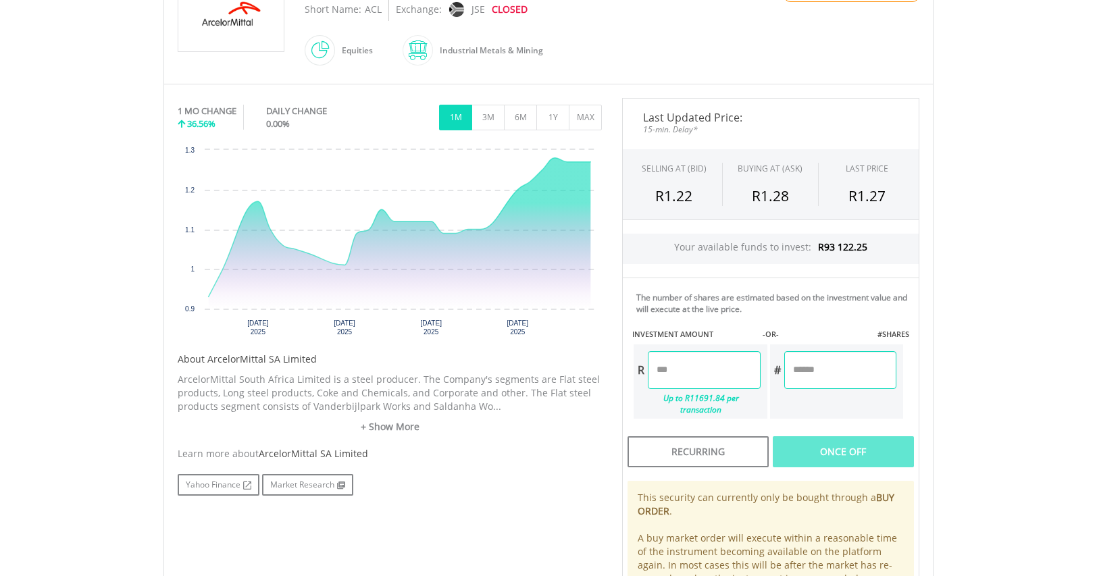
scroll to position [300, 0]
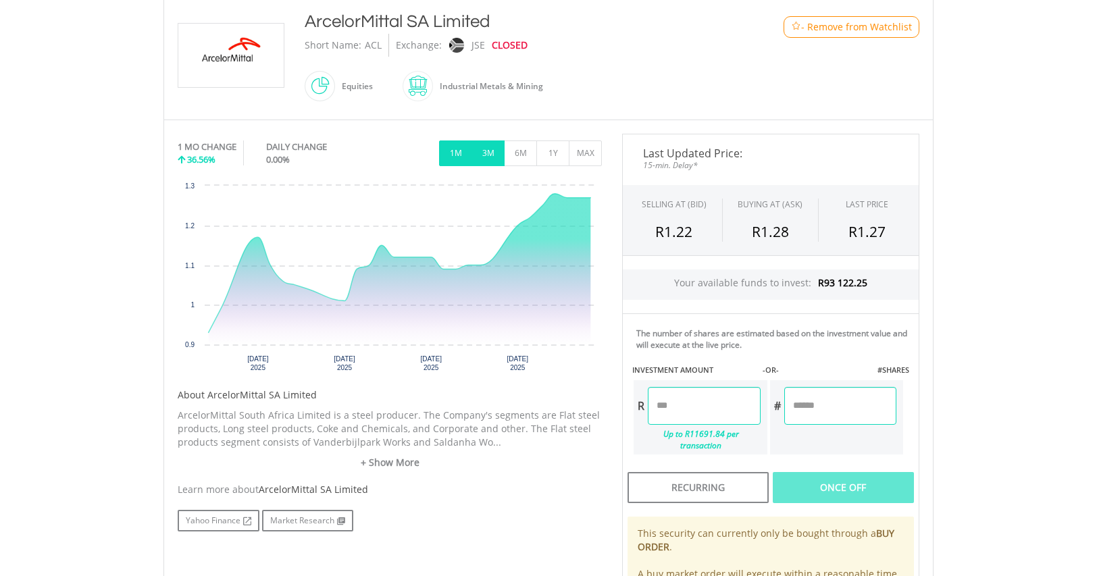
click at [490, 154] on button "3M" at bounding box center [487, 153] width 33 height 26
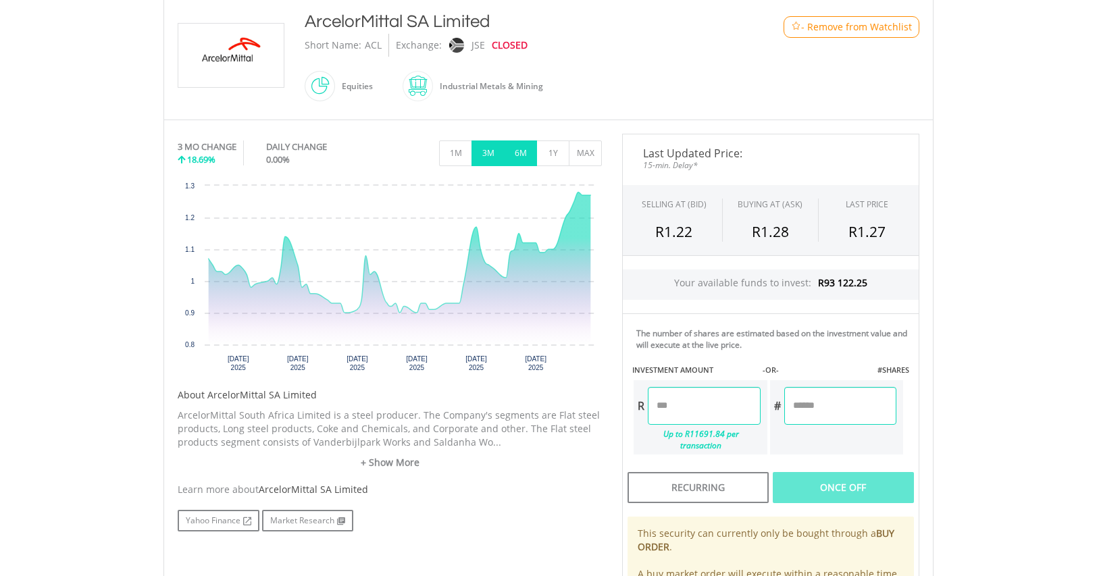
click at [521, 151] on button "6M" at bounding box center [520, 153] width 33 height 26
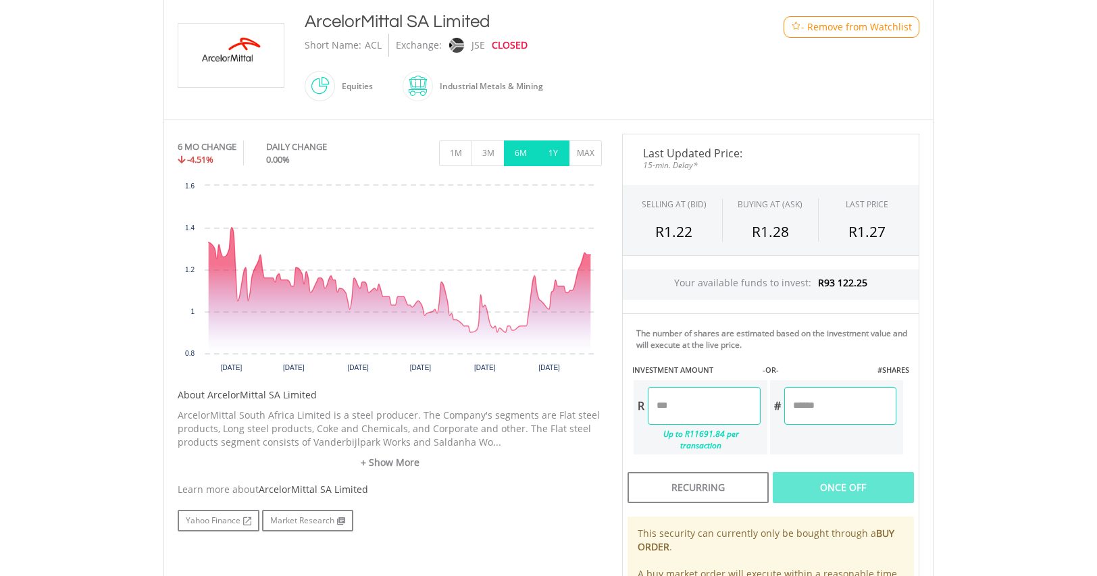
click at [547, 149] on button "1Y" at bounding box center [552, 153] width 33 height 26
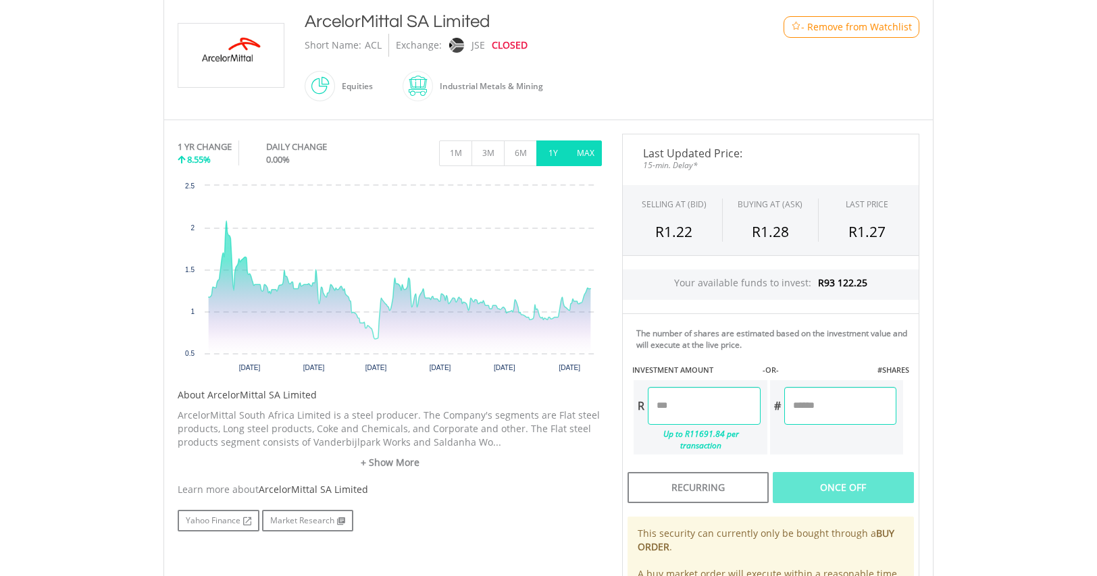
click at [590, 152] on button "MAX" at bounding box center [585, 153] width 33 height 26
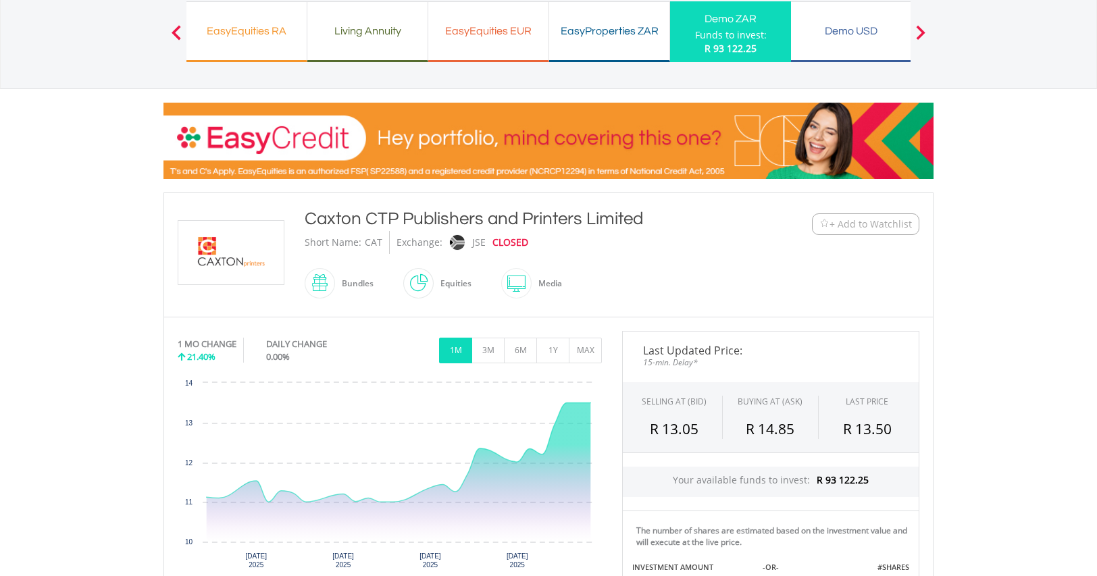
scroll to position [120, 0]
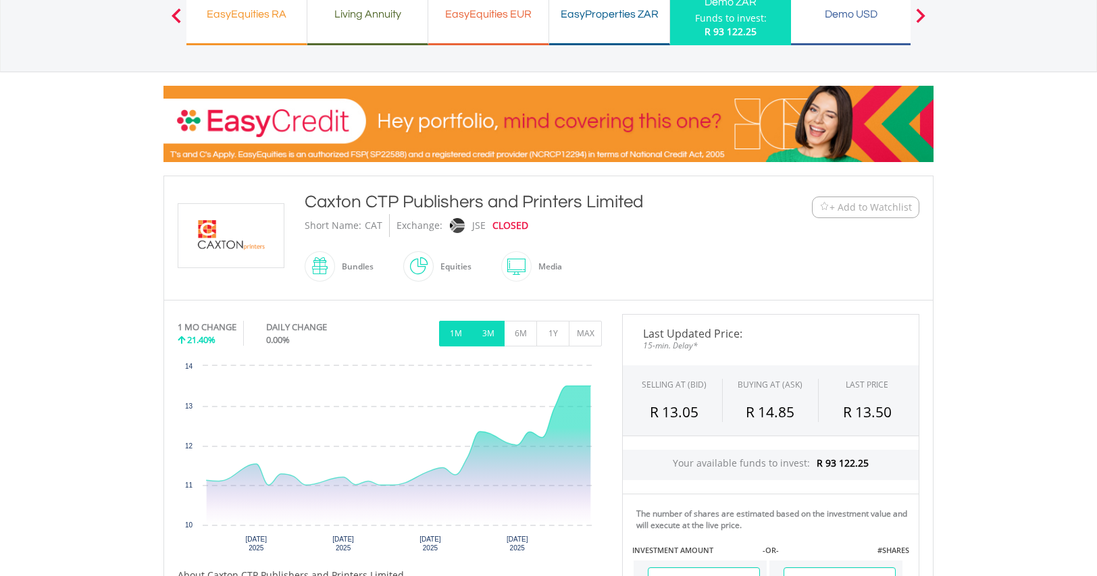
click at [484, 332] on button "3M" at bounding box center [487, 334] width 33 height 26
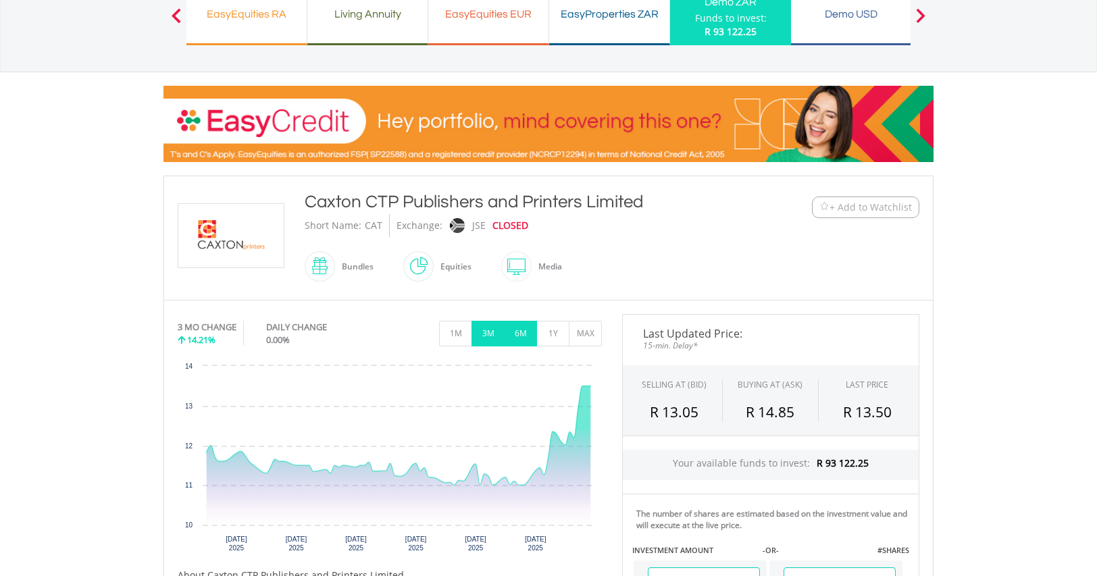
click at [522, 331] on button "6M" at bounding box center [520, 334] width 33 height 26
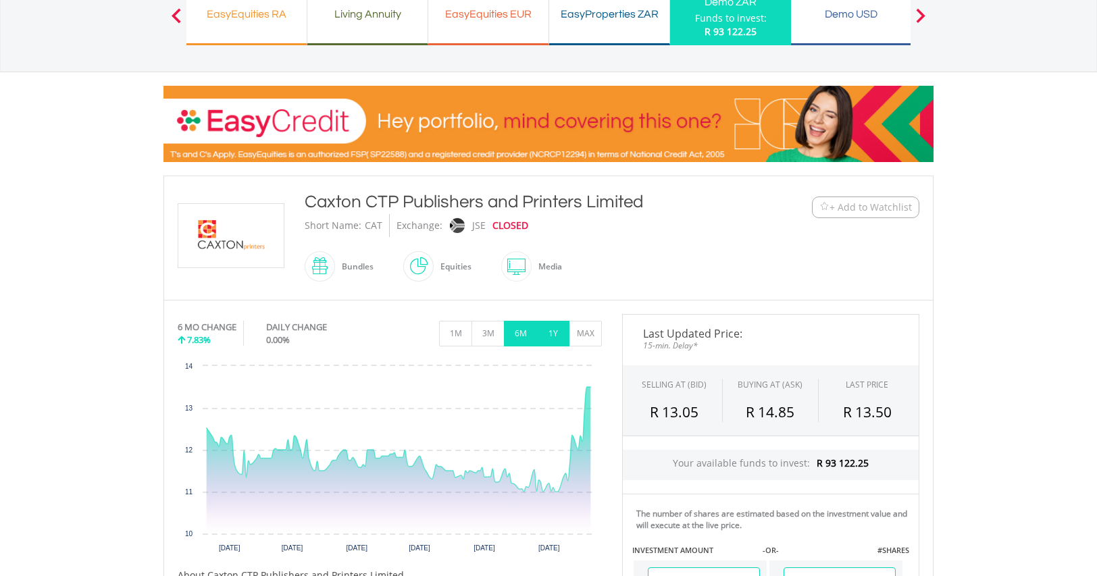
click at [552, 331] on button "1Y" at bounding box center [552, 334] width 33 height 26
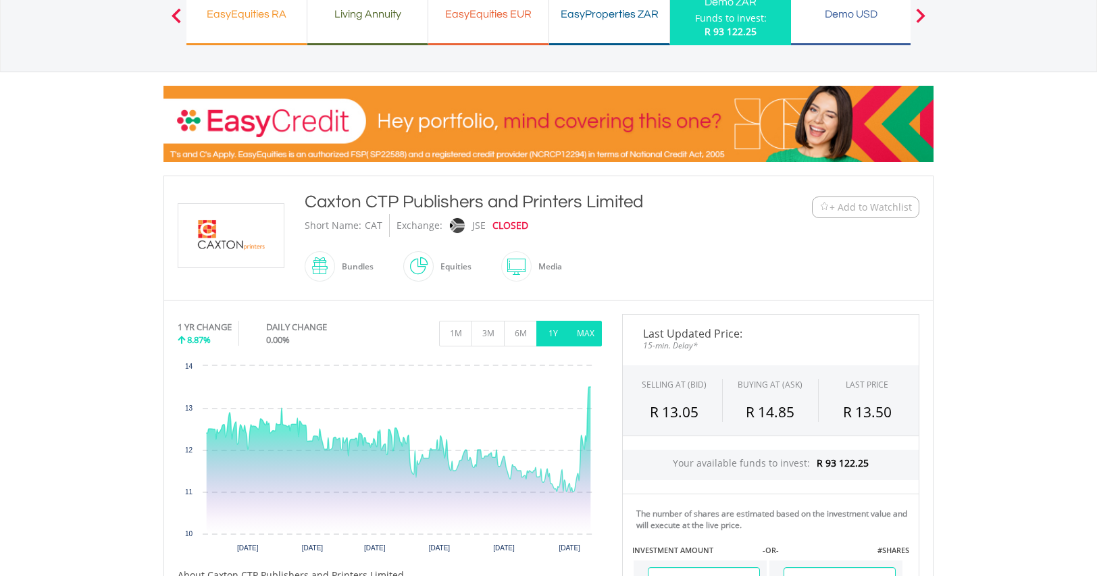
click at [581, 332] on button "MAX" at bounding box center [585, 334] width 33 height 26
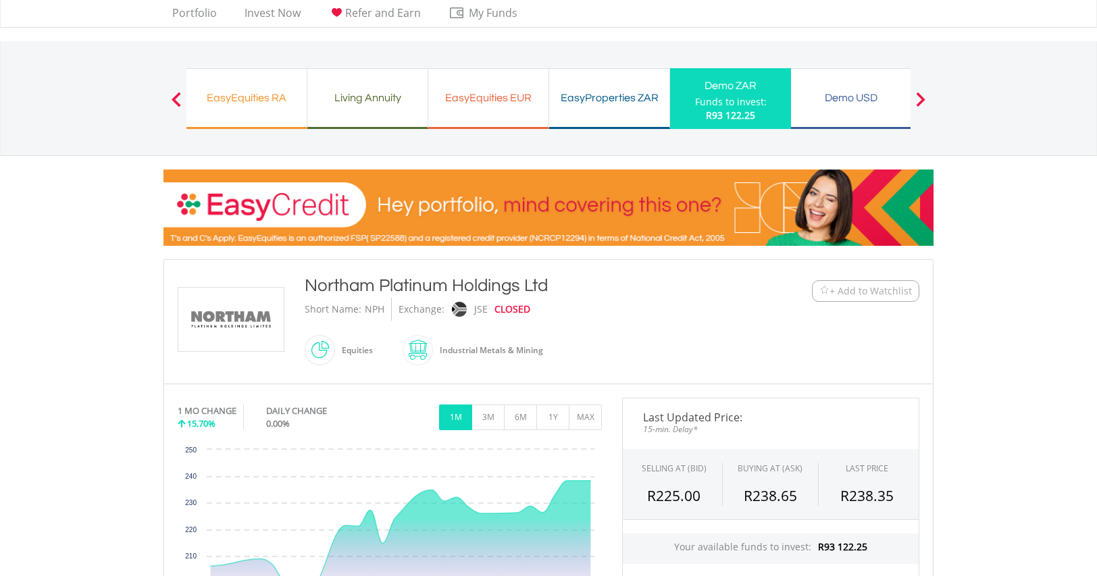
scroll to position [72, 0]
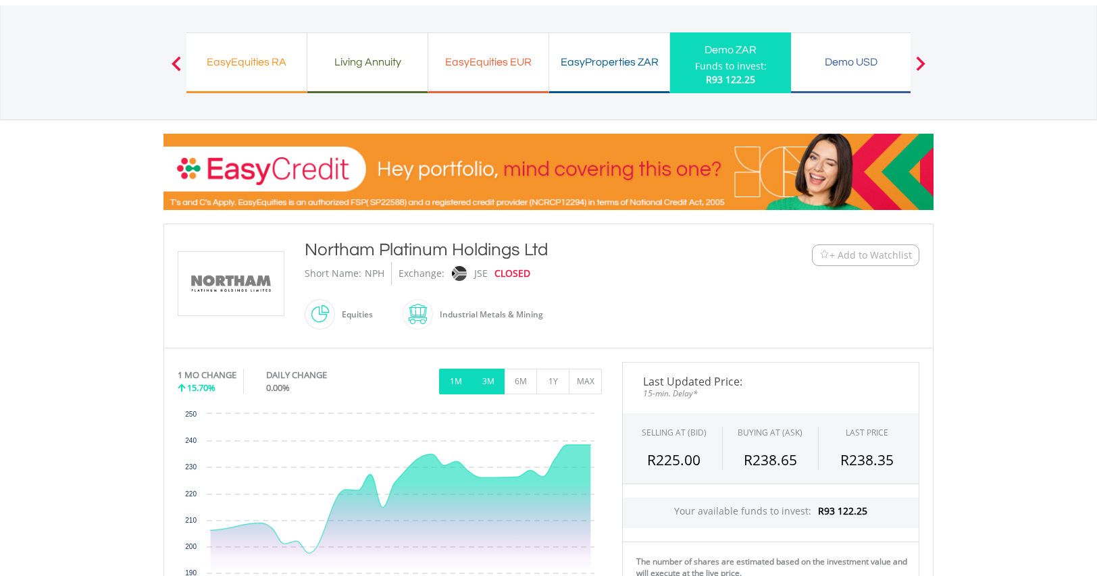
click at [484, 376] on button "3M" at bounding box center [487, 382] width 33 height 26
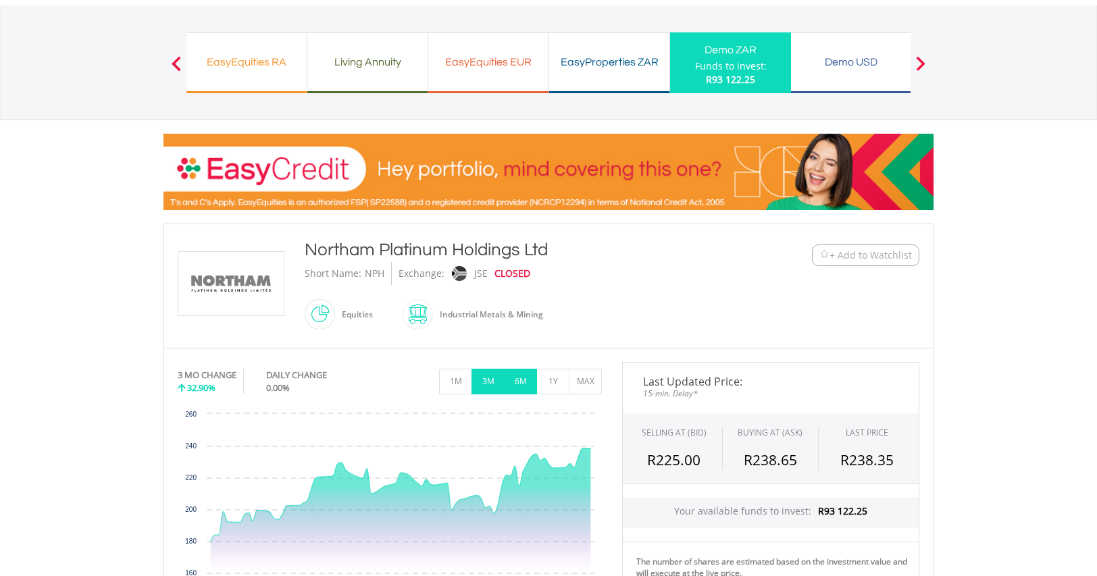
click at [520, 377] on button "6M" at bounding box center [520, 382] width 33 height 26
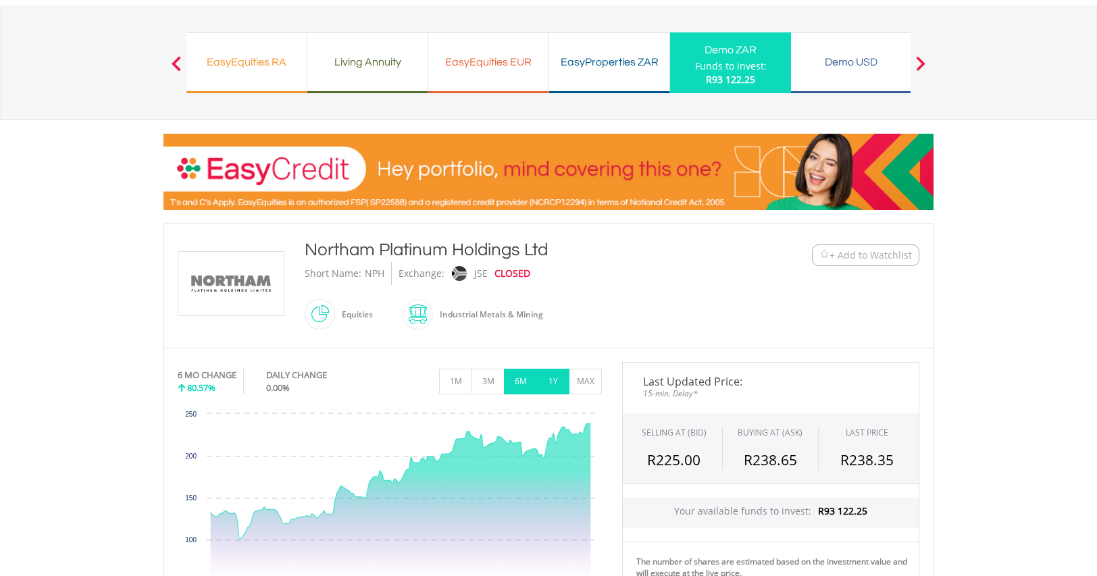
click at [546, 377] on button "1Y" at bounding box center [552, 382] width 33 height 26
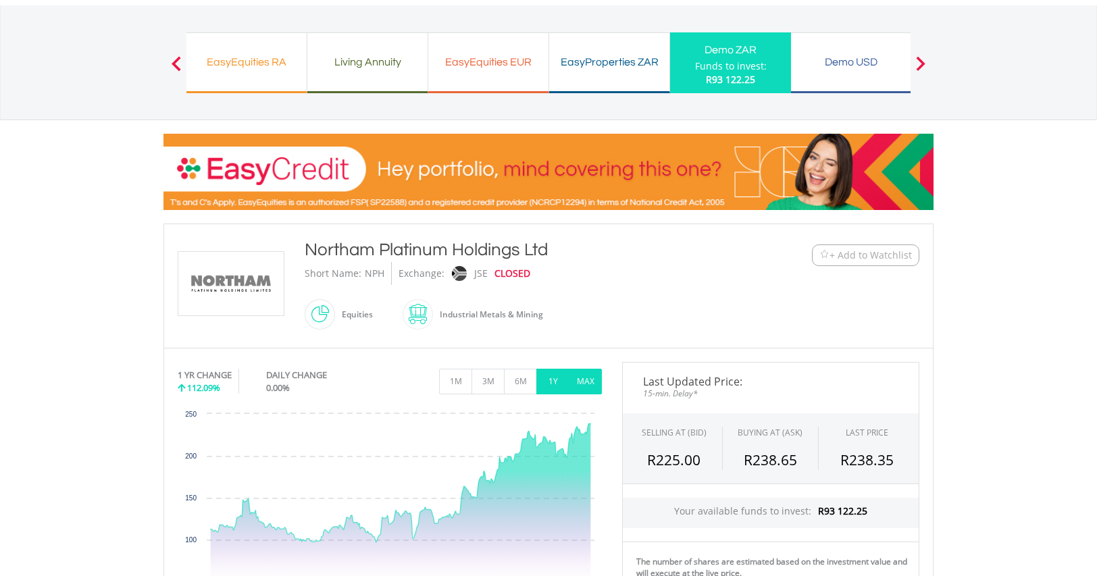
click at [581, 380] on button "MAX" at bounding box center [585, 382] width 33 height 26
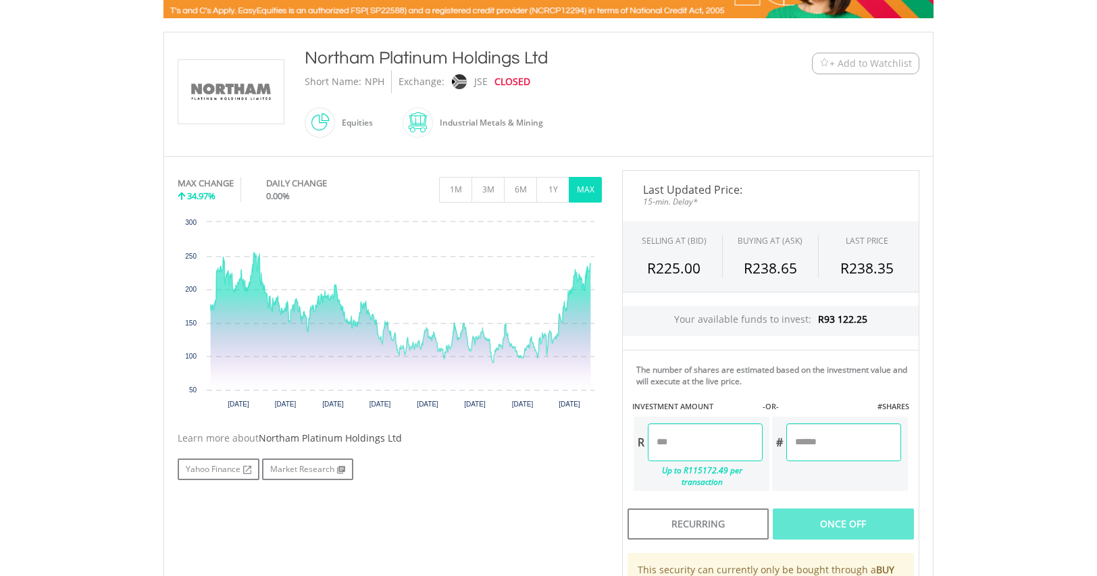
scroll to position [276, 0]
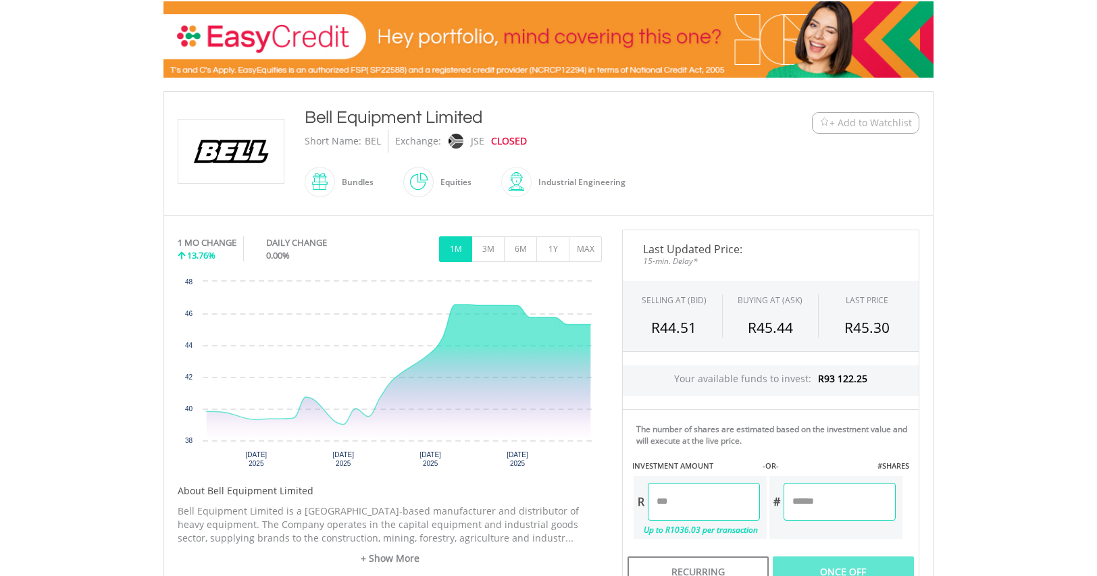
scroll to position [252, 0]
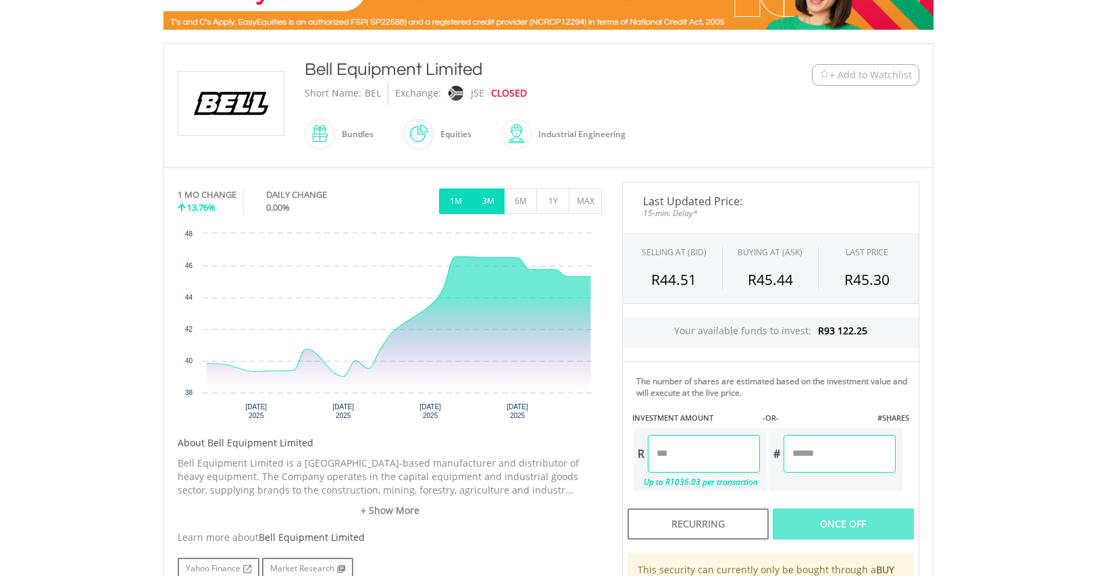
click at [484, 197] on button "3M" at bounding box center [487, 201] width 33 height 26
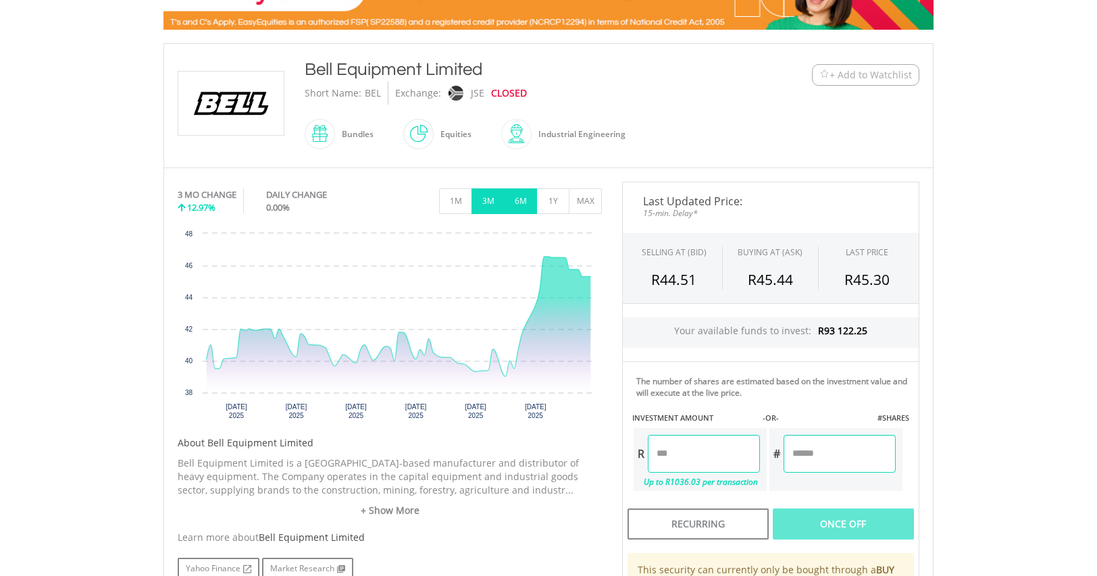
click at [520, 198] on button "6M" at bounding box center [520, 201] width 33 height 26
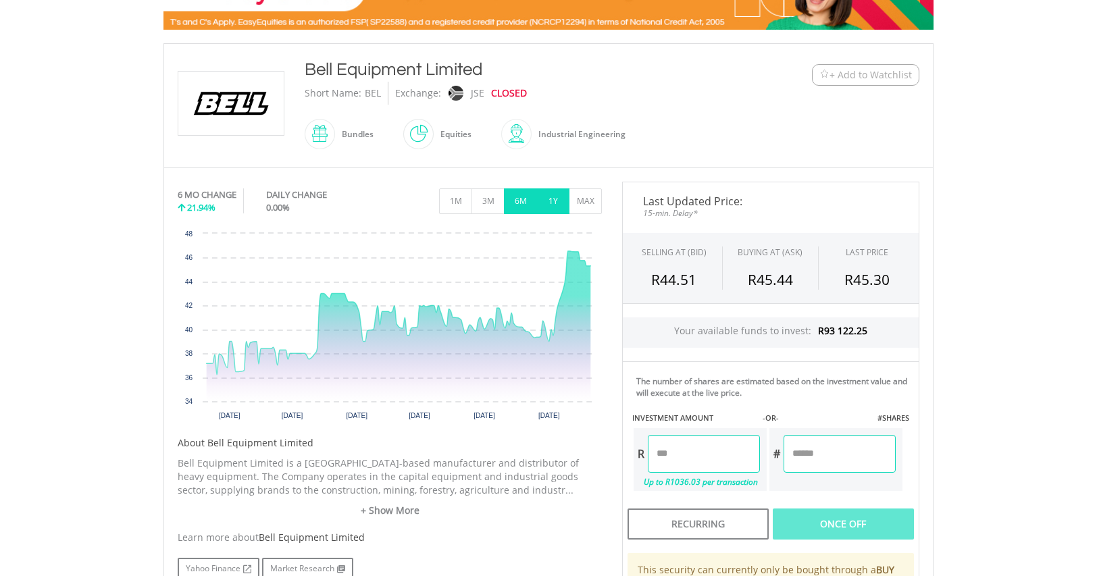
click at [551, 199] on button "1Y" at bounding box center [552, 201] width 33 height 26
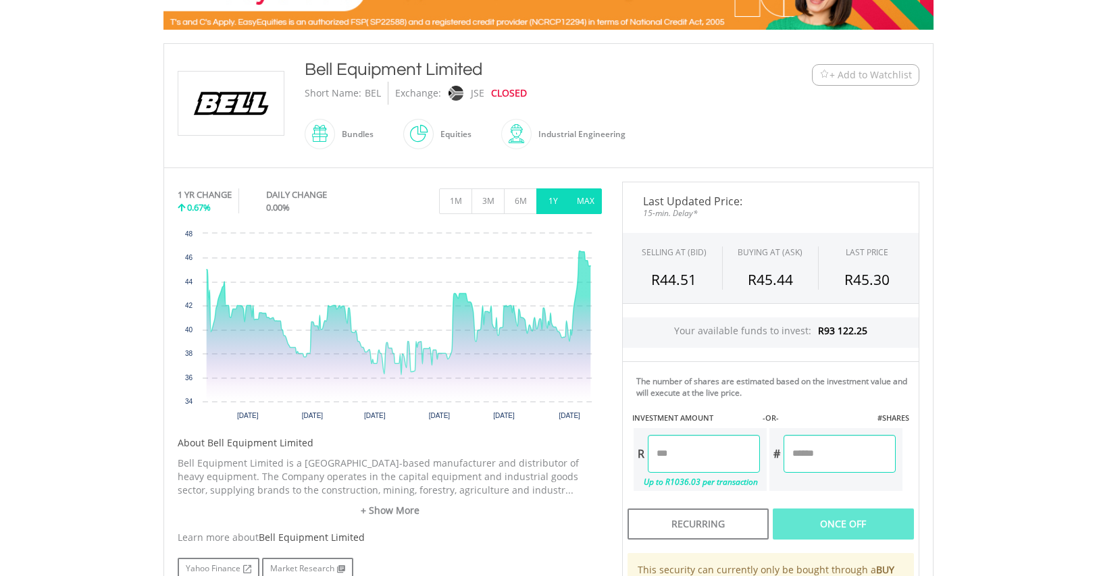
click at [585, 201] on button "MAX" at bounding box center [585, 201] width 33 height 26
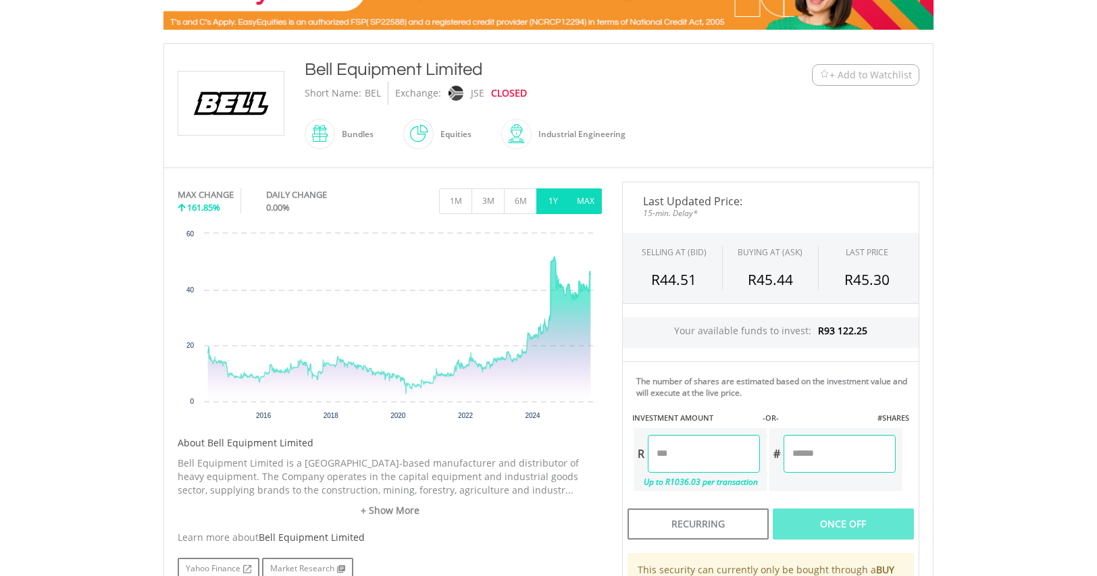
click at [552, 196] on button "1Y" at bounding box center [552, 201] width 33 height 26
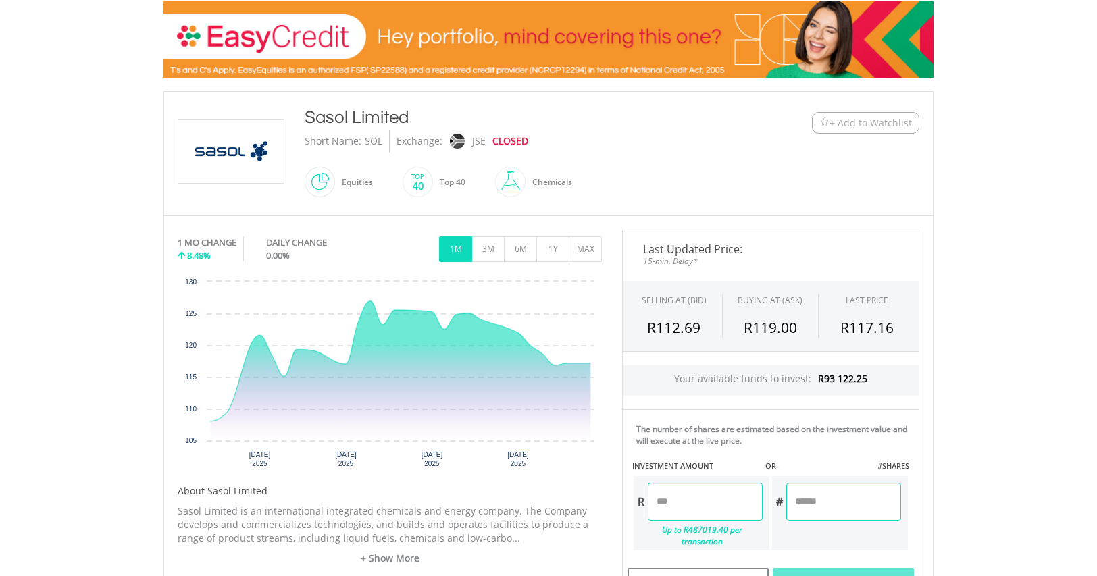
scroll to position [228, 0]
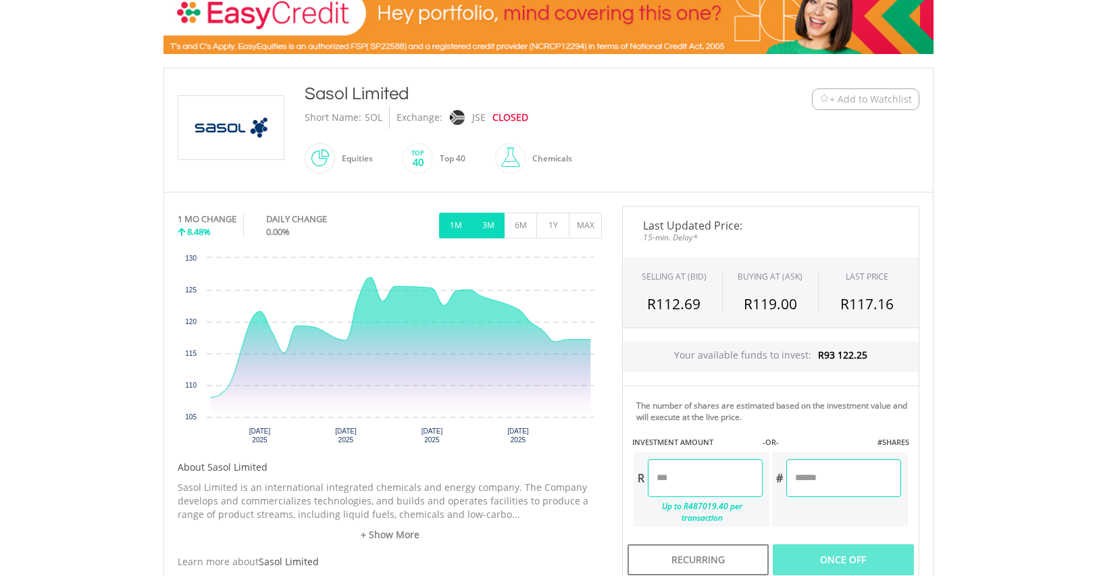
click at [490, 217] on button "3M" at bounding box center [487, 226] width 33 height 26
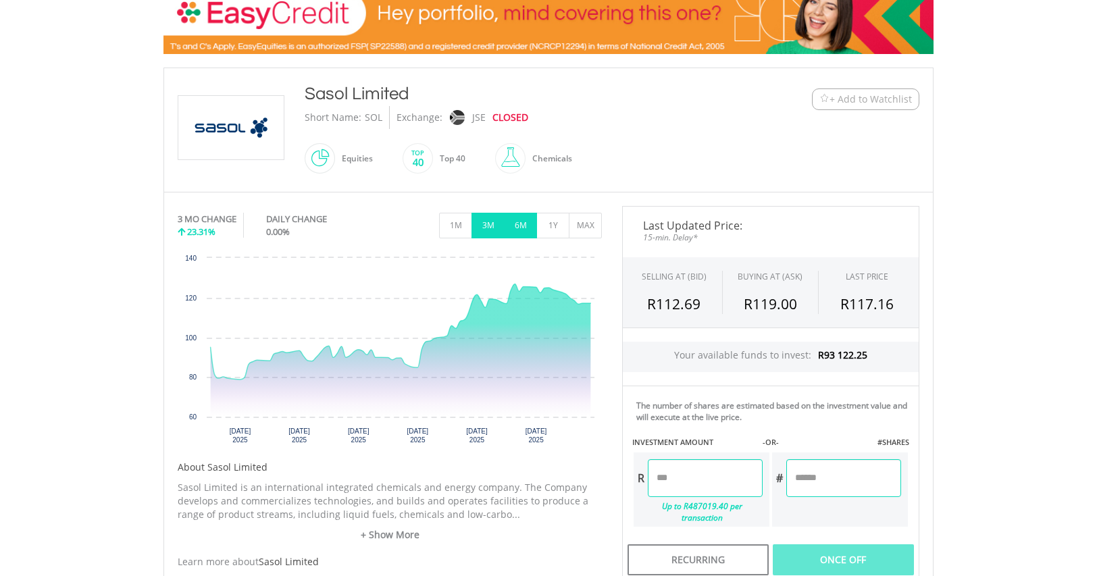
click at [521, 217] on button "6M" at bounding box center [520, 226] width 33 height 26
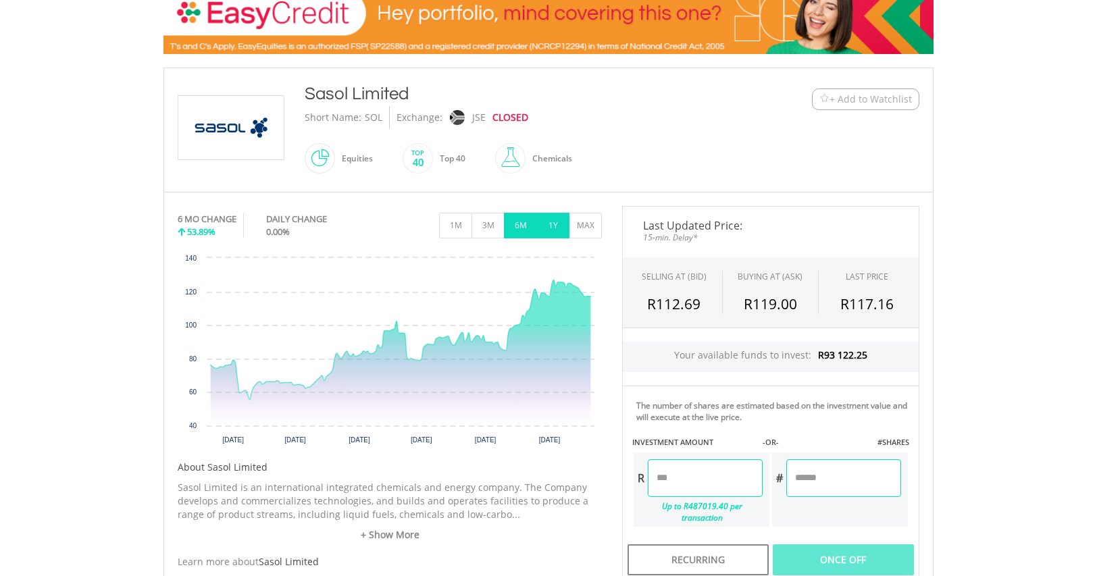
click at [552, 219] on button "1Y" at bounding box center [552, 226] width 33 height 26
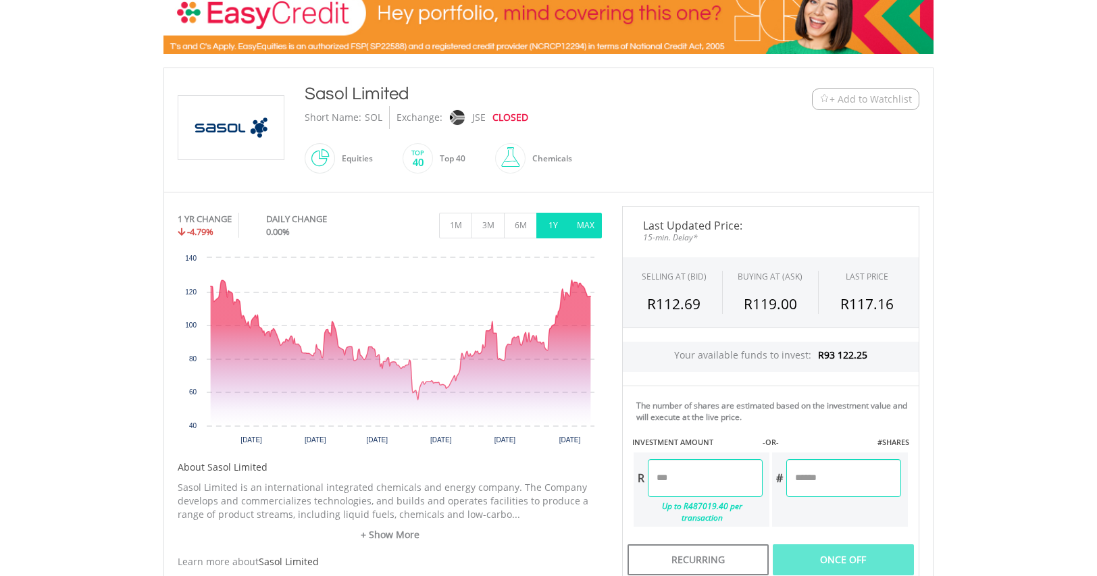
click at [579, 219] on button "MAX" at bounding box center [585, 226] width 33 height 26
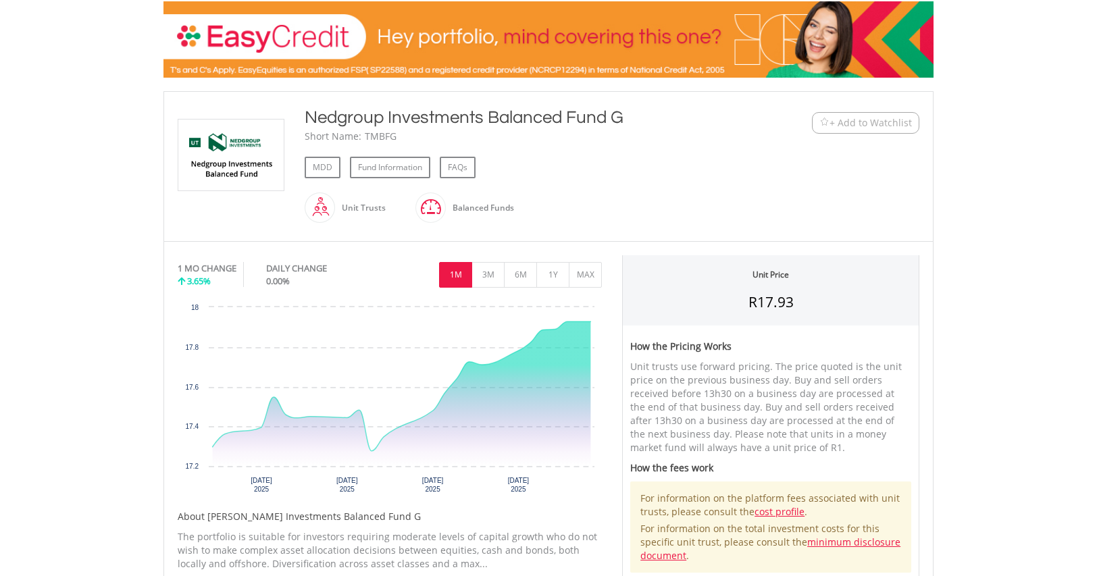
scroll to position [263, 0]
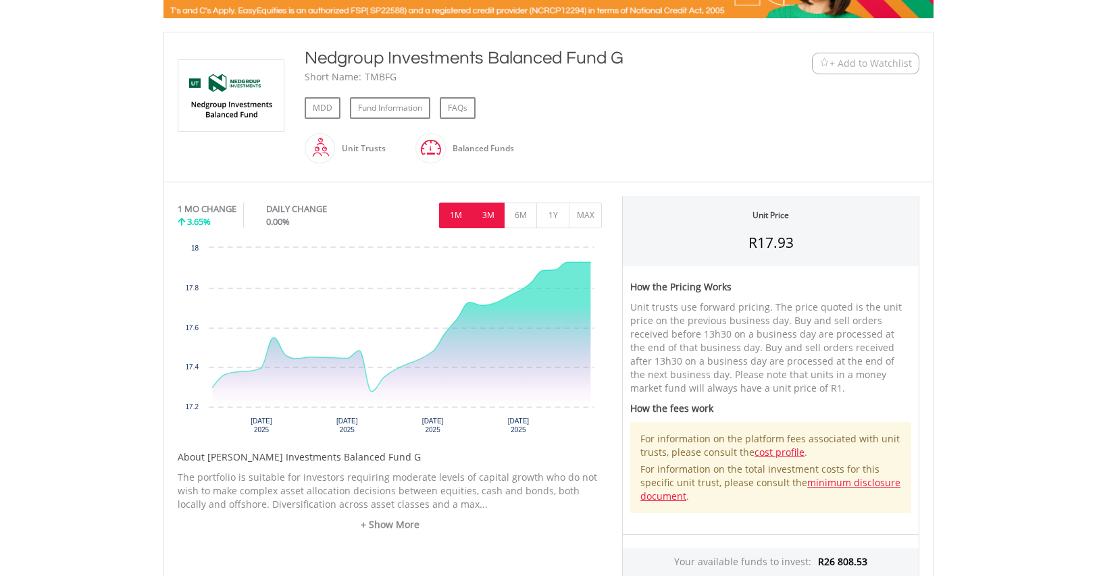
click at [482, 213] on button "3M" at bounding box center [487, 216] width 33 height 26
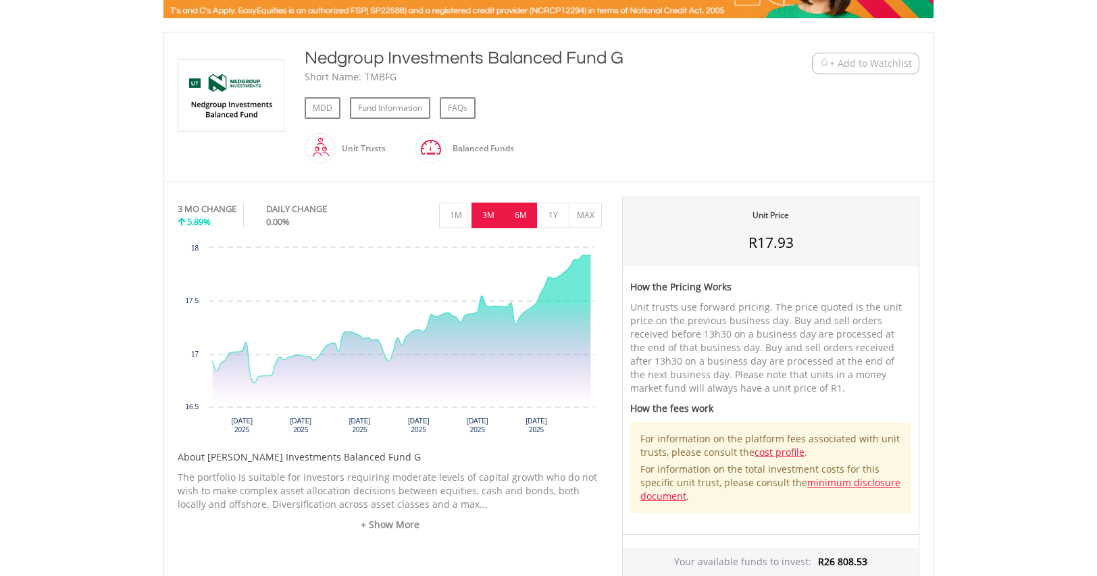
click at [523, 213] on button "6M" at bounding box center [520, 216] width 33 height 26
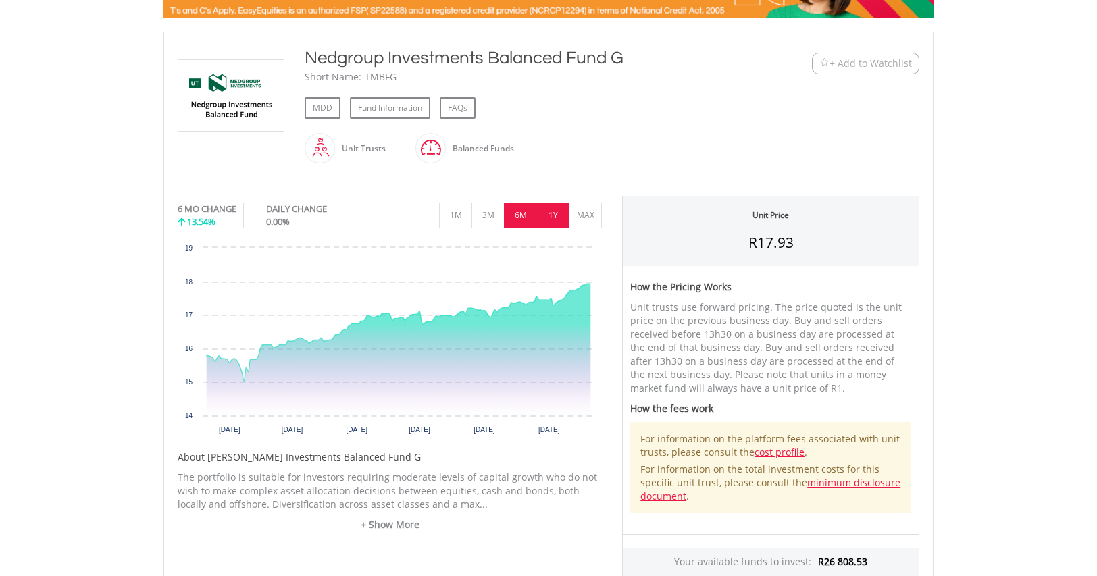
click at [551, 209] on button "1Y" at bounding box center [552, 216] width 33 height 26
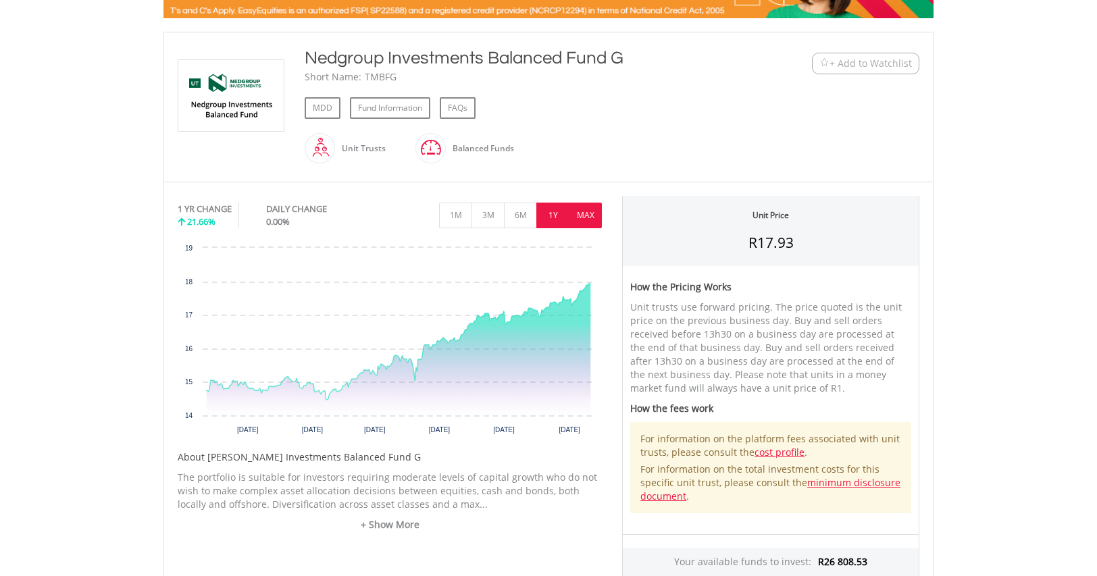
click at [585, 208] on button "MAX" at bounding box center [585, 216] width 33 height 26
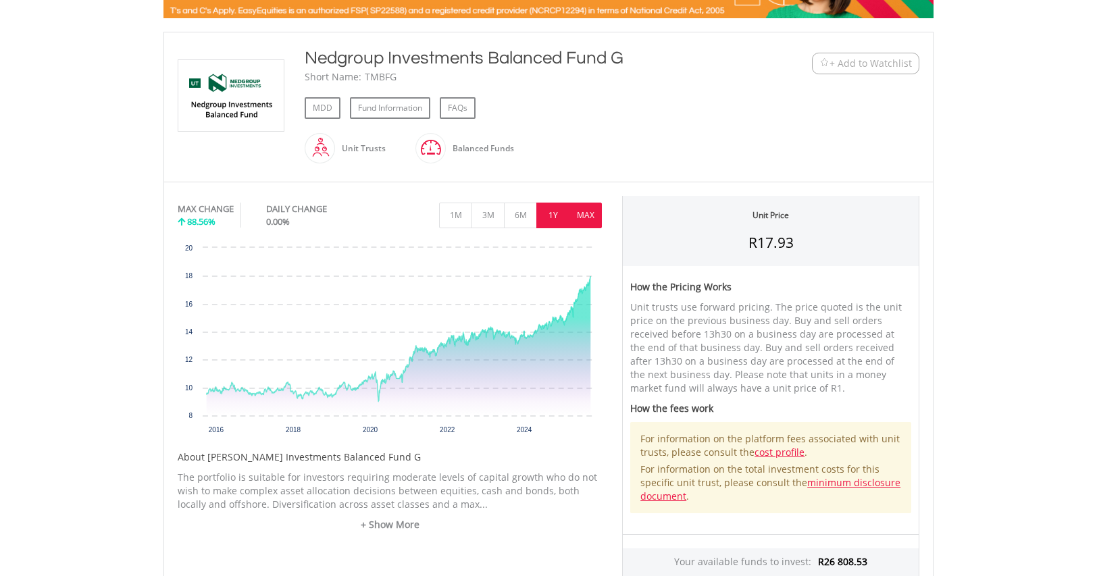
click at [551, 209] on button "1Y" at bounding box center [552, 216] width 33 height 26
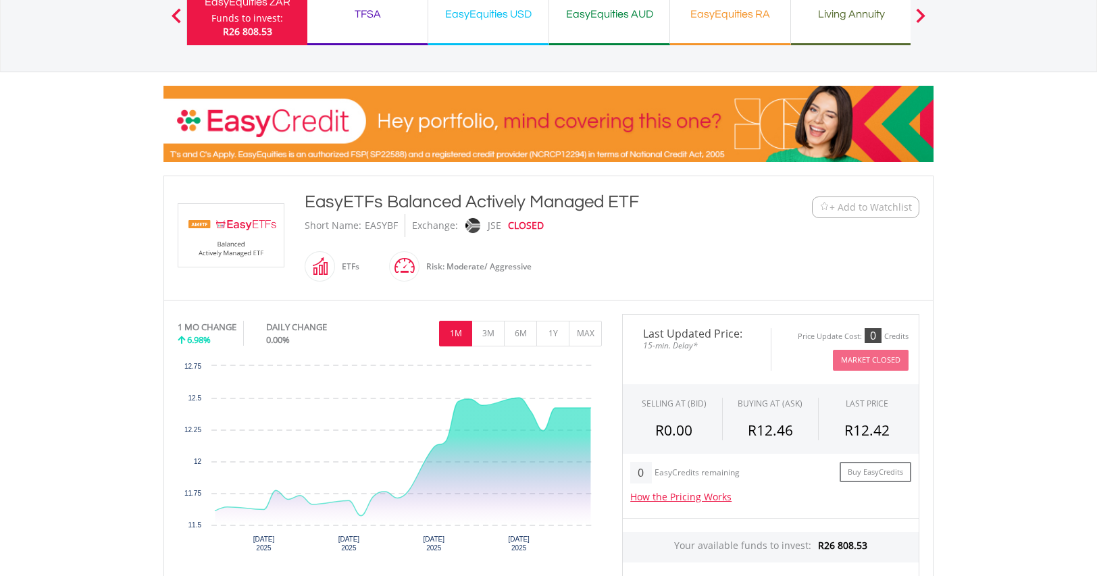
scroll to position [216, 0]
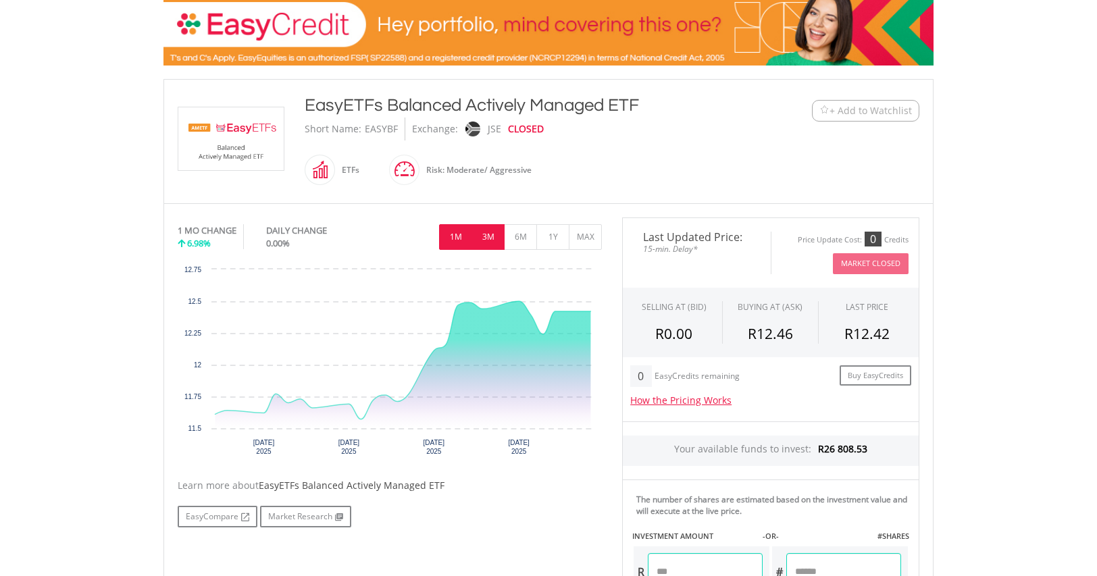
click at [492, 238] on button "3M" at bounding box center [487, 237] width 33 height 26
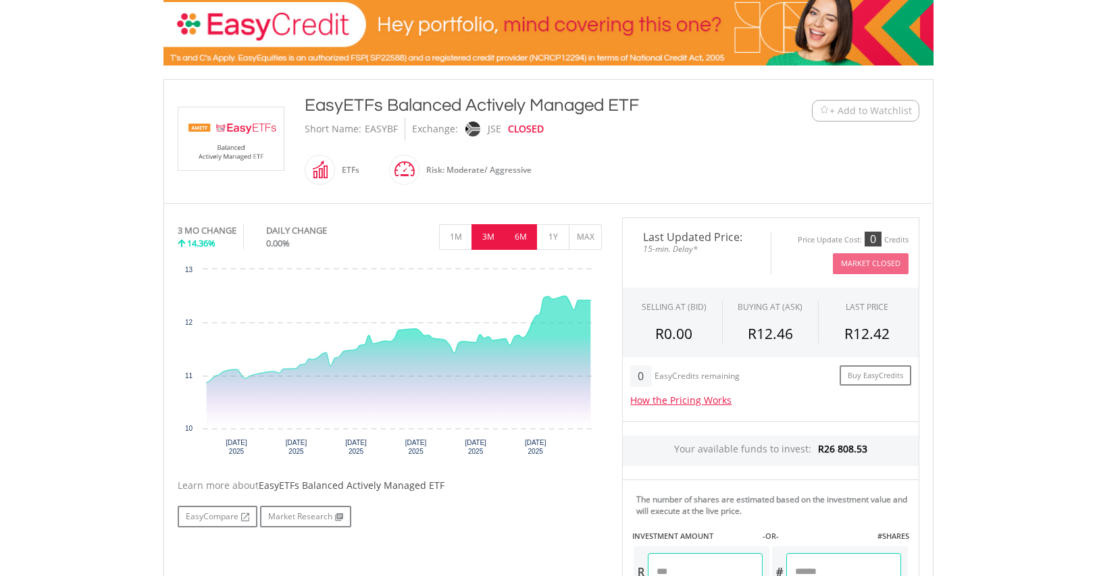
click at [521, 238] on button "6M" at bounding box center [520, 237] width 33 height 26
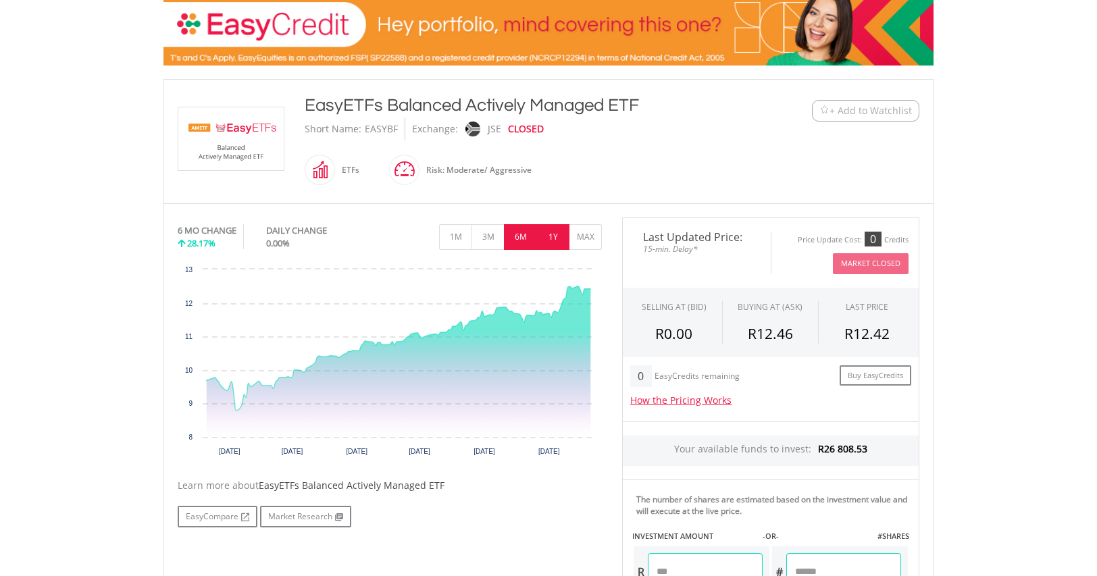
click at [552, 238] on button "1Y" at bounding box center [552, 237] width 33 height 26
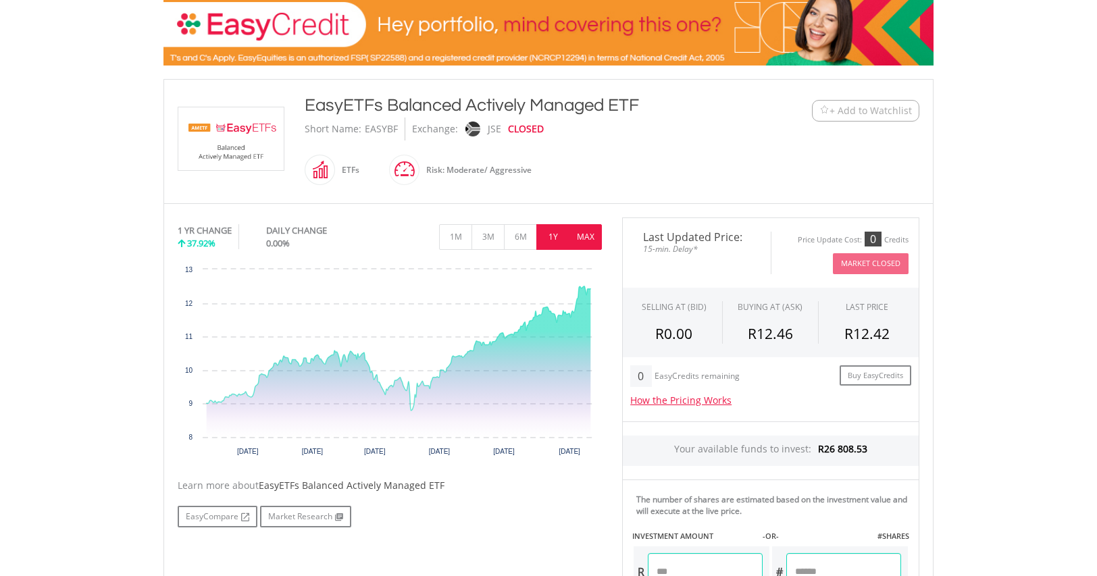
click at [587, 239] on button "MAX" at bounding box center [585, 237] width 33 height 26
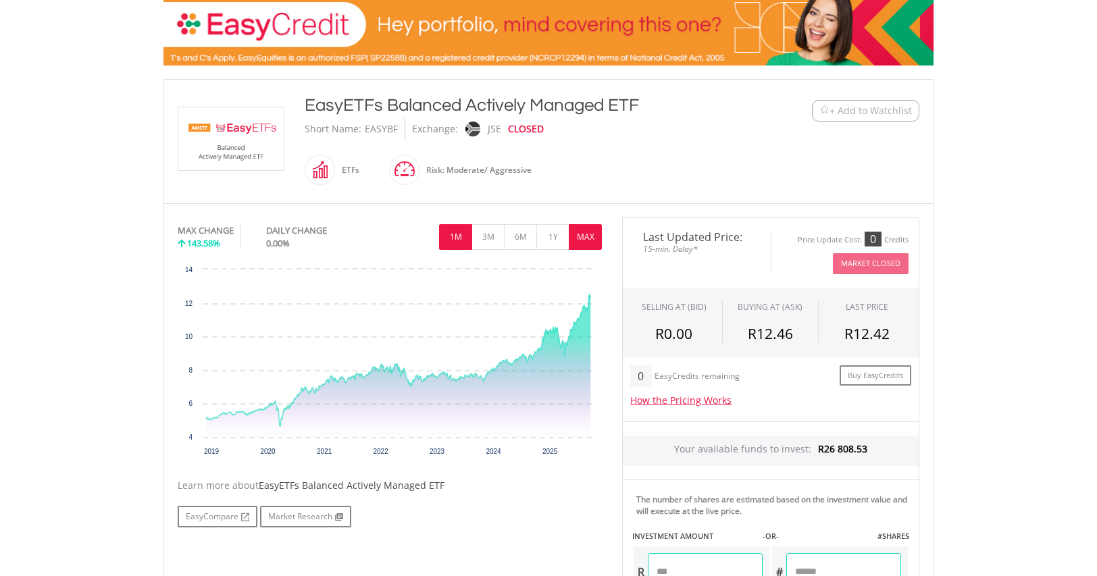
click at [452, 238] on button "1M" at bounding box center [455, 237] width 33 height 26
